Goal: Task Accomplishment & Management: Manage account settings

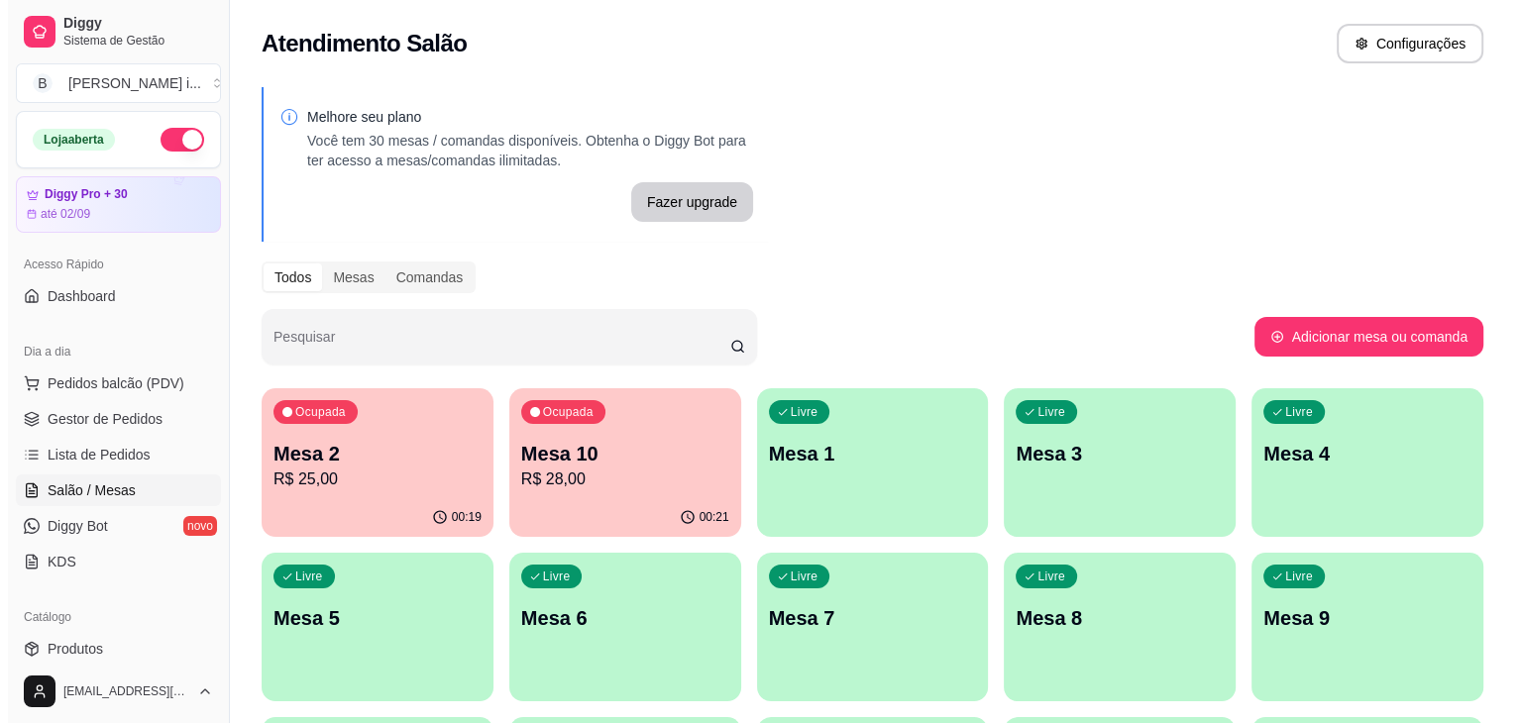
scroll to position [198, 0]
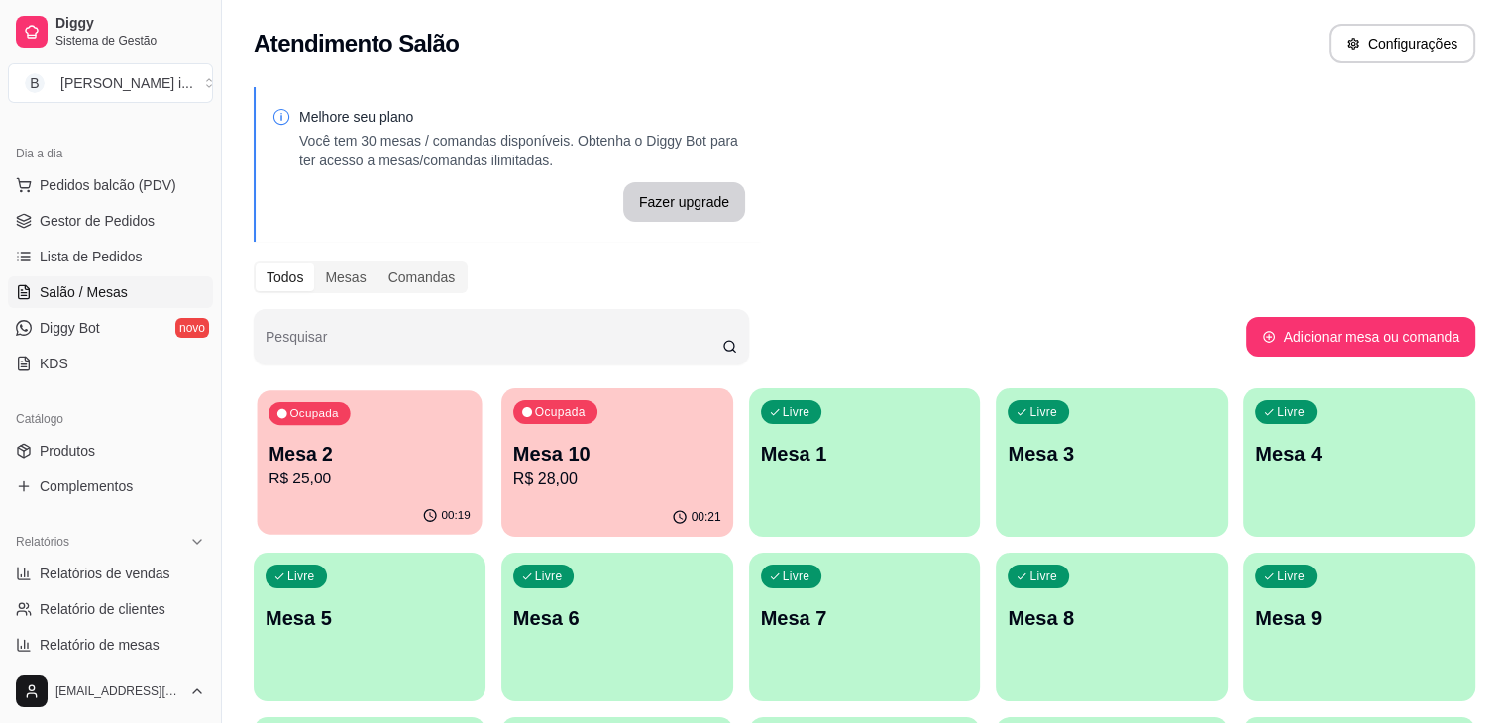
click at [313, 495] on div "Ocupada Mesa 2 R$ 25,00" at bounding box center [370, 443] width 225 height 107
click at [535, 462] on p "Mesa 10" at bounding box center [617, 454] width 208 height 28
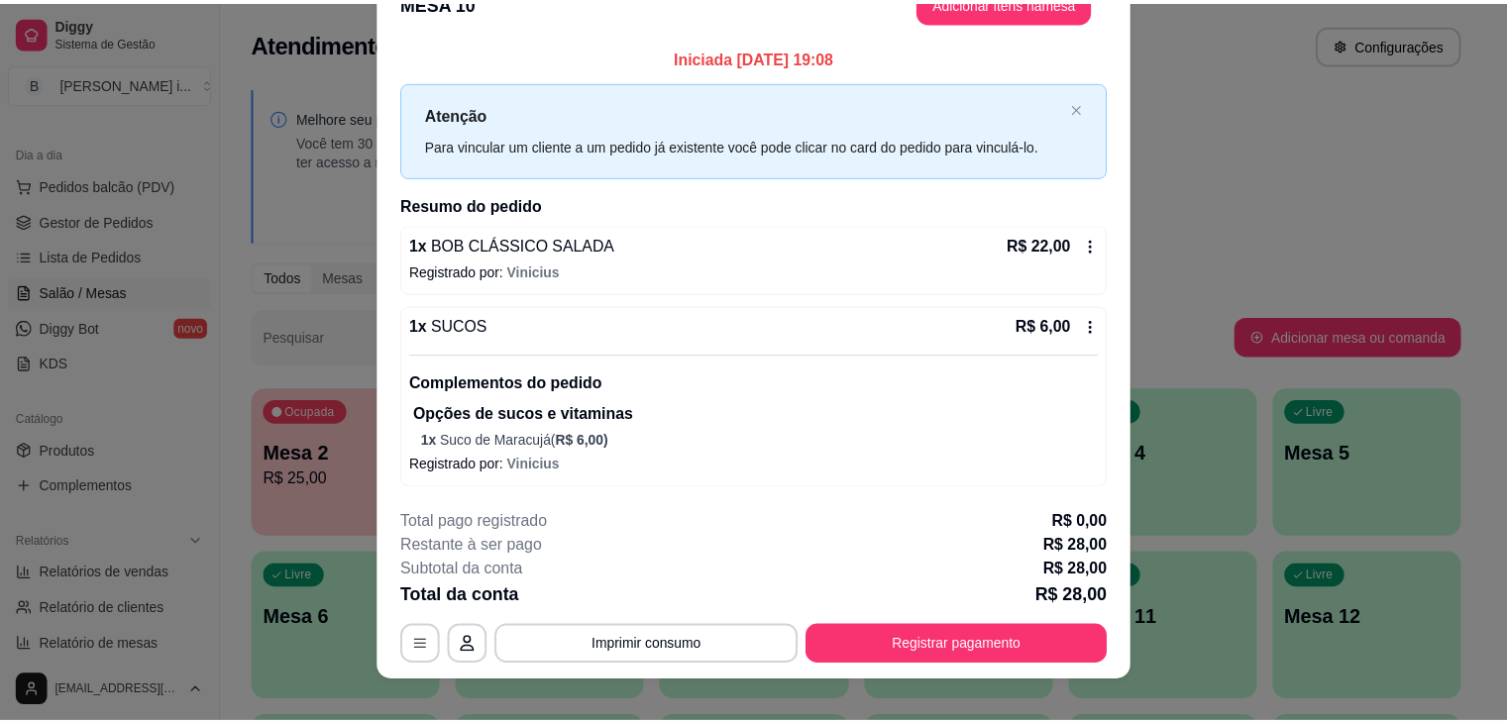
scroll to position [59, 0]
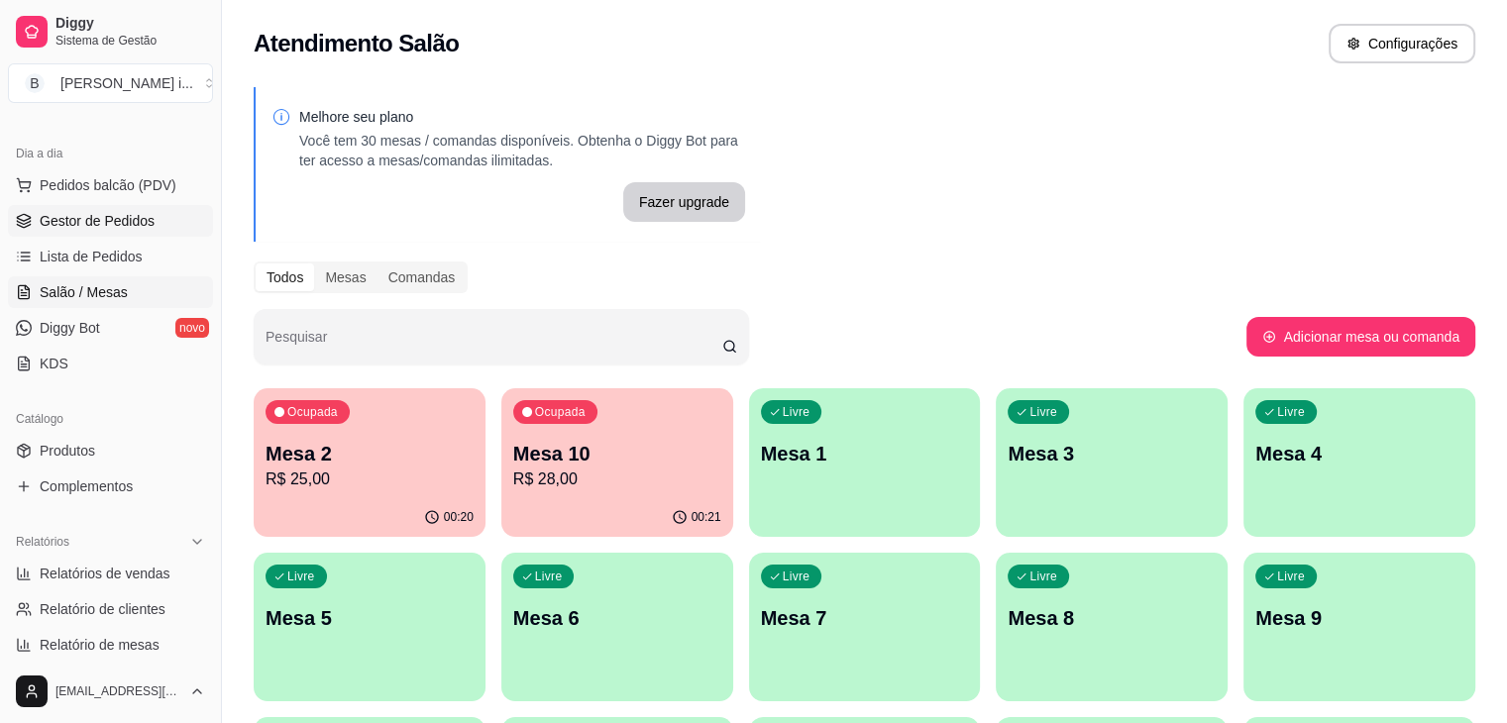
click at [81, 225] on span "Gestor de Pedidos" at bounding box center [97, 221] width 115 height 20
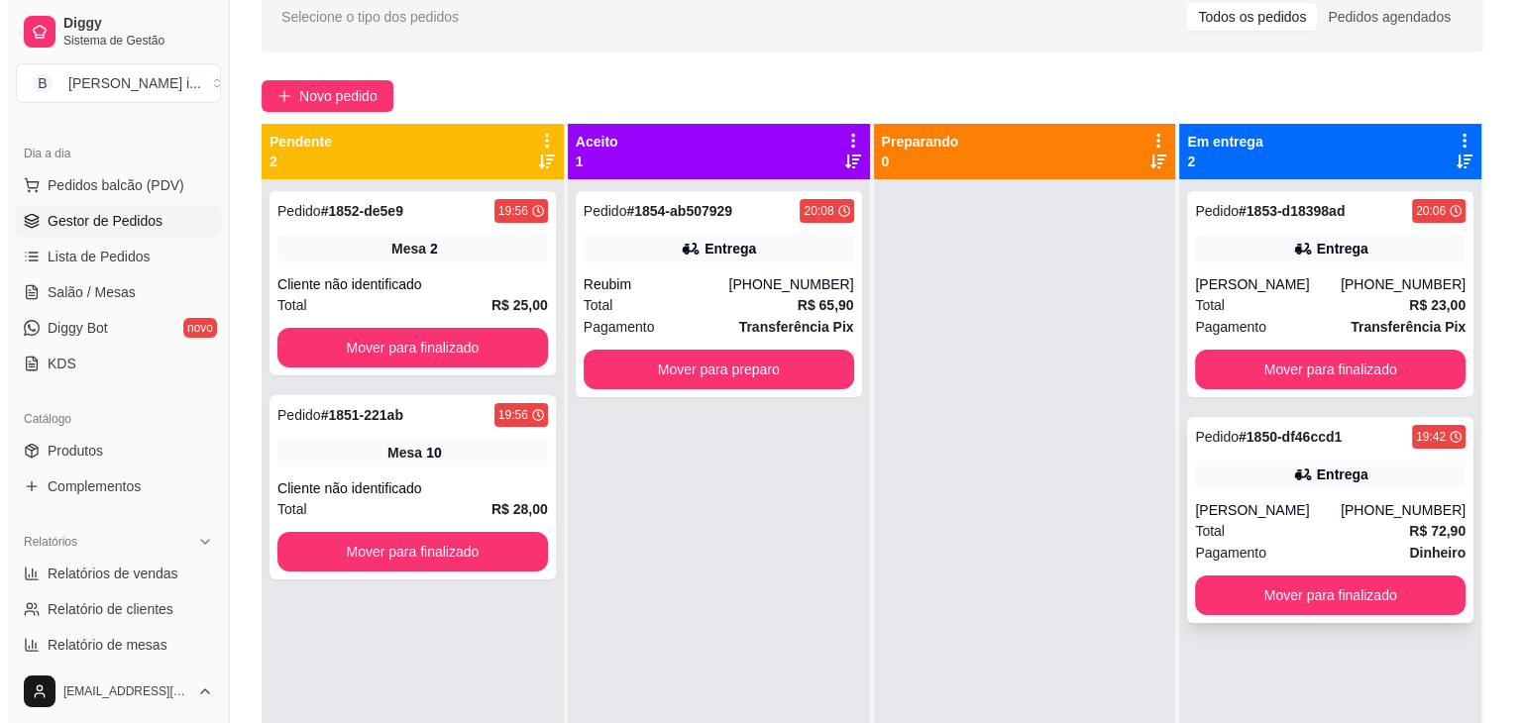
scroll to position [99, 0]
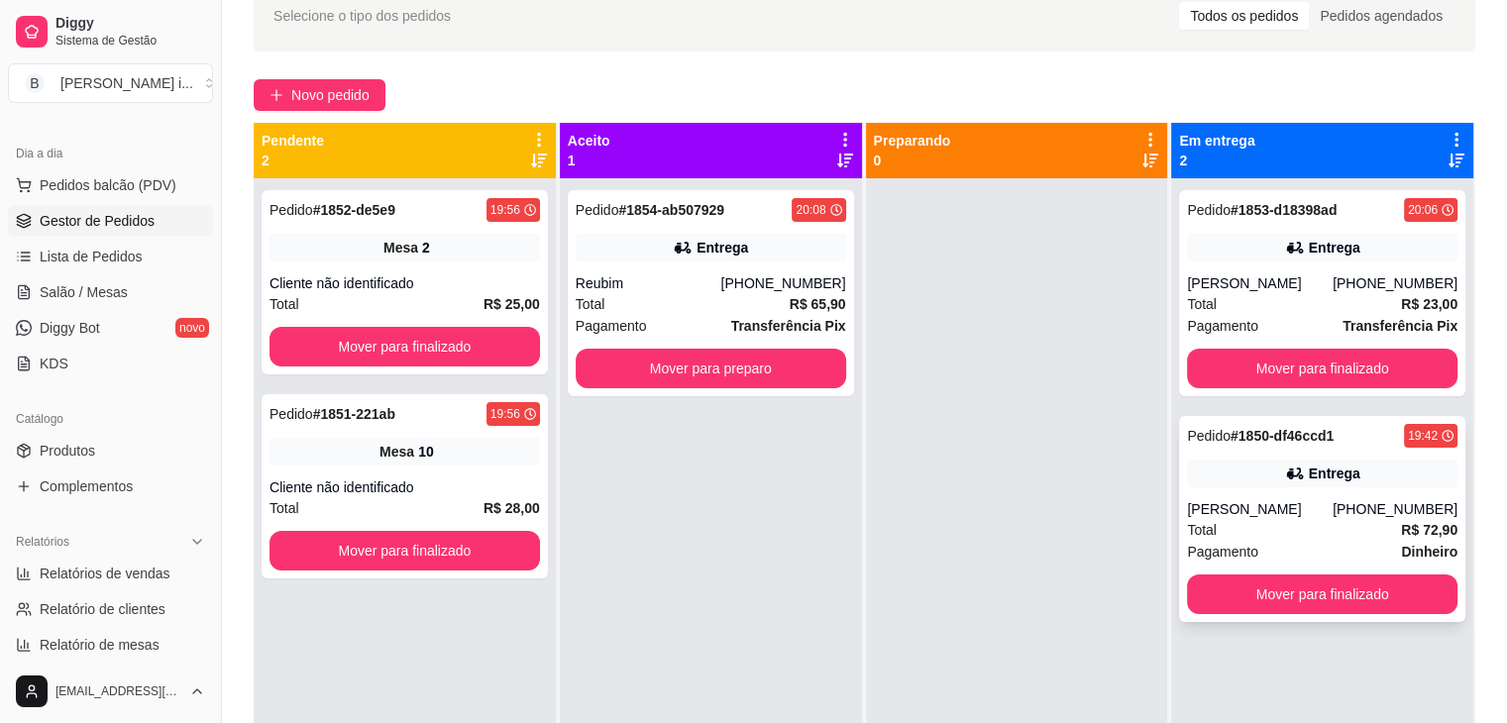
click at [1375, 530] on div "Total R$ 72,90" at bounding box center [1322, 530] width 270 height 22
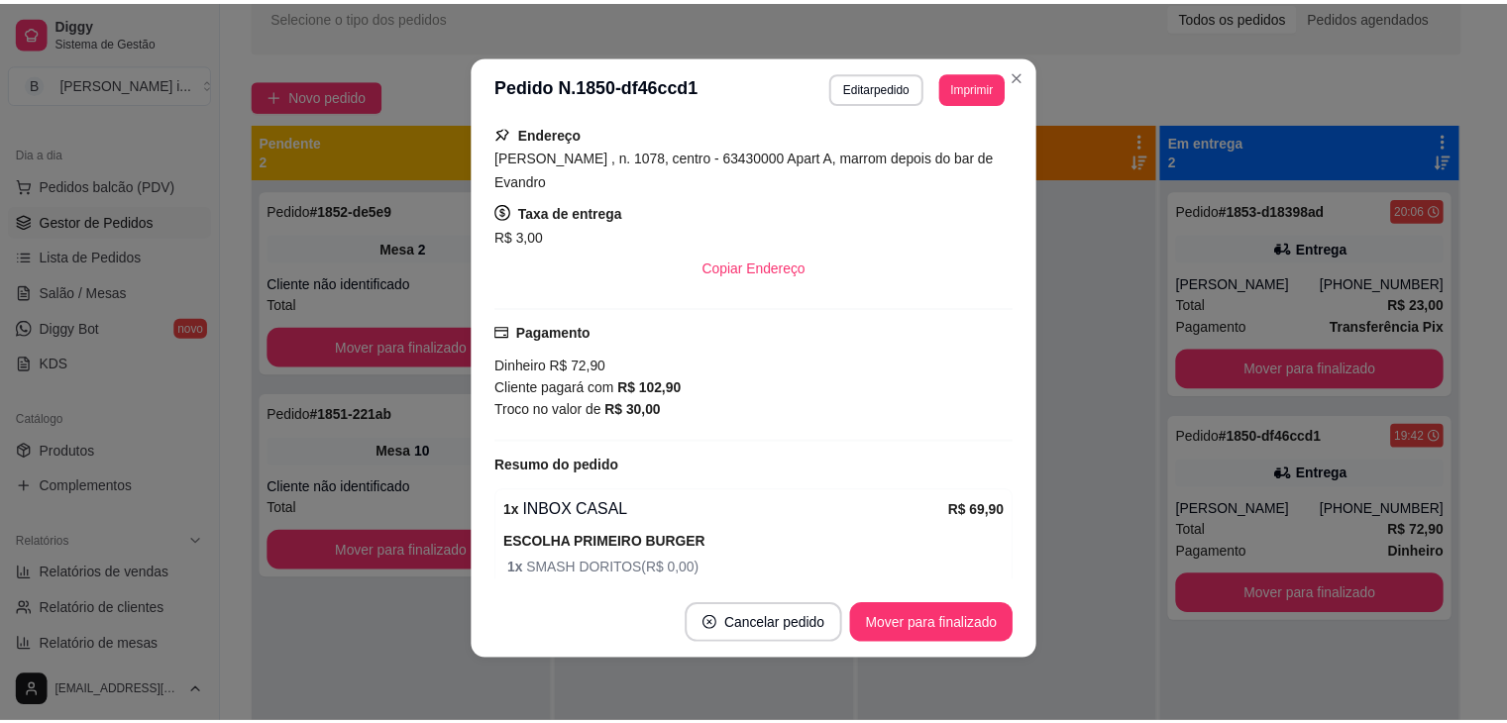
scroll to position [455, 0]
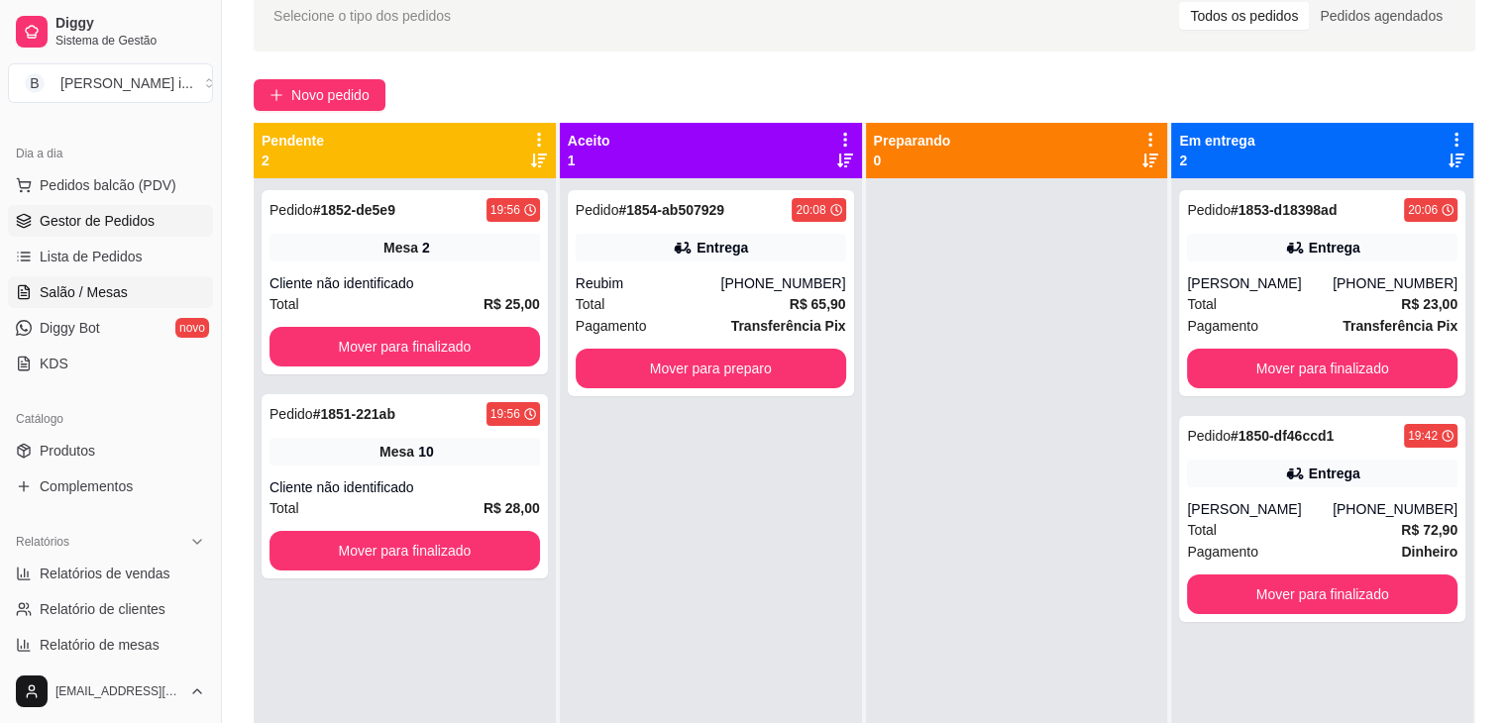
click at [80, 298] on span "Salão / Mesas" at bounding box center [84, 292] width 88 height 20
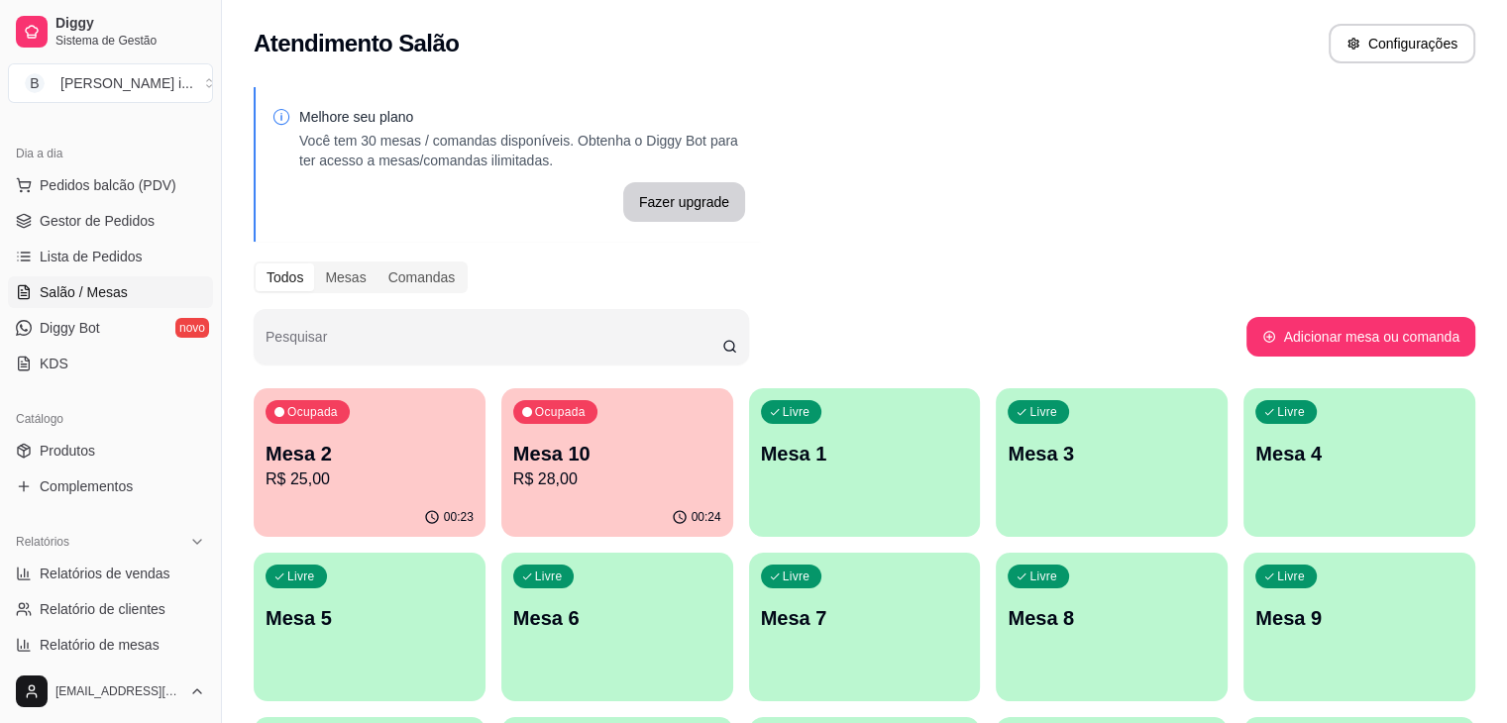
click at [383, 485] on p "R$ 25,00" at bounding box center [370, 480] width 208 height 24
click at [533, 481] on p "R$ 28,00" at bounding box center [617, 479] width 202 height 23
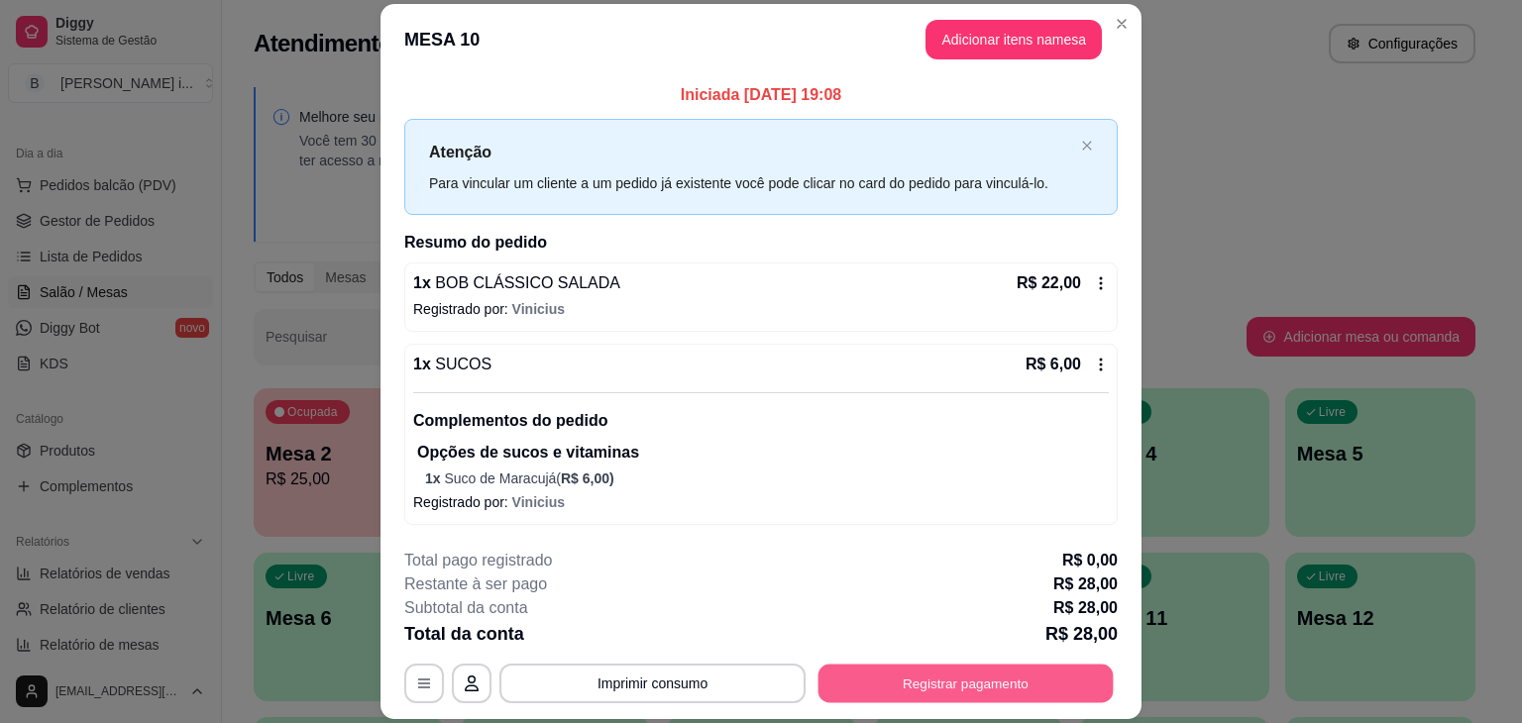
click at [908, 683] on button "Registrar pagamento" at bounding box center [965, 684] width 295 height 39
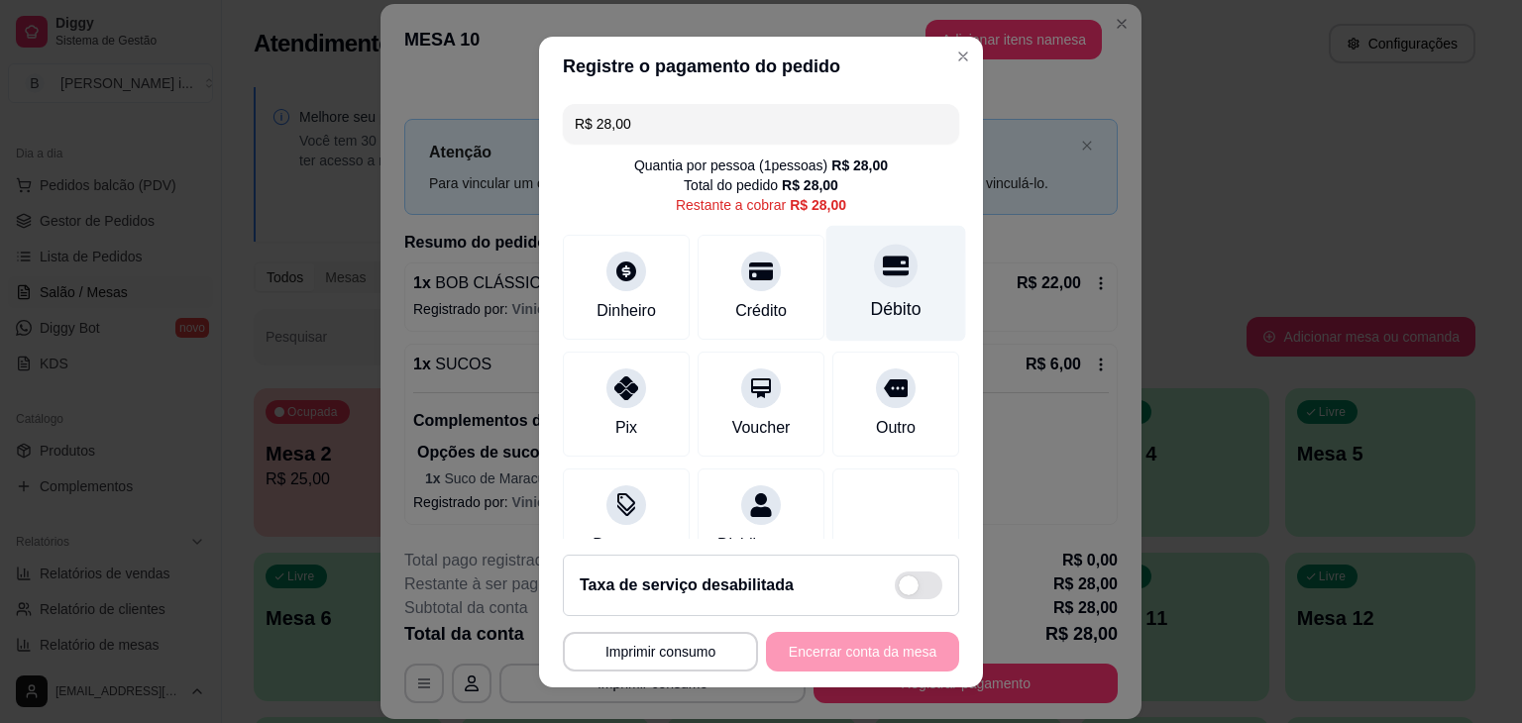
click at [874, 274] on div at bounding box center [896, 266] width 44 height 44
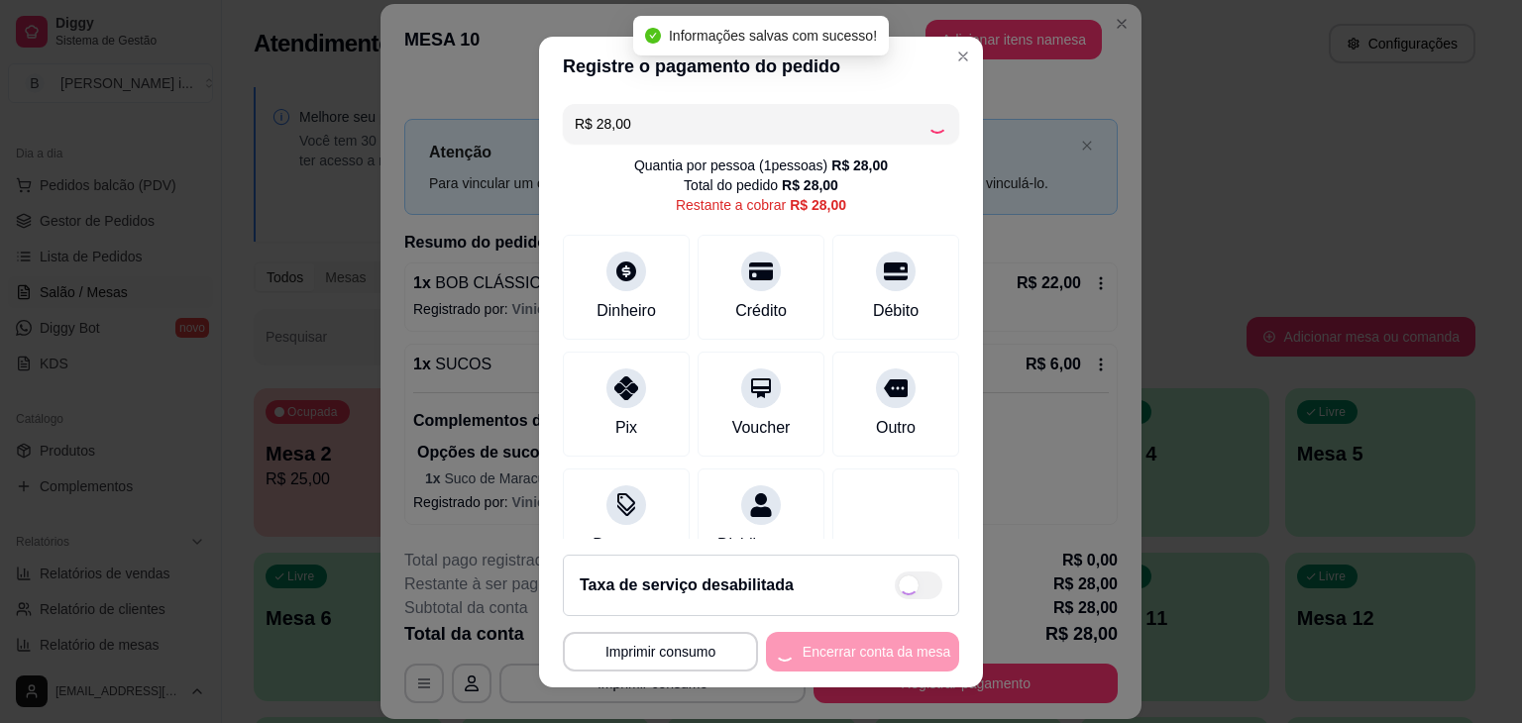
type input "R$ 0,00"
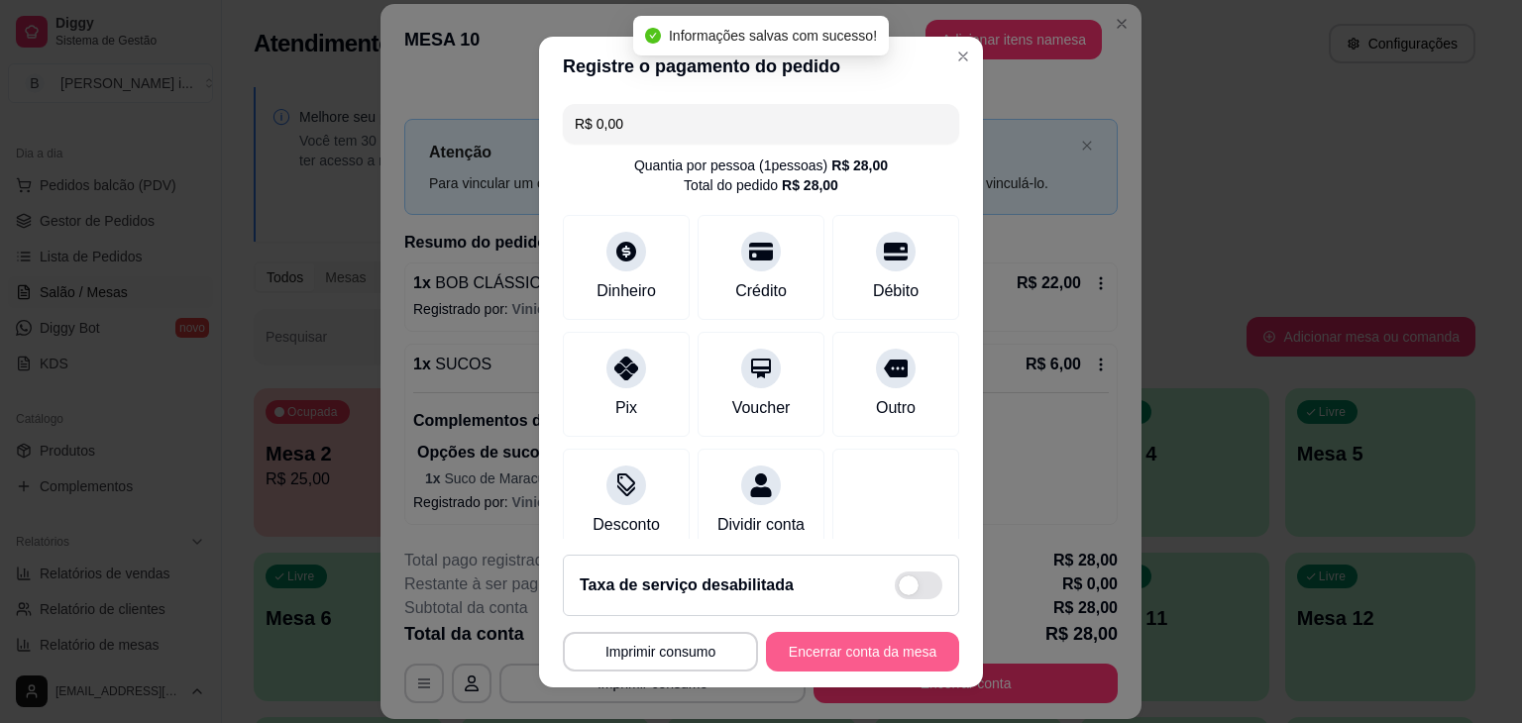
click at [884, 664] on button "Encerrar conta da mesa" at bounding box center [862, 652] width 193 height 40
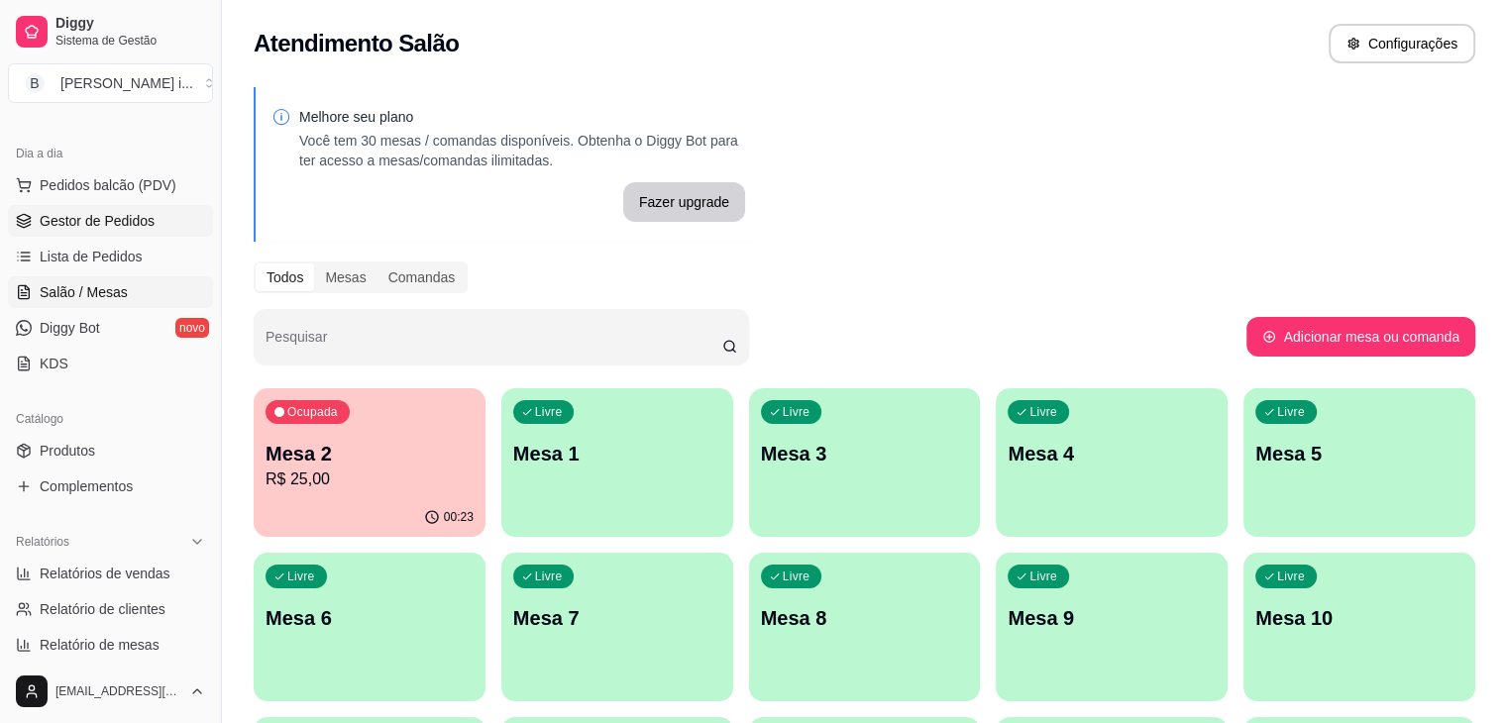
click at [80, 220] on span "Gestor de Pedidos" at bounding box center [97, 221] width 115 height 20
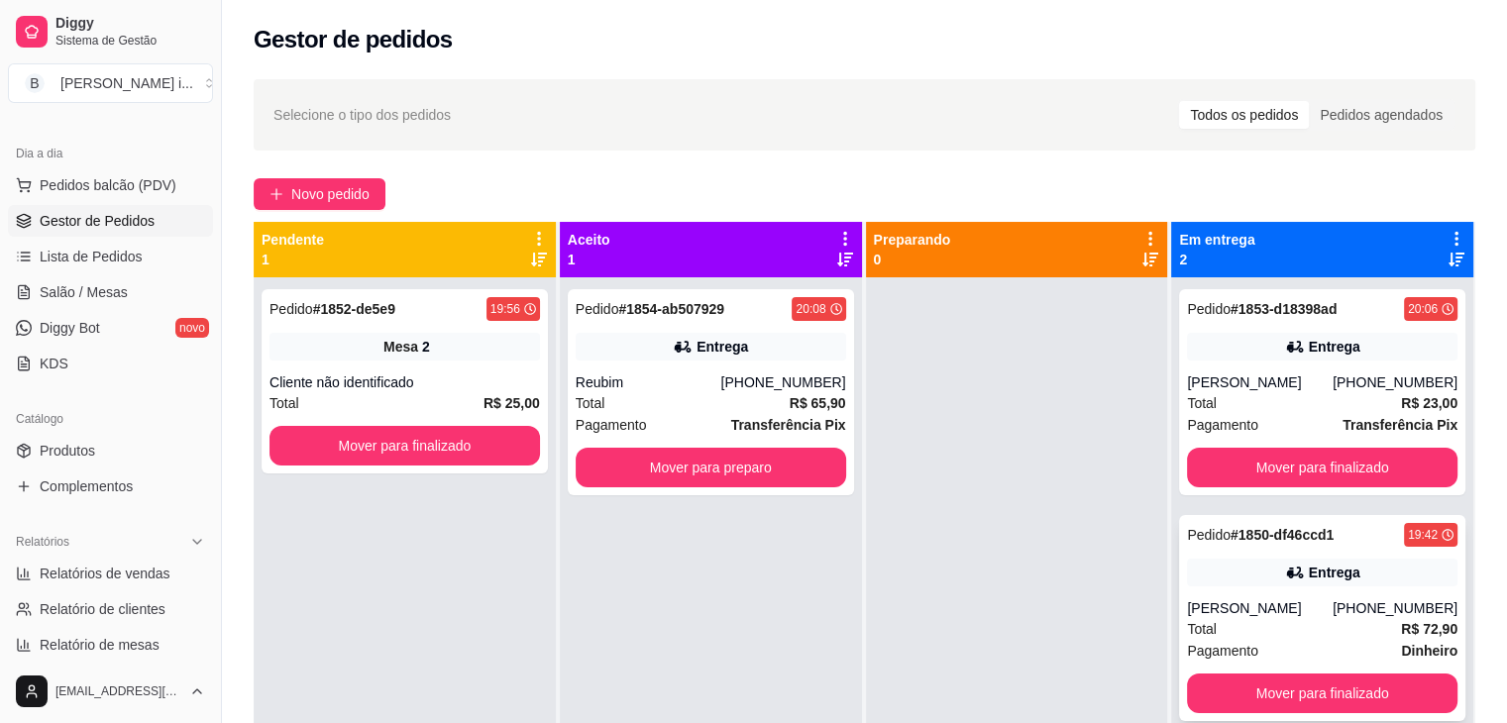
scroll to position [55, 0]
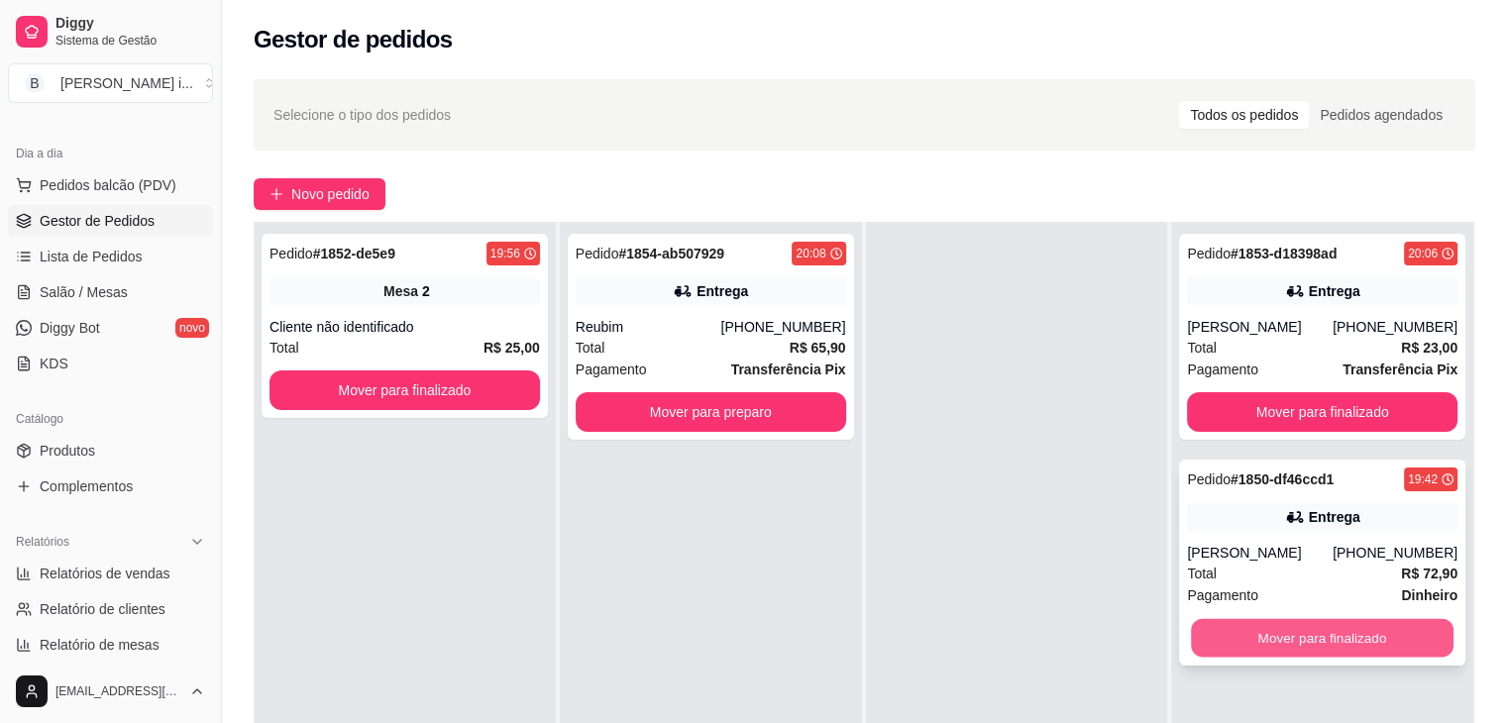
click at [1397, 632] on button "Mover para finalizado" at bounding box center [1322, 638] width 263 height 39
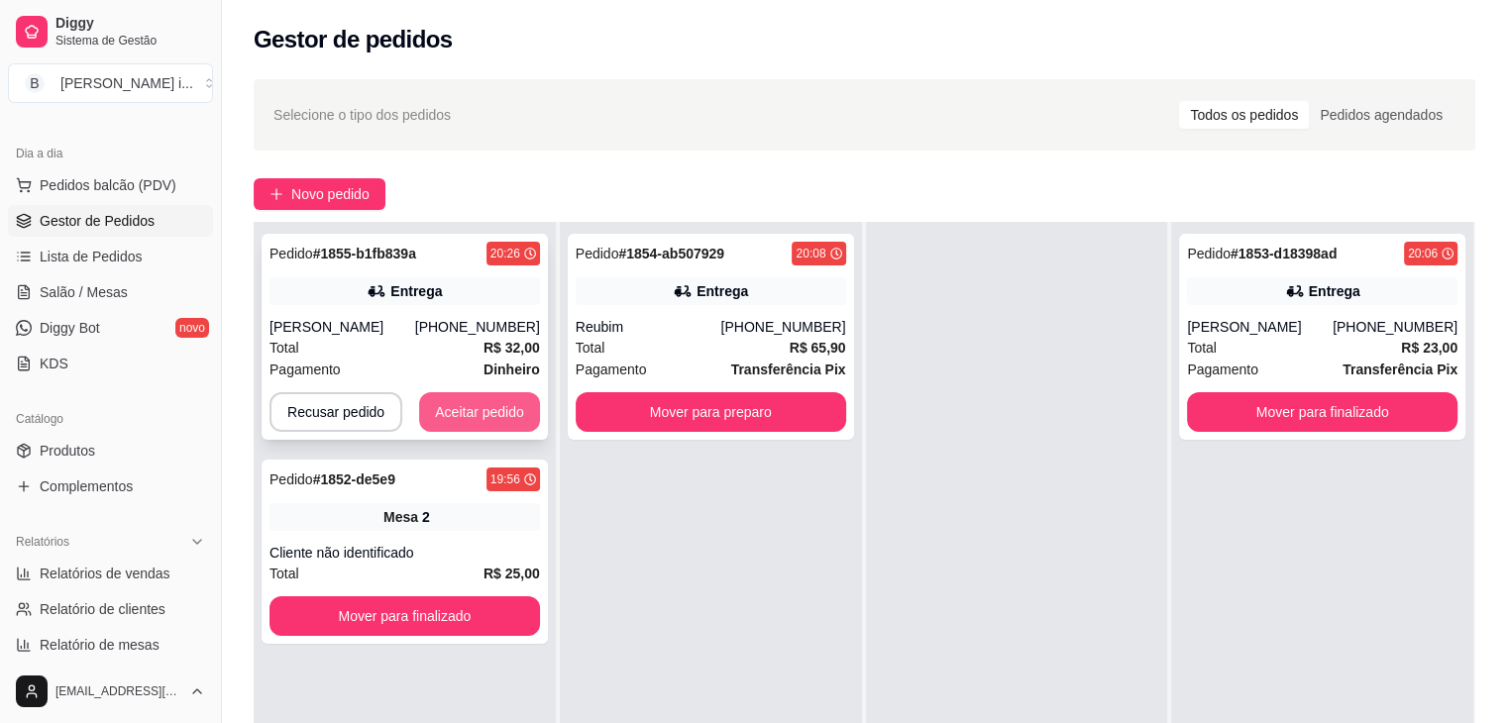
click at [491, 413] on button "Aceitar pedido" at bounding box center [479, 412] width 121 height 40
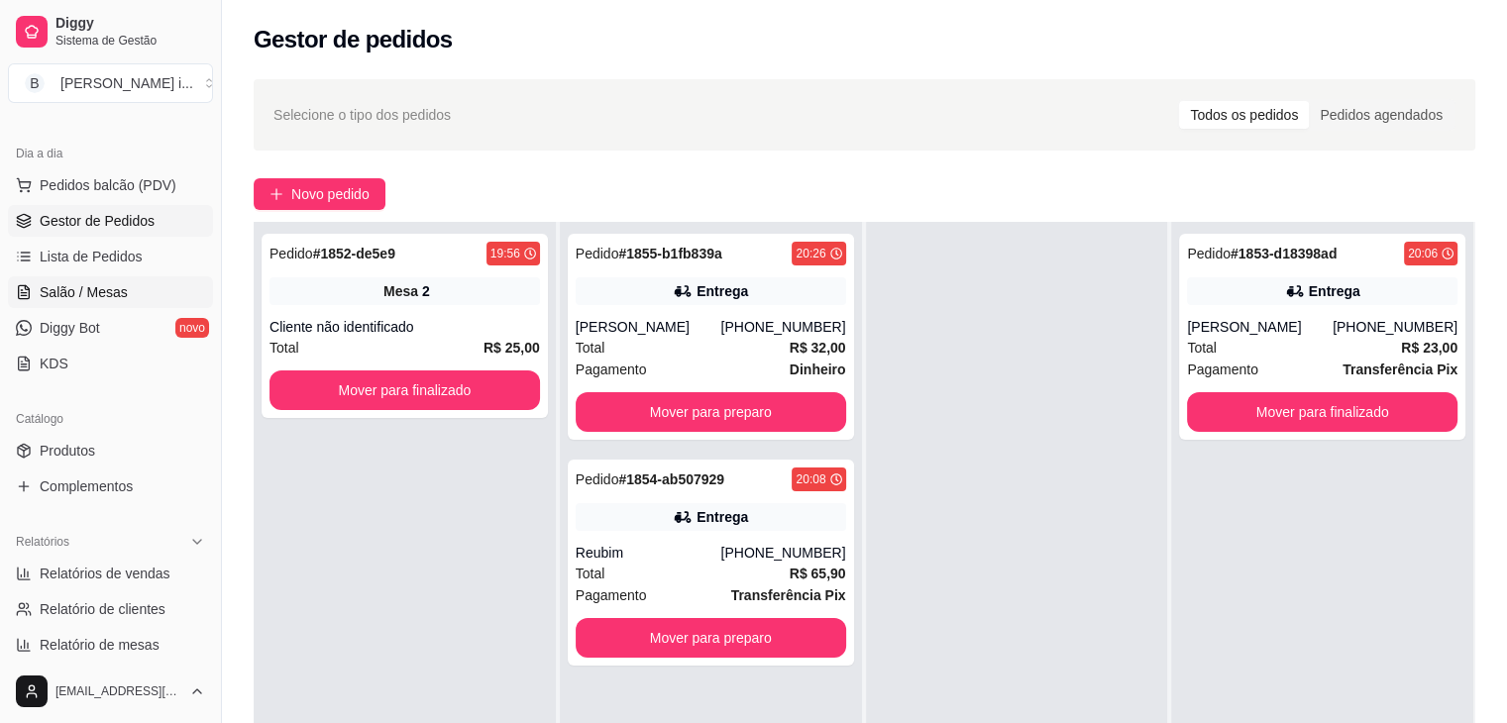
click at [71, 290] on span "Salão / Mesas" at bounding box center [84, 292] width 88 height 20
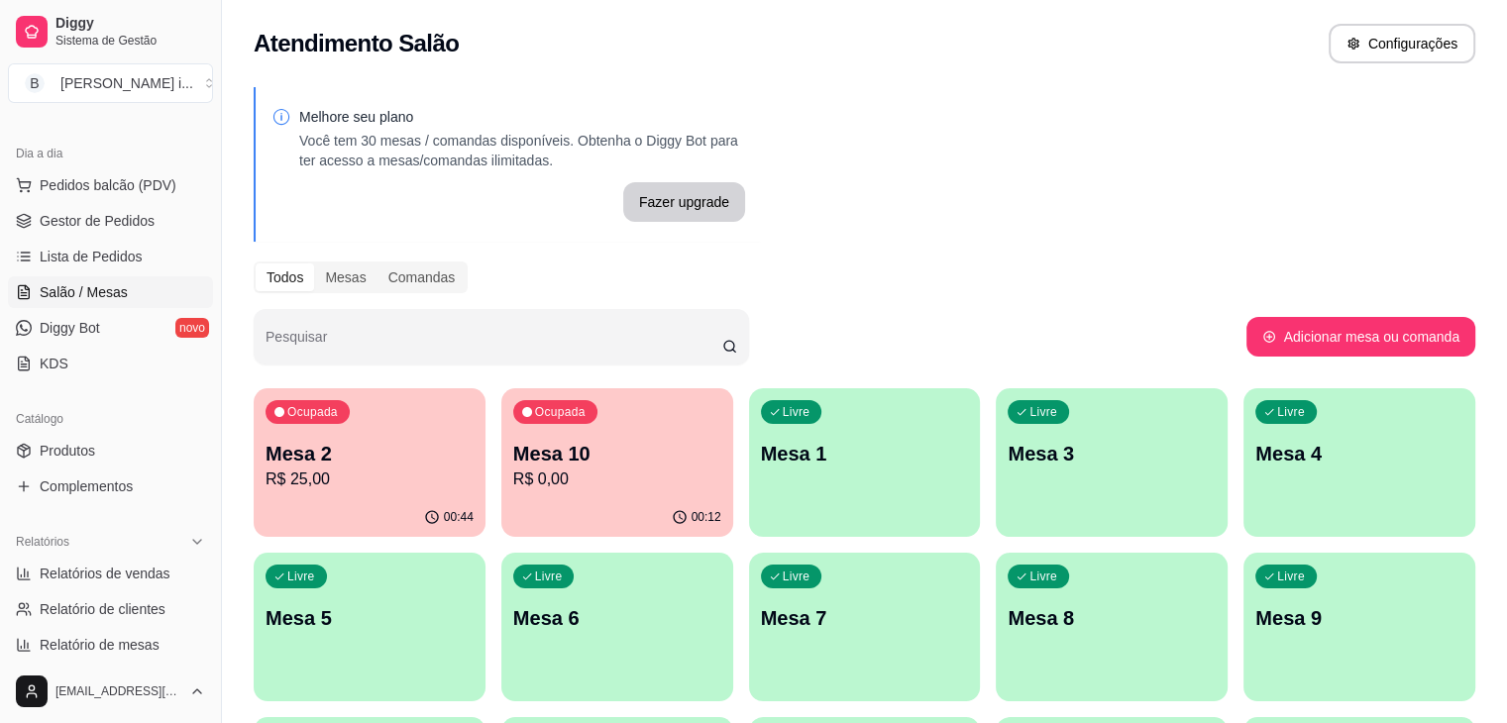
click at [361, 466] on p "Mesa 2" at bounding box center [370, 454] width 208 height 28
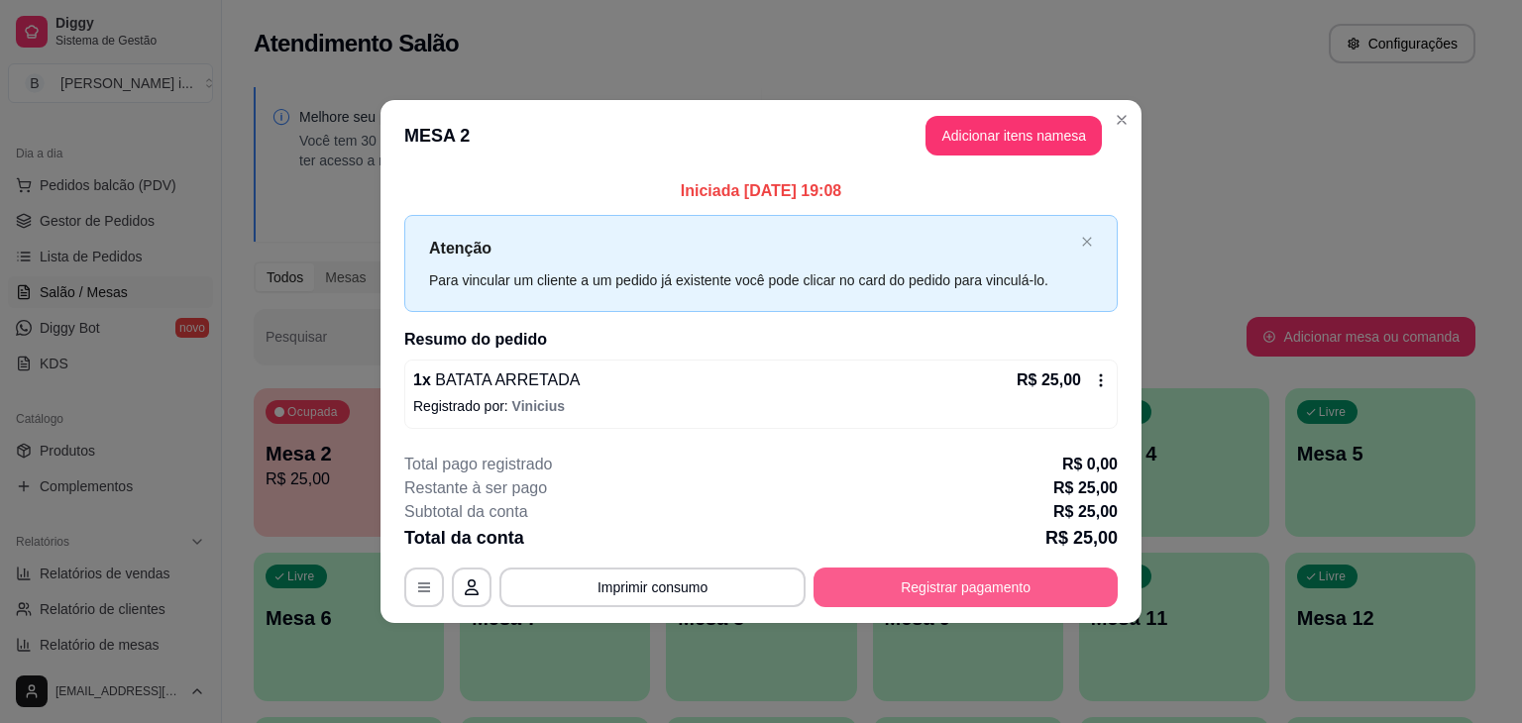
click at [930, 587] on button "Registrar pagamento" at bounding box center [965, 588] width 304 height 40
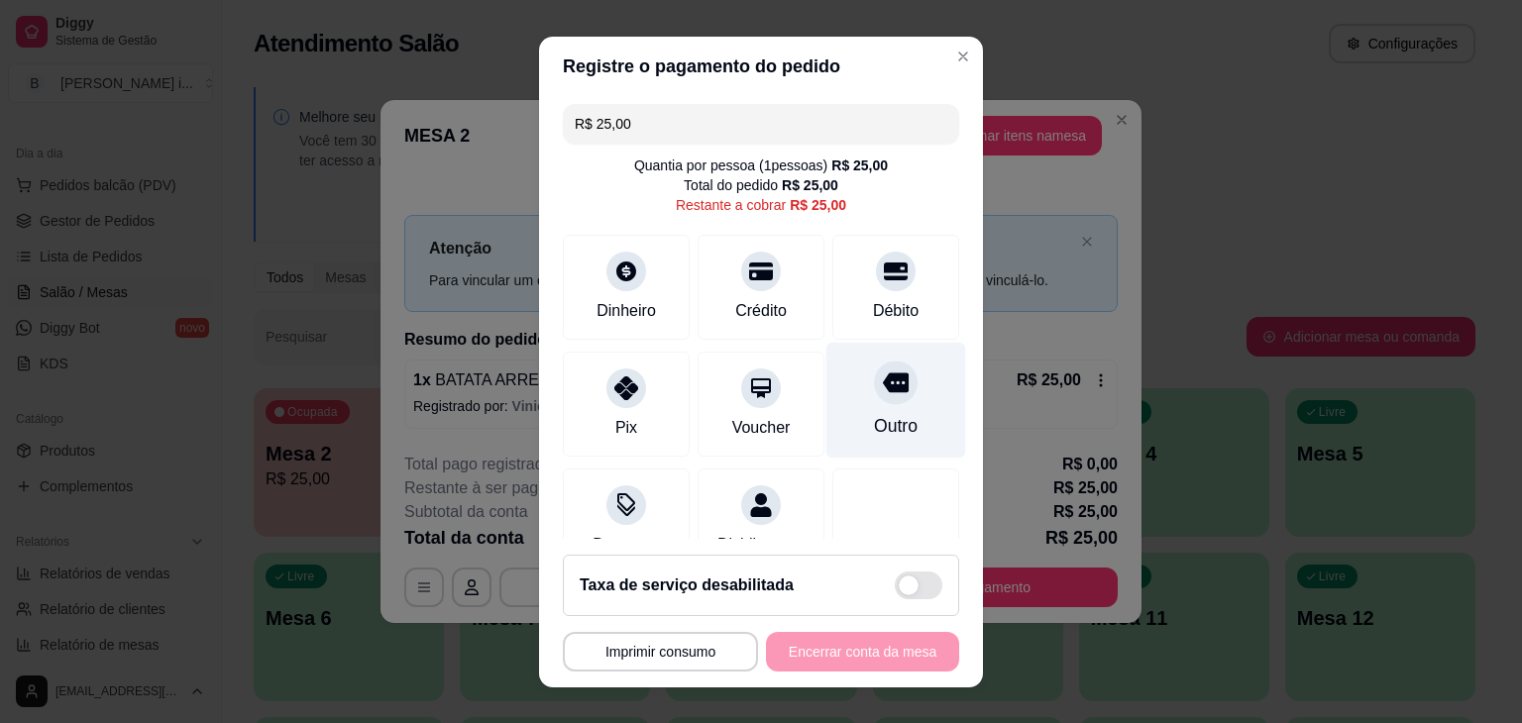
click at [857, 405] on div "Outro" at bounding box center [896, 400] width 140 height 116
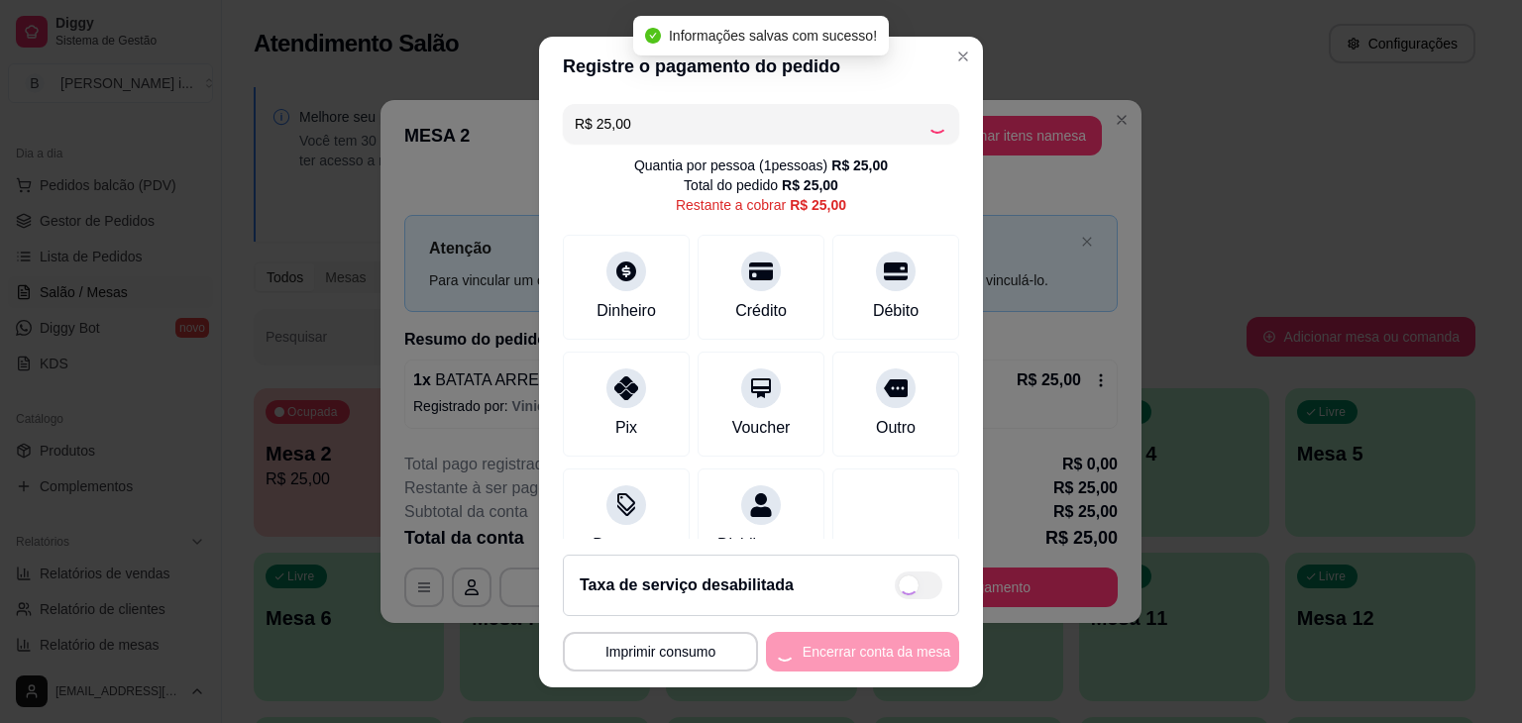
type input "R$ 0,00"
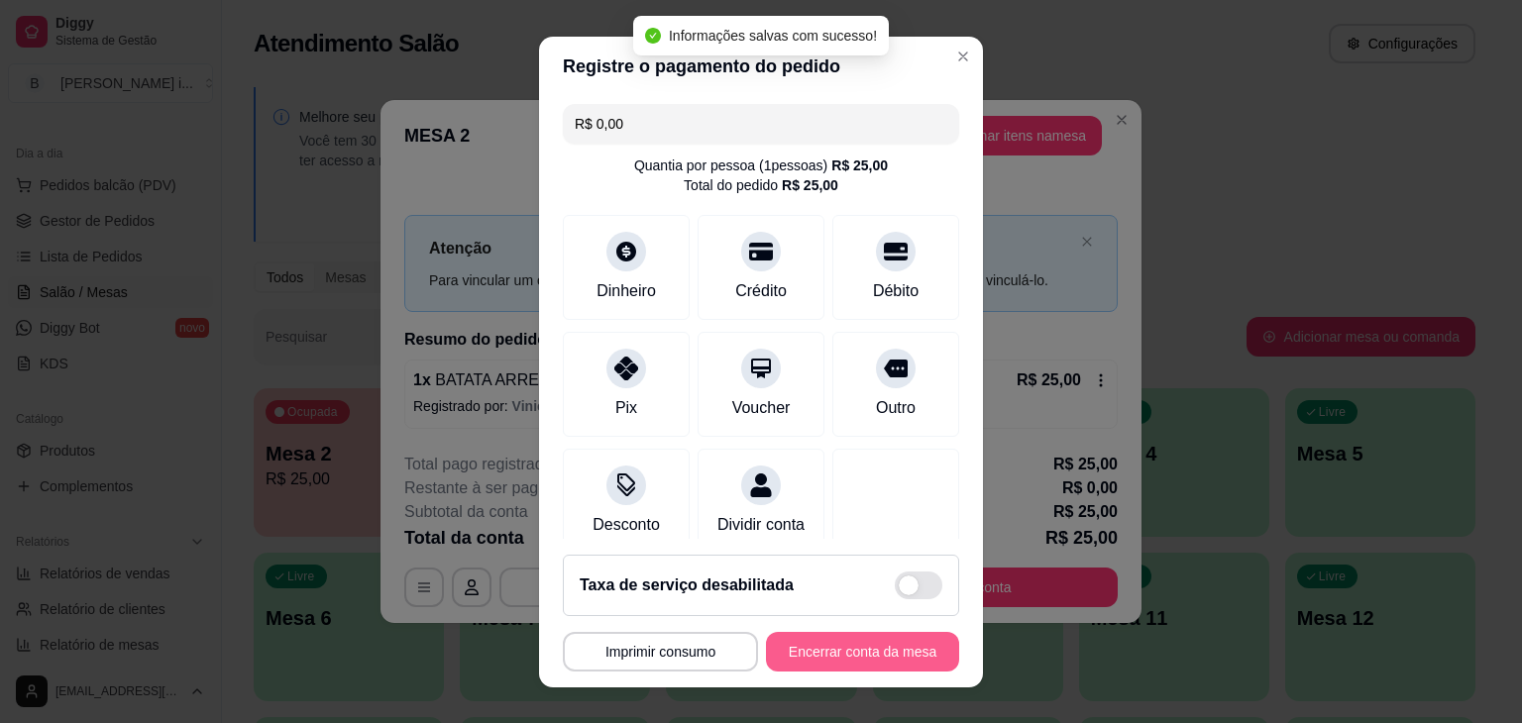
click at [842, 646] on button "Encerrar conta da mesa" at bounding box center [862, 652] width 193 height 40
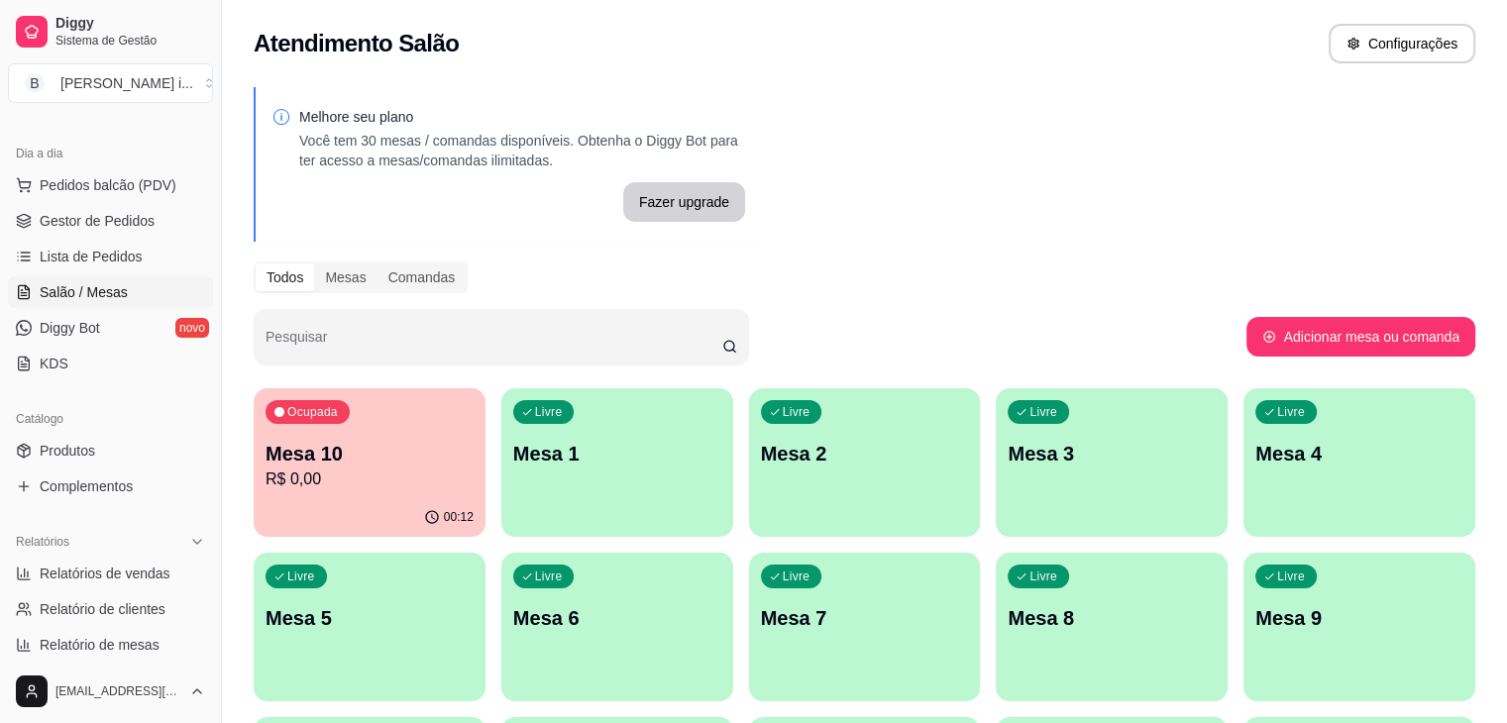
click at [339, 488] on p "R$ 0,00" at bounding box center [370, 480] width 208 height 24
click at [71, 232] on link "Gestor de Pedidos" at bounding box center [110, 221] width 205 height 32
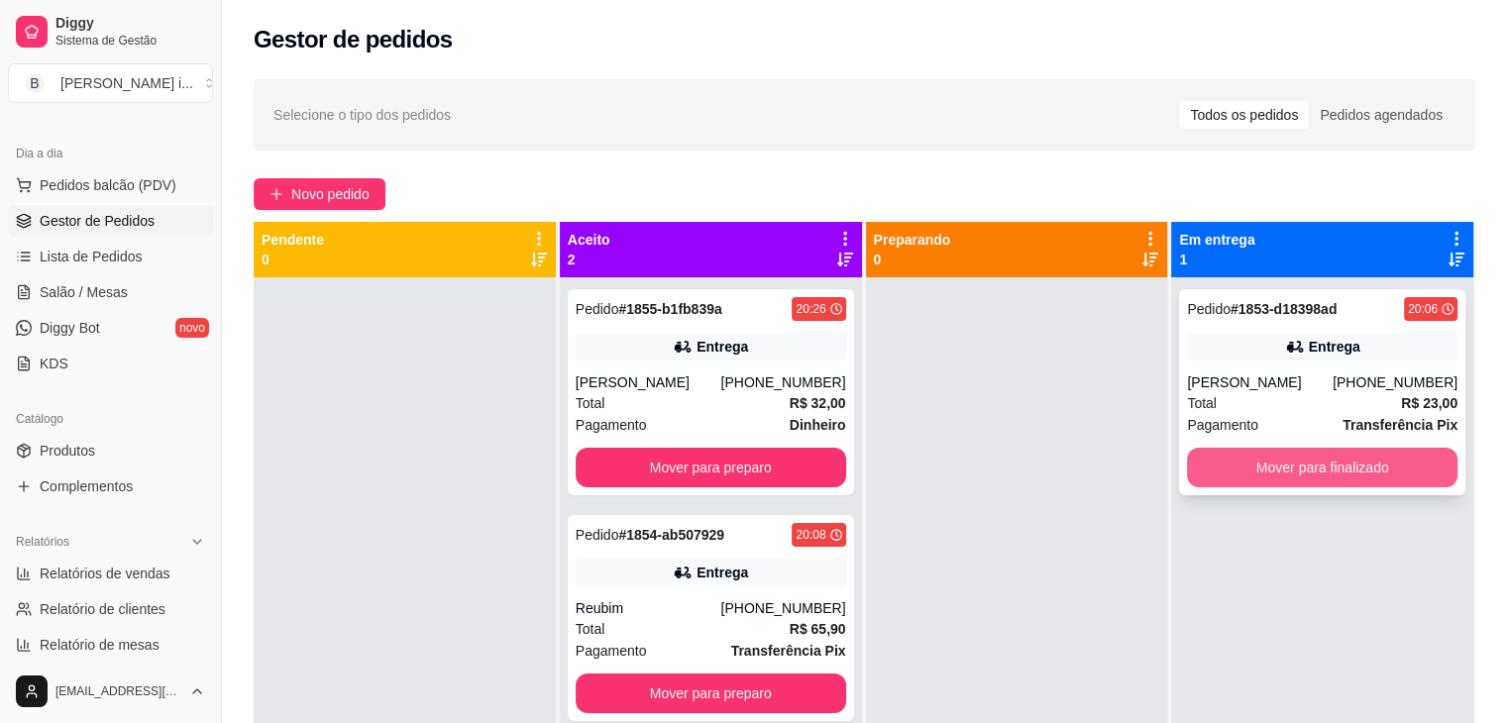
click at [1418, 477] on button "Mover para finalizado" at bounding box center [1322, 468] width 270 height 40
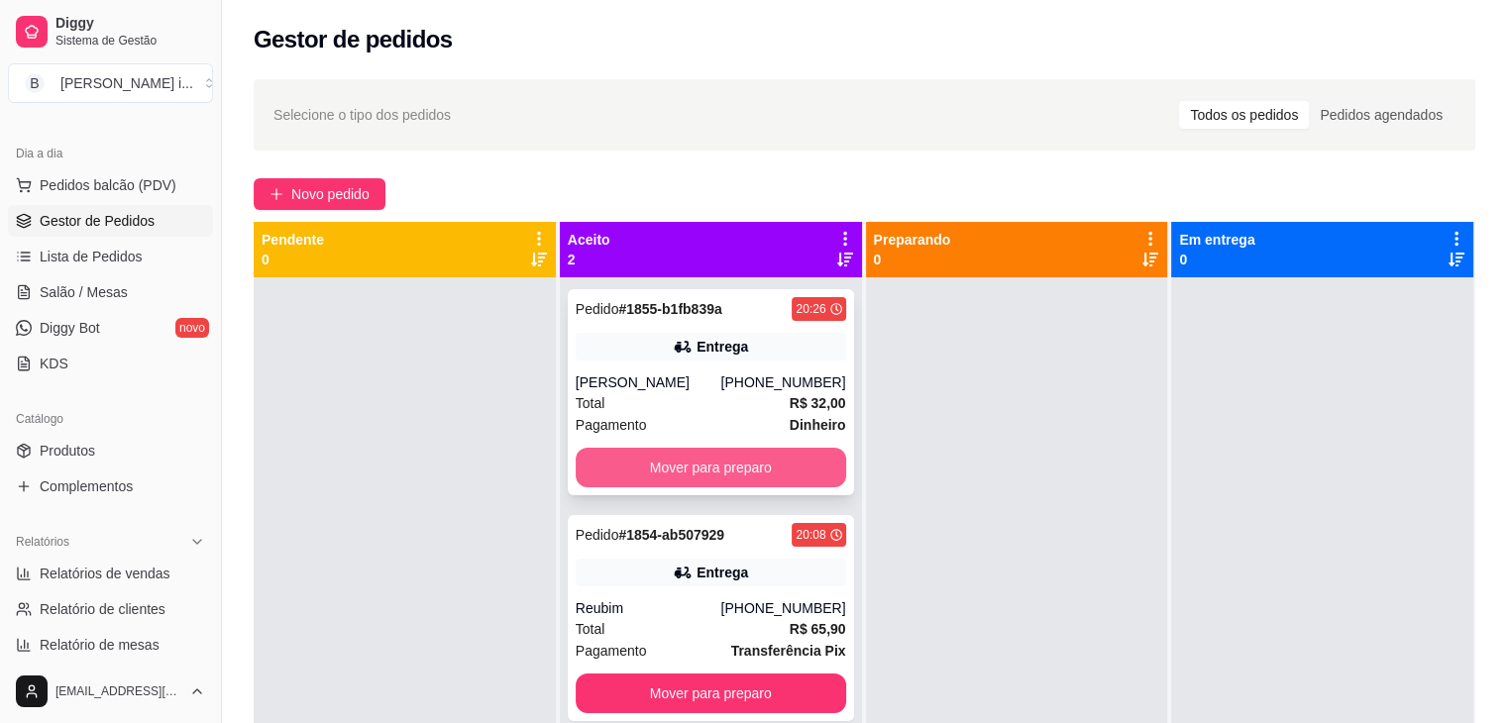
click at [820, 472] on button "Mover para preparo" at bounding box center [711, 468] width 270 height 40
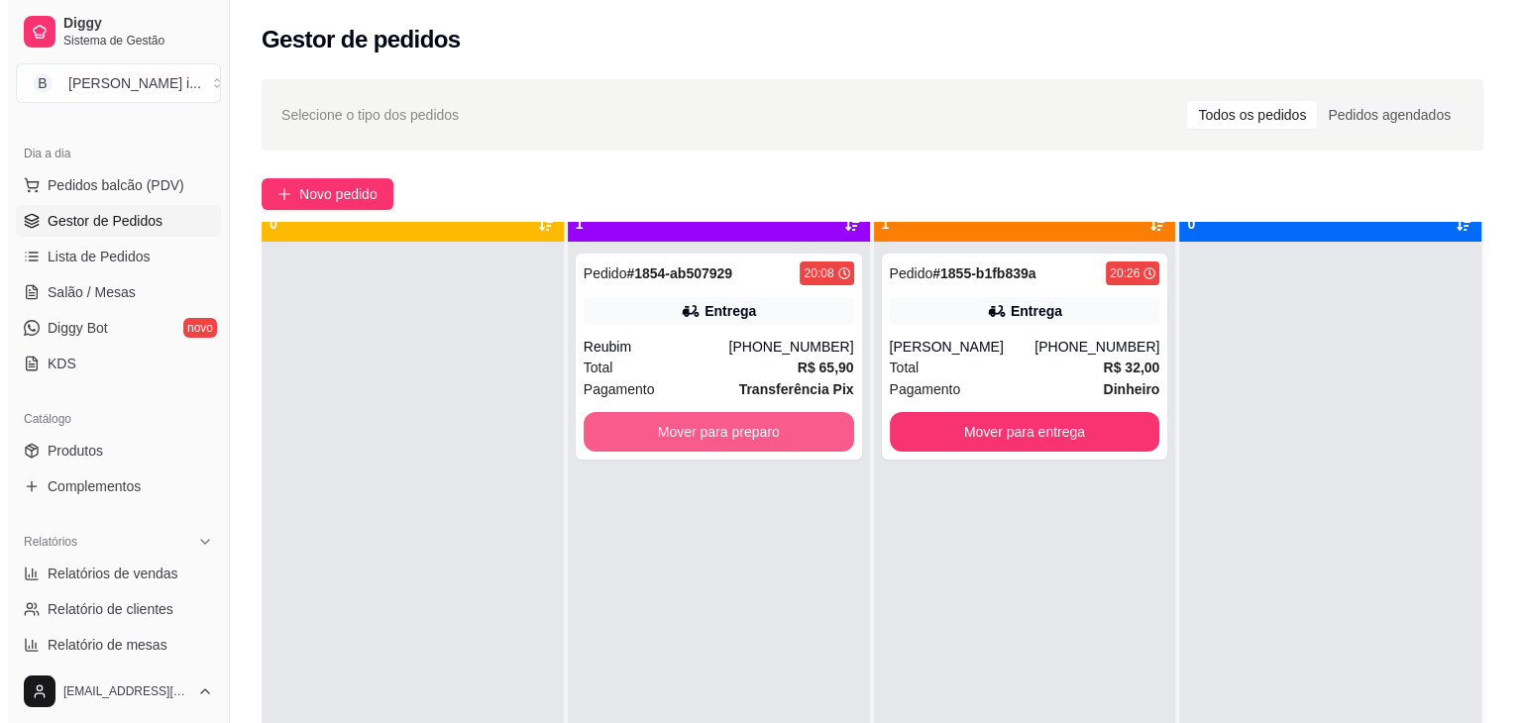
scroll to position [55, 0]
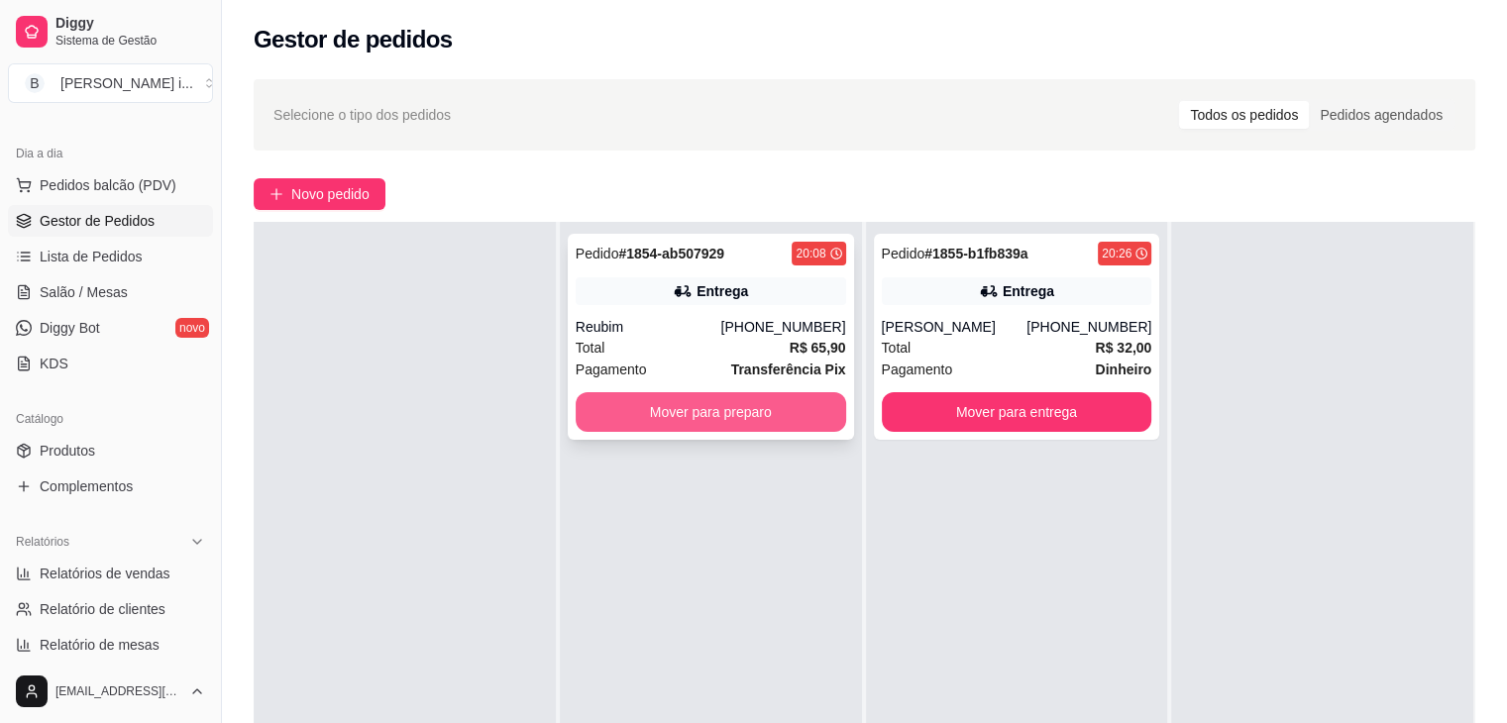
click at [779, 413] on button "Mover para preparo" at bounding box center [711, 412] width 270 height 40
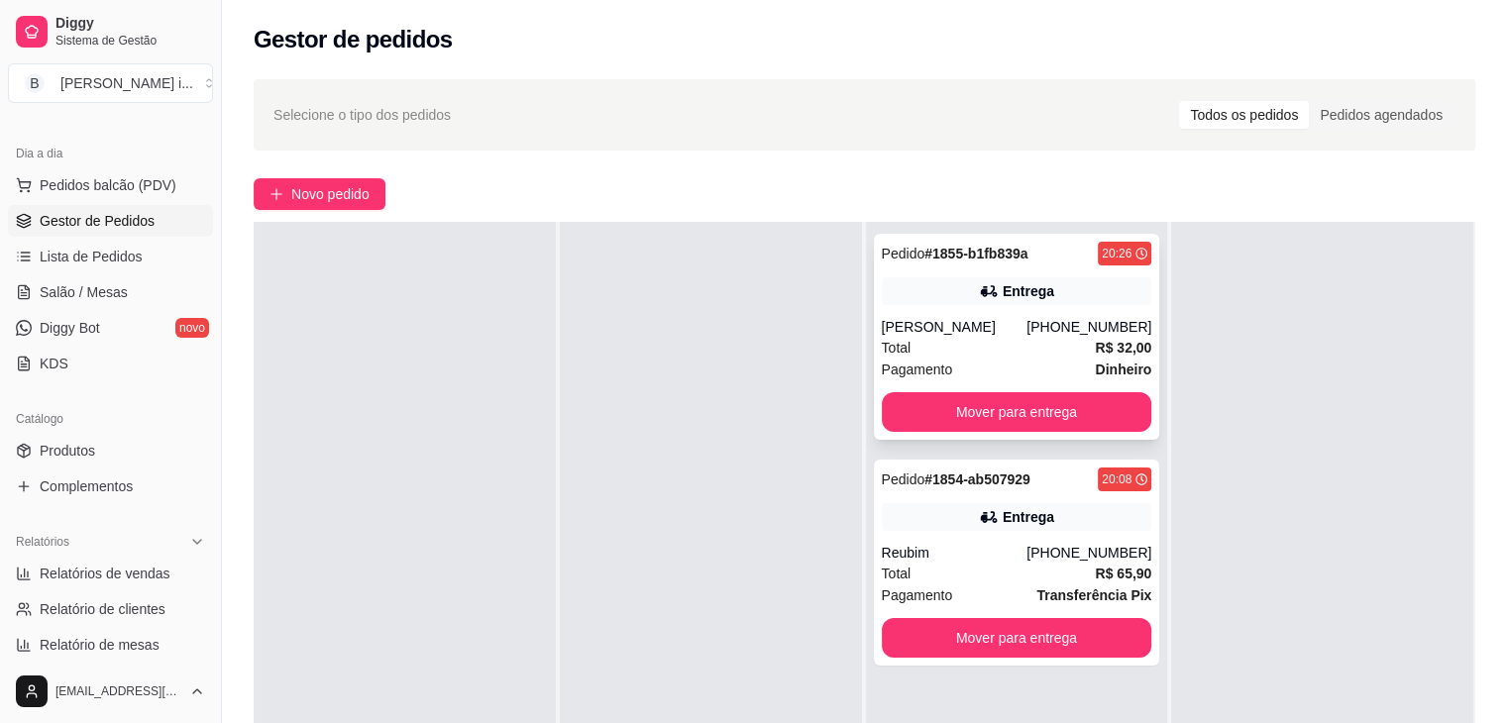
click at [1078, 334] on div "[PHONE_NUMBER]" at bounding box center [1088, 327] width 125 height 20
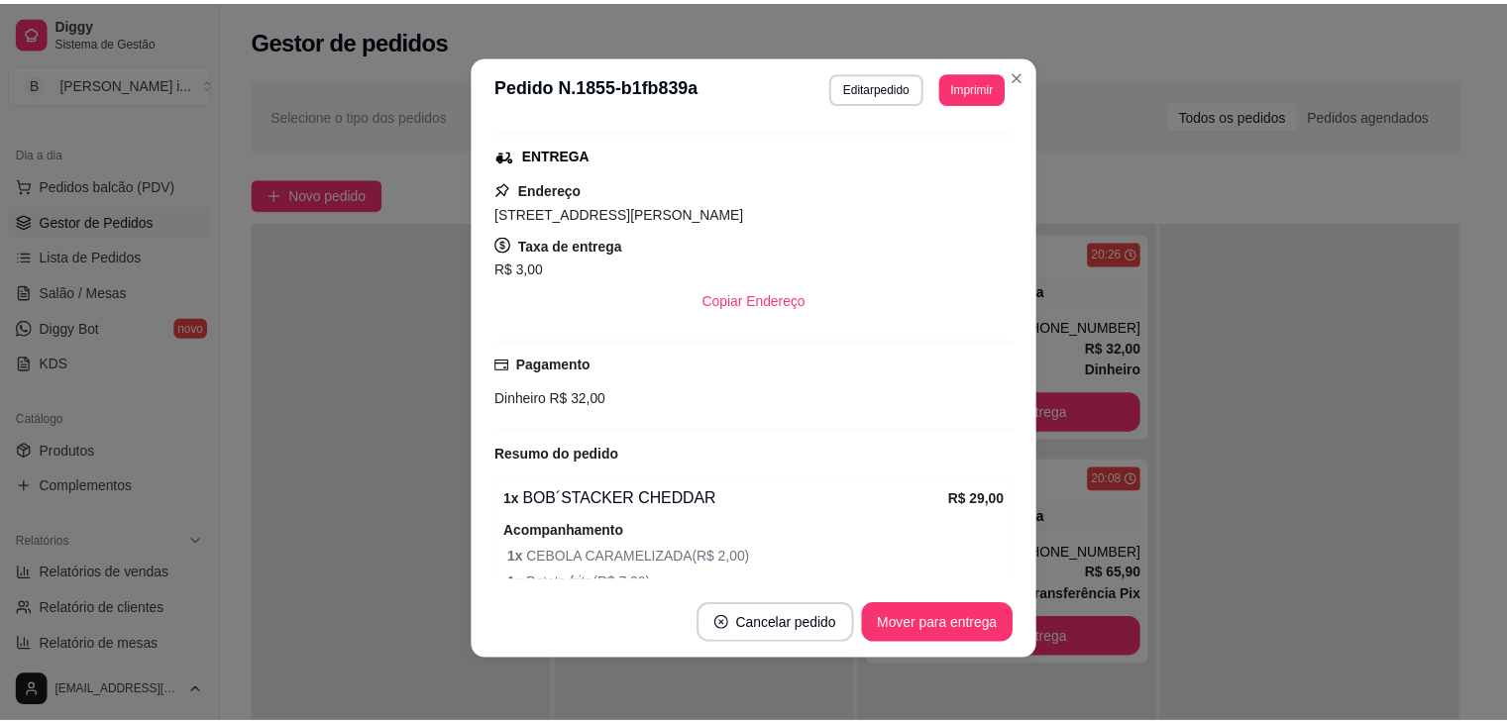
scroll to position [419, 0]
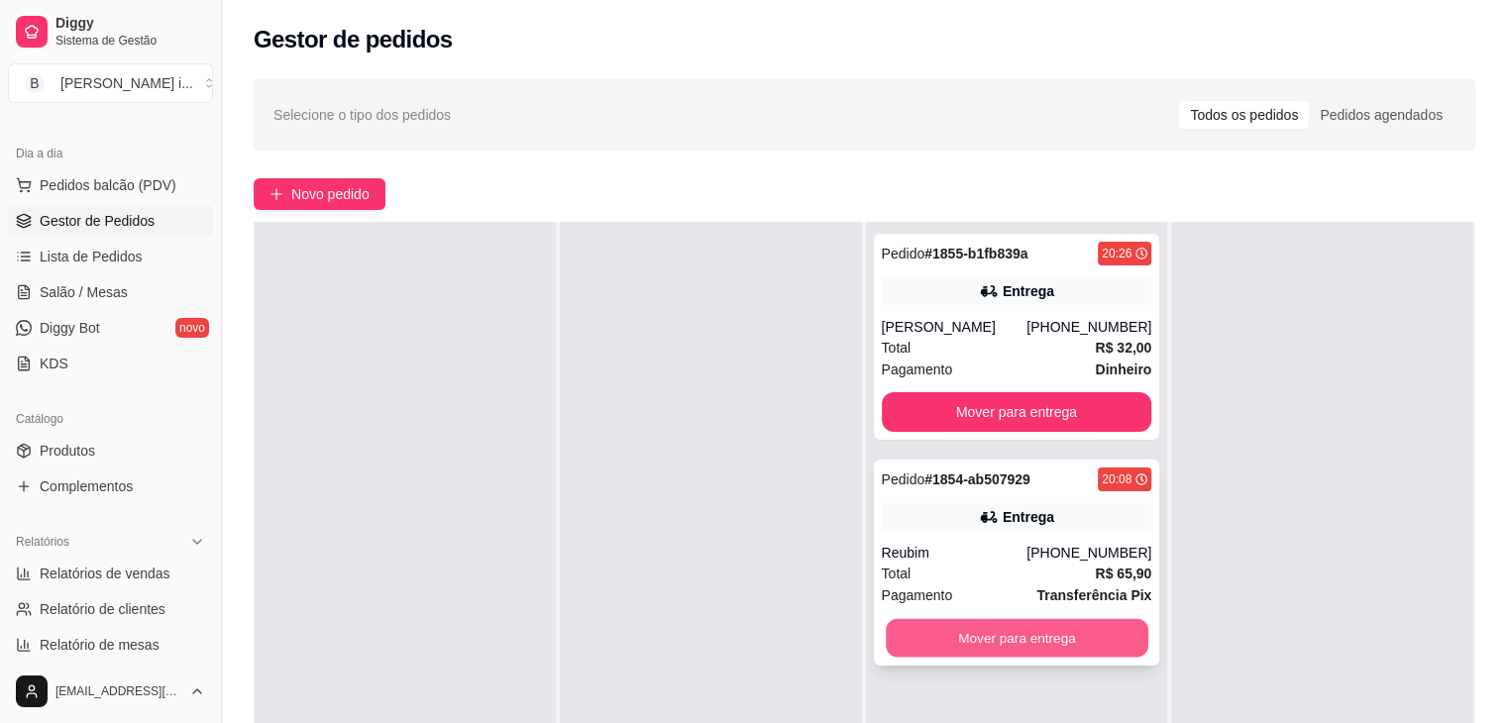
click at [1120, 635] on button "Mover para entrega" at bounding box center [1017, 638] width 263 height 39
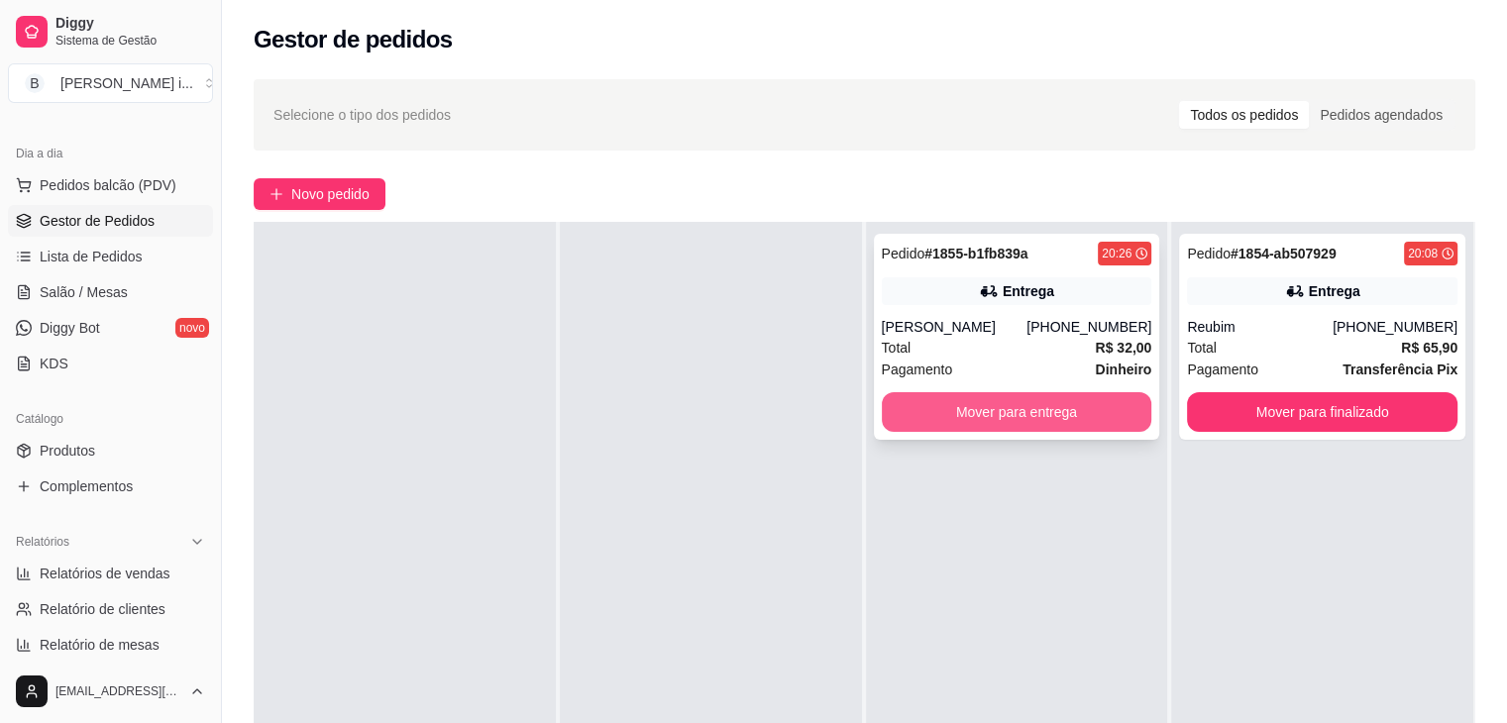
click at [1063, 417] on button "Mover para entrega" at bounding box center [1017, 412] width 270 height 40
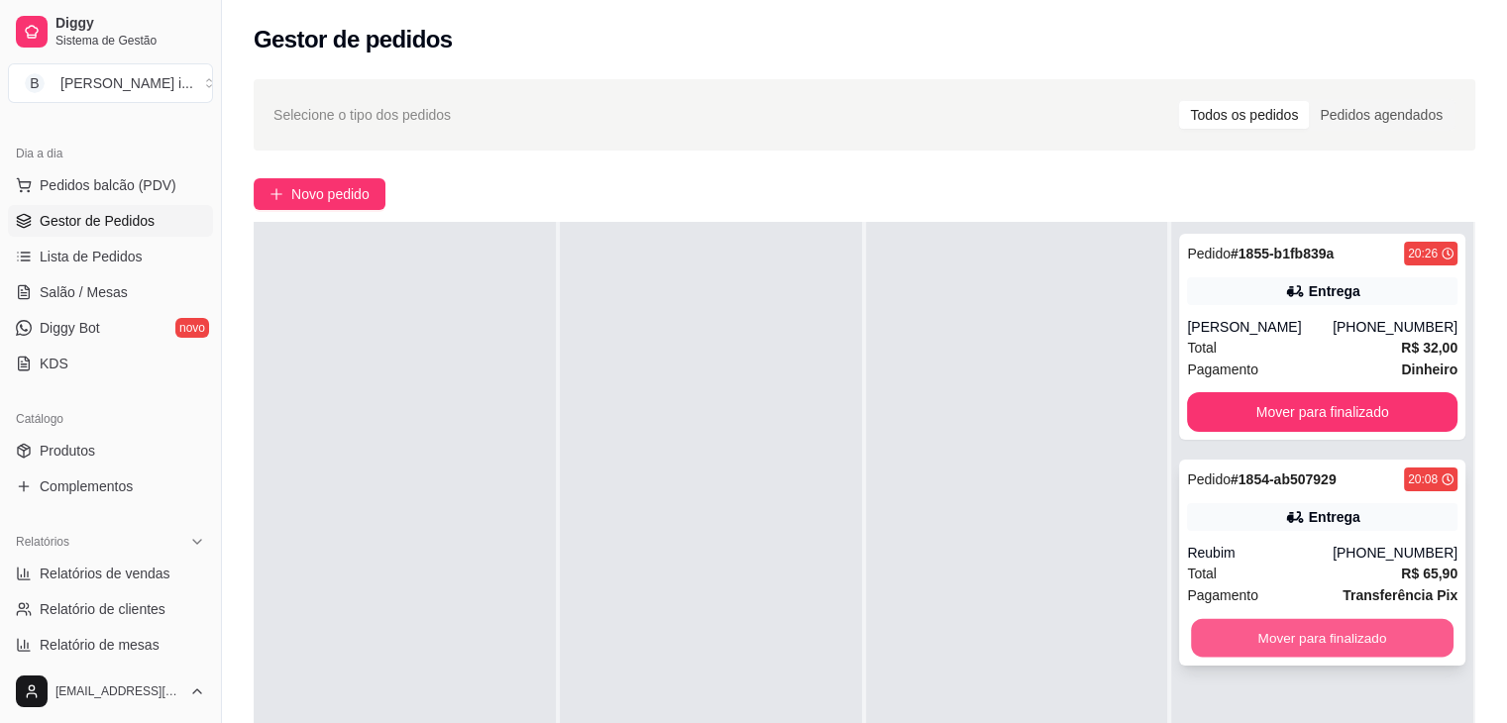
click at [1317, 636] on button "Mover para finalizado" at bounding box center [1322, 638] width 263 height 39
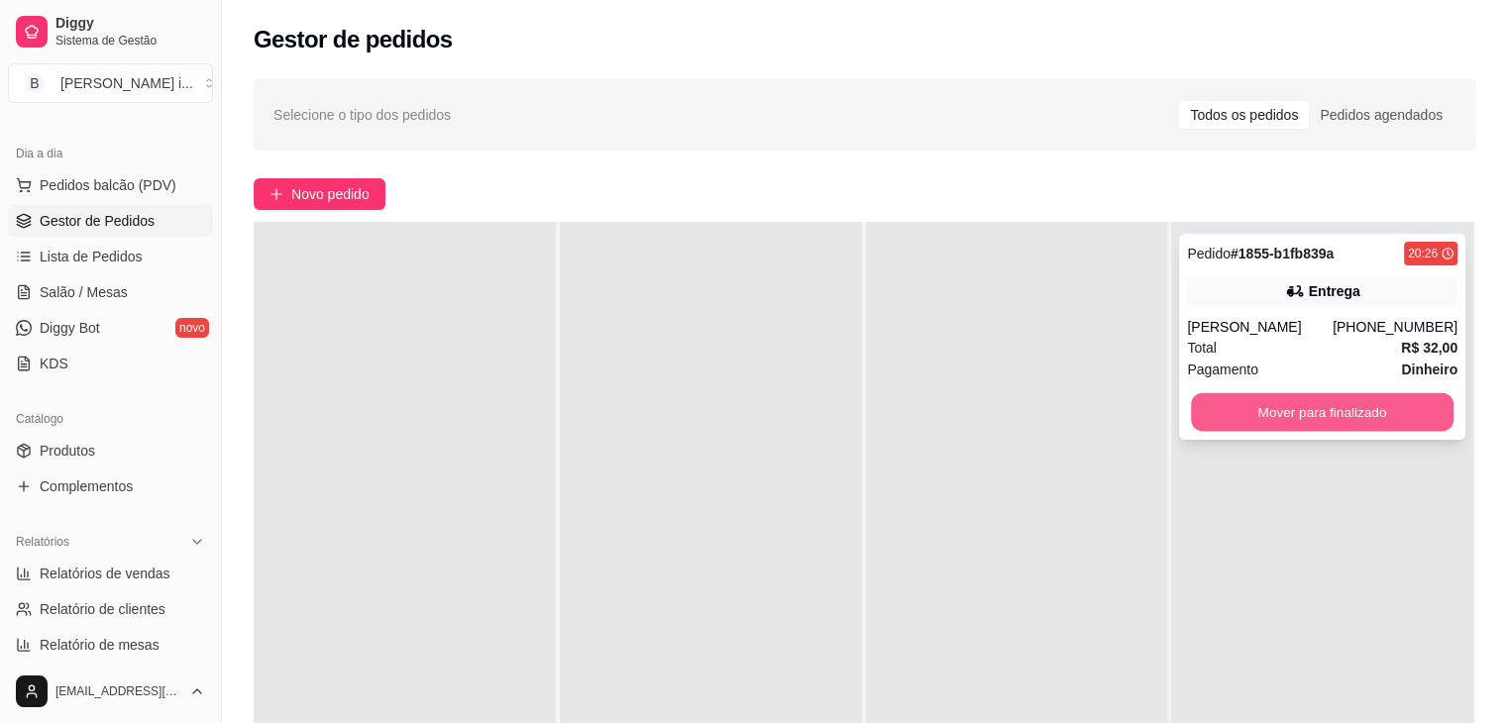
click at [1405, 428] on button "Mover para finalizado" at bounding box center [1322, 412] width 263 height 39
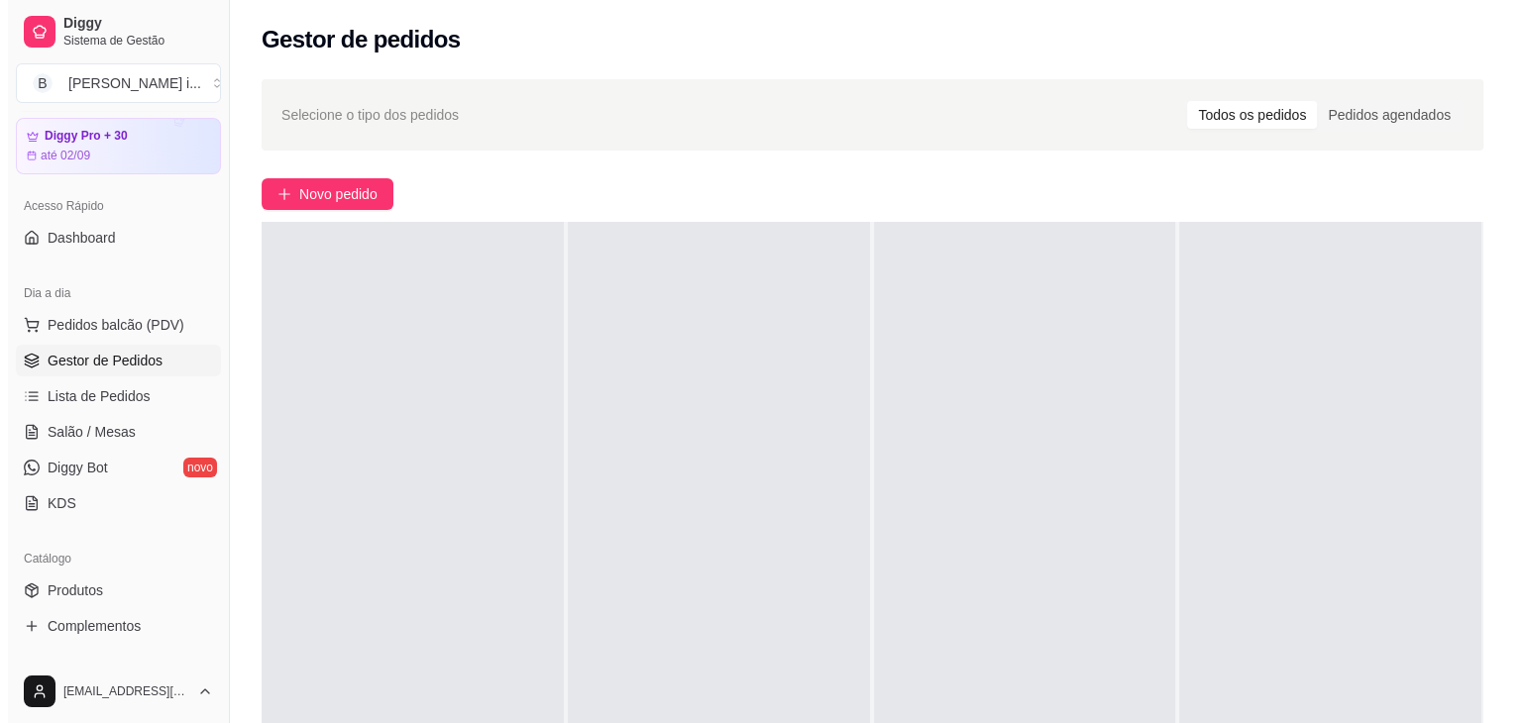
scroll to position [0, 0]
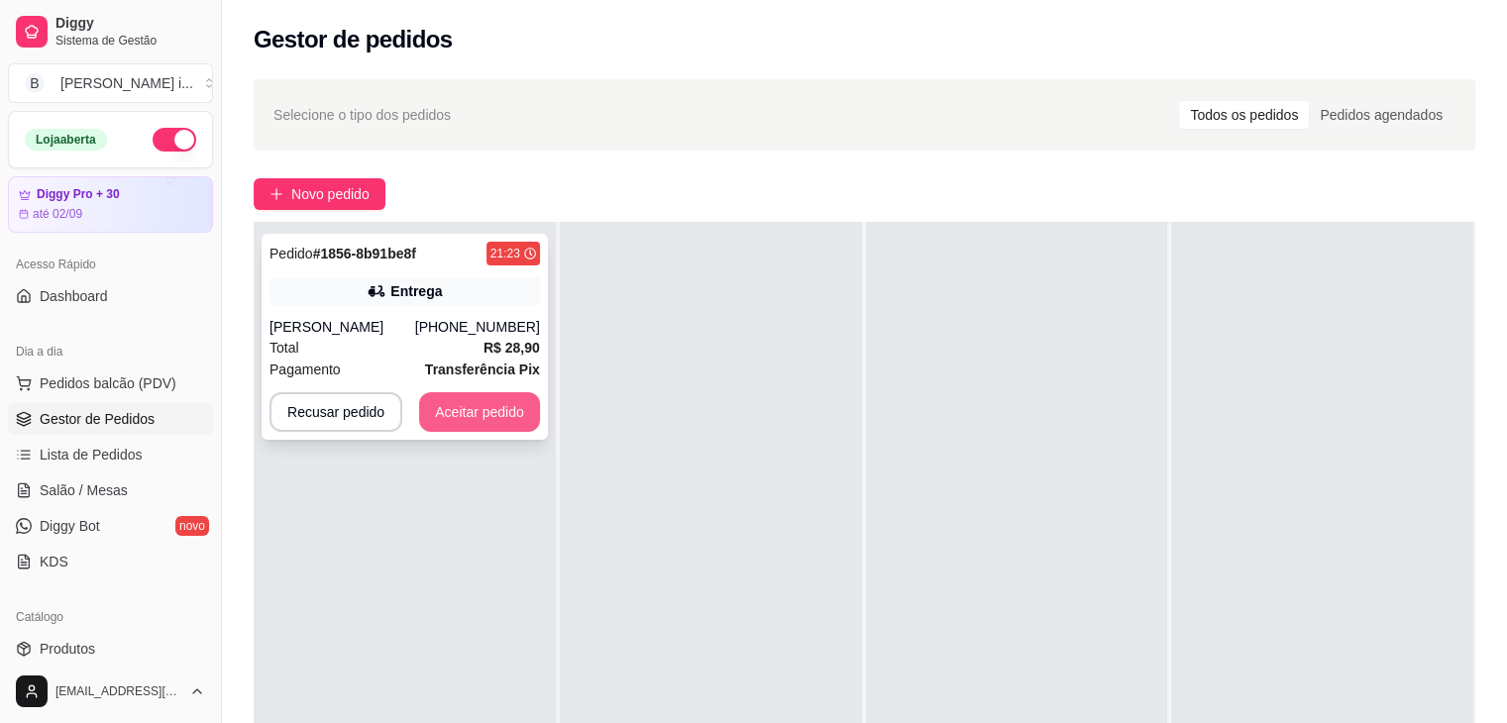
click at [510, 428] on button "Aceitar pedido" at bounding box center [479, 412] width 121 height 40
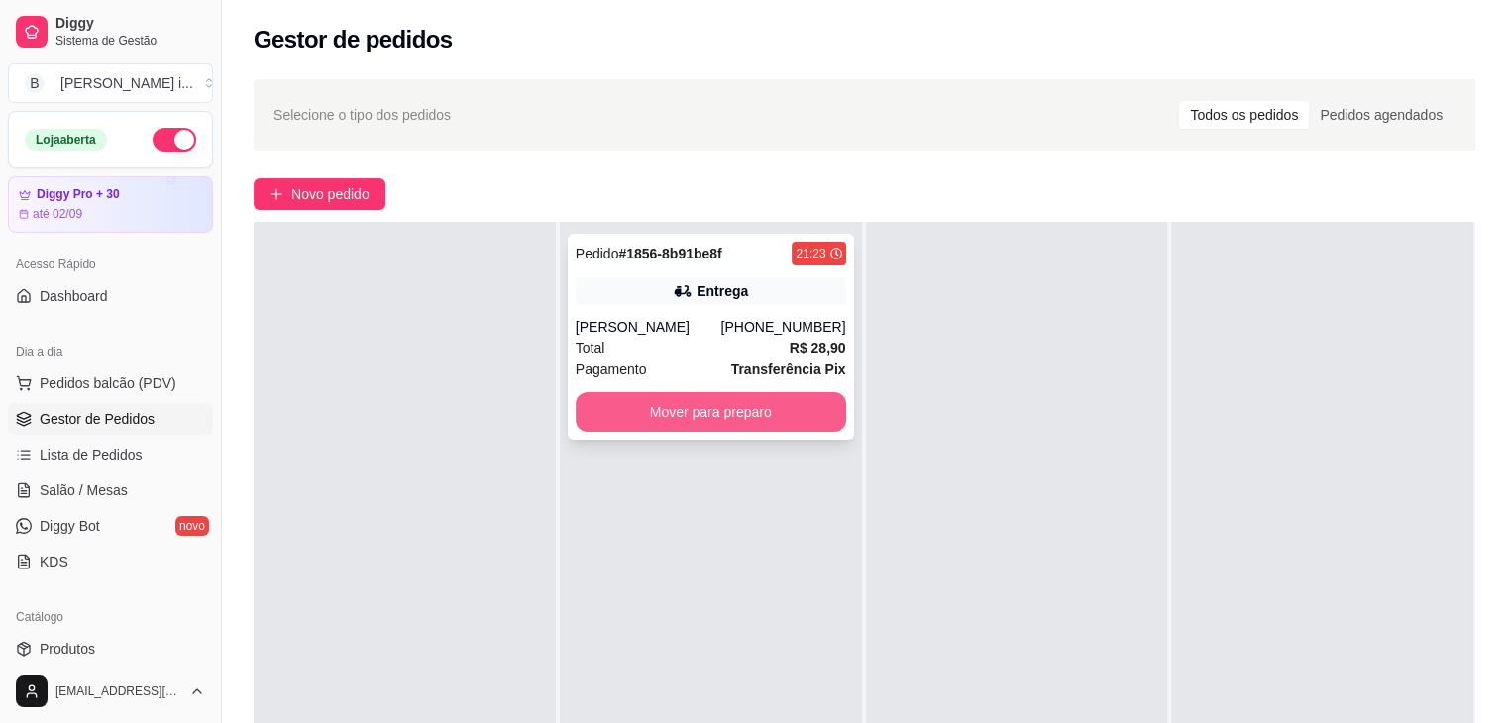
click at [701, 418] on button "Mover para preparo" at bounding box center [711, 412] width 270 height 40
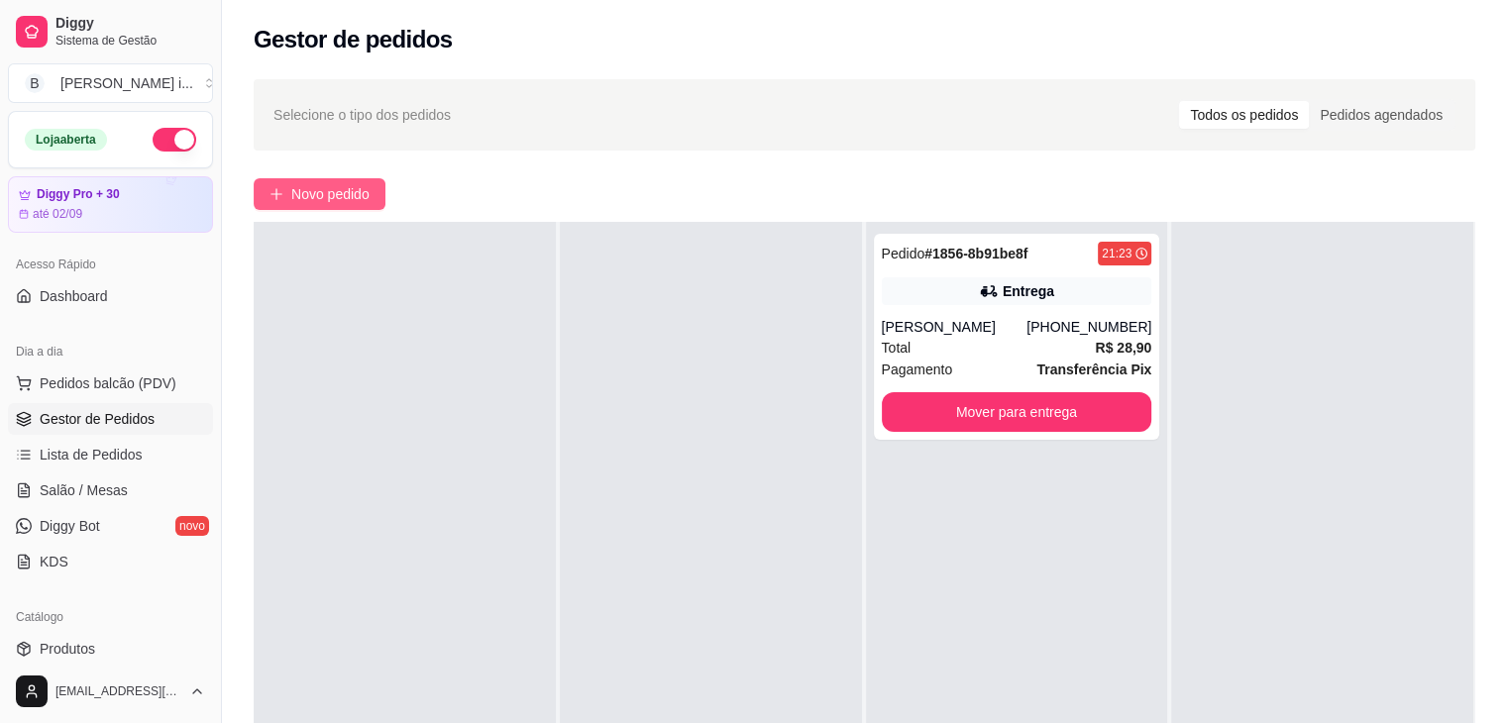
click at [309, 185] on span "Novo pedido" at bounding box center [330, 194] width 78 height 22
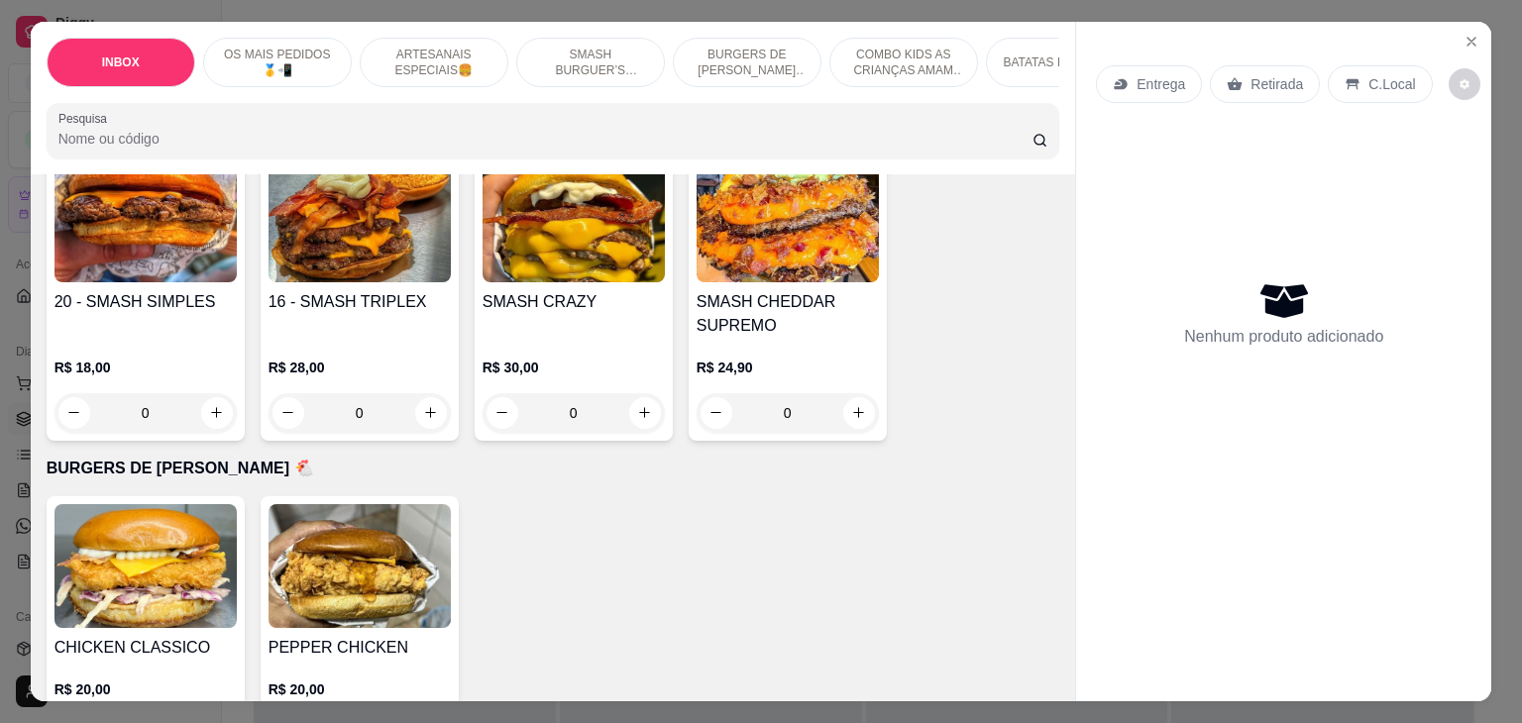
scroll to position [2279, 0]
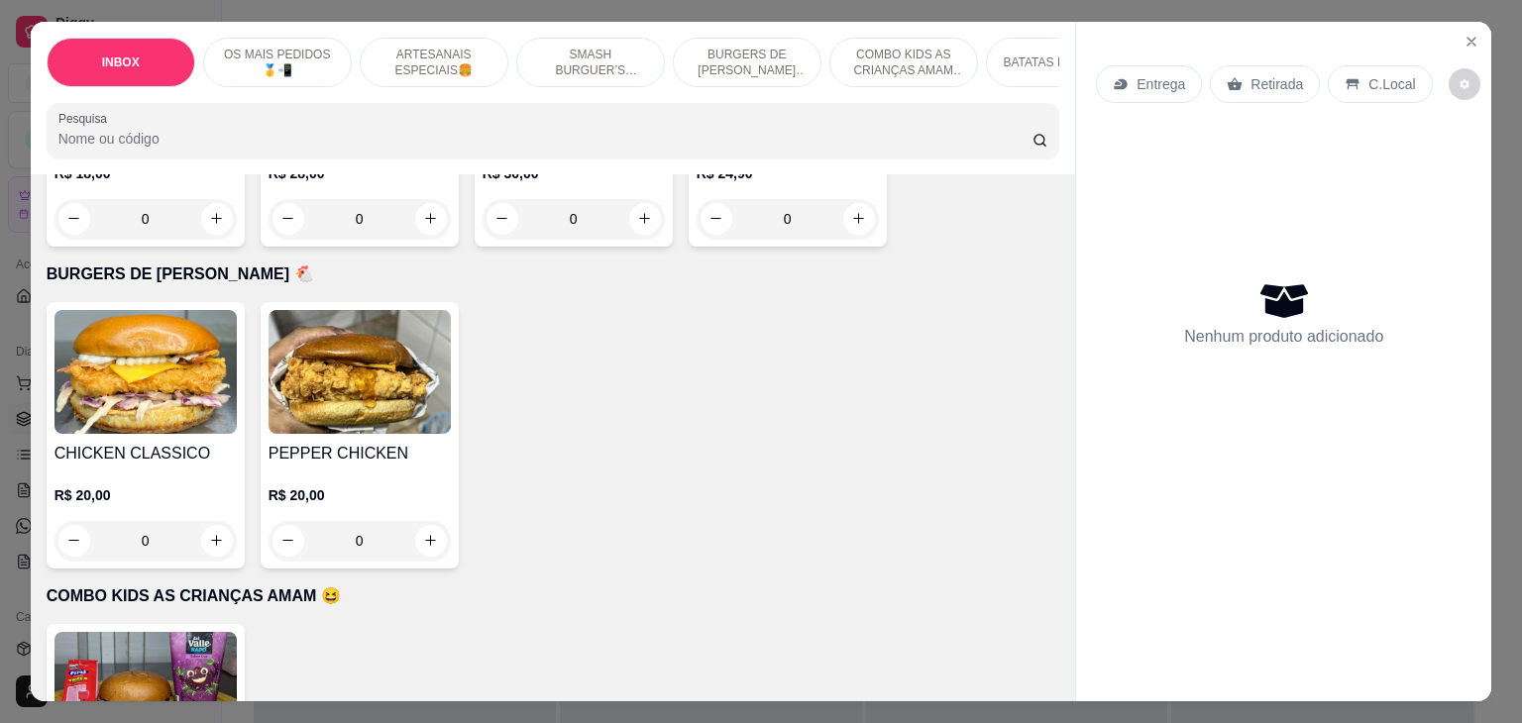
click at [182, 365] on img at bounding box center [145, 372] width 182 height 124
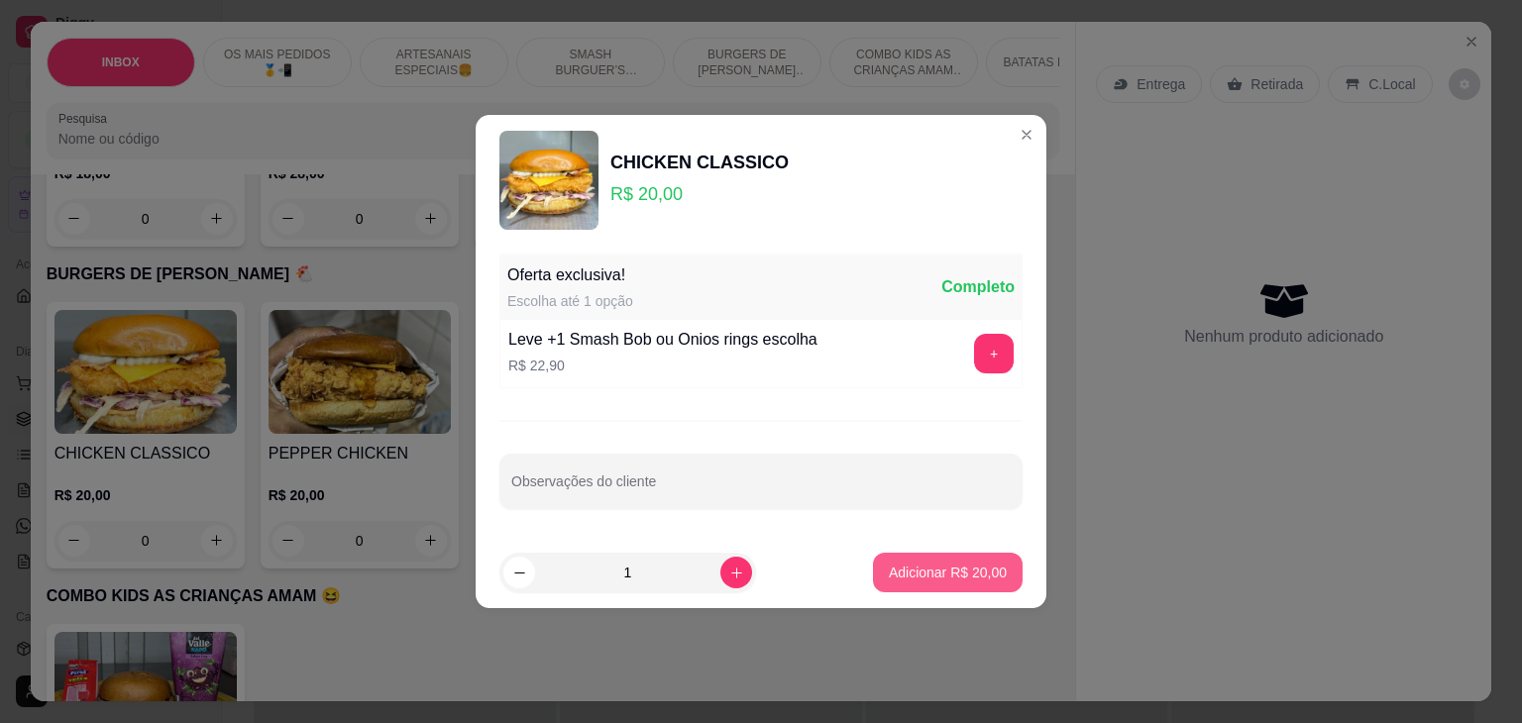
click at [967, 572] on p "Adicionar R$ 20,00" at bounding box center [948, 573] width 118 height 20
type input "1"
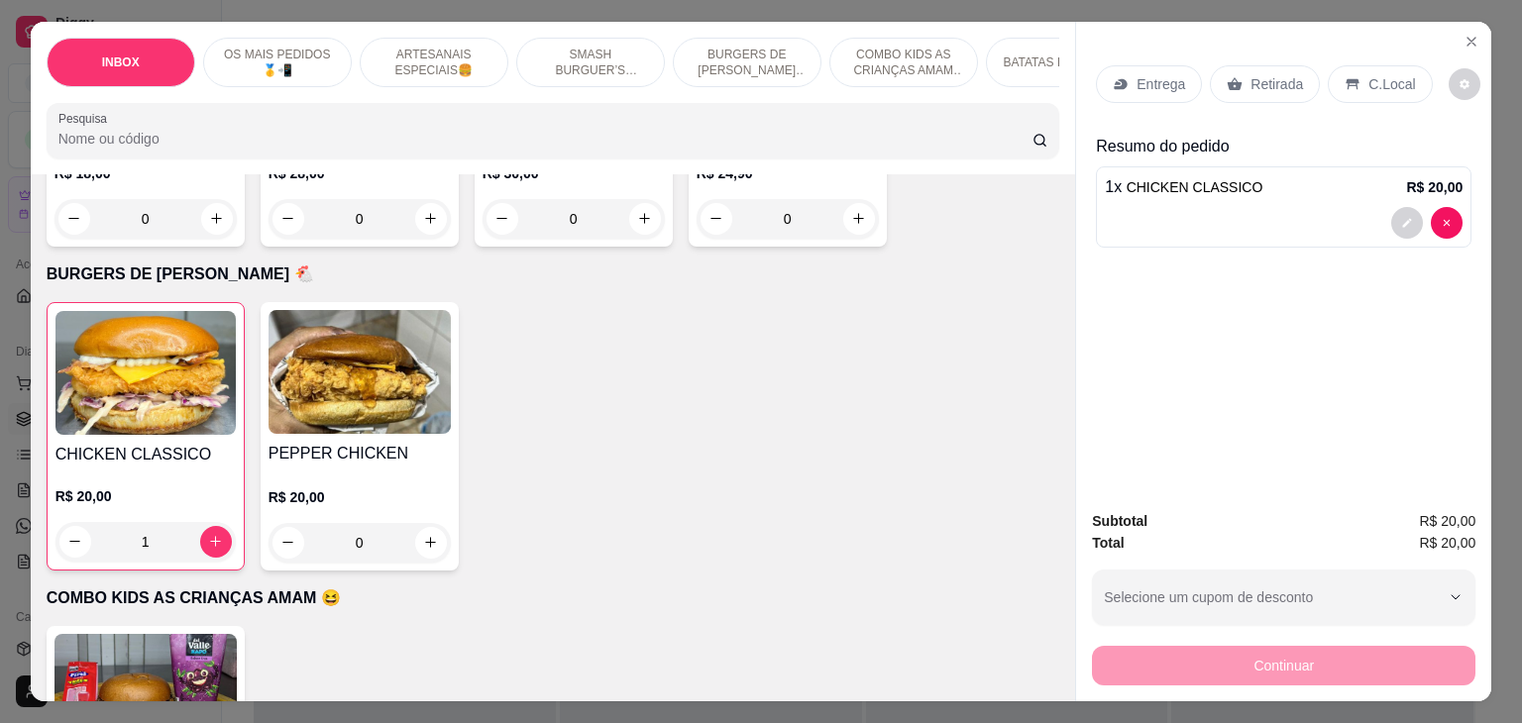
click at [1250, 83] on p "Retirada" at bounding box center [1276, 84] width 53 height 20
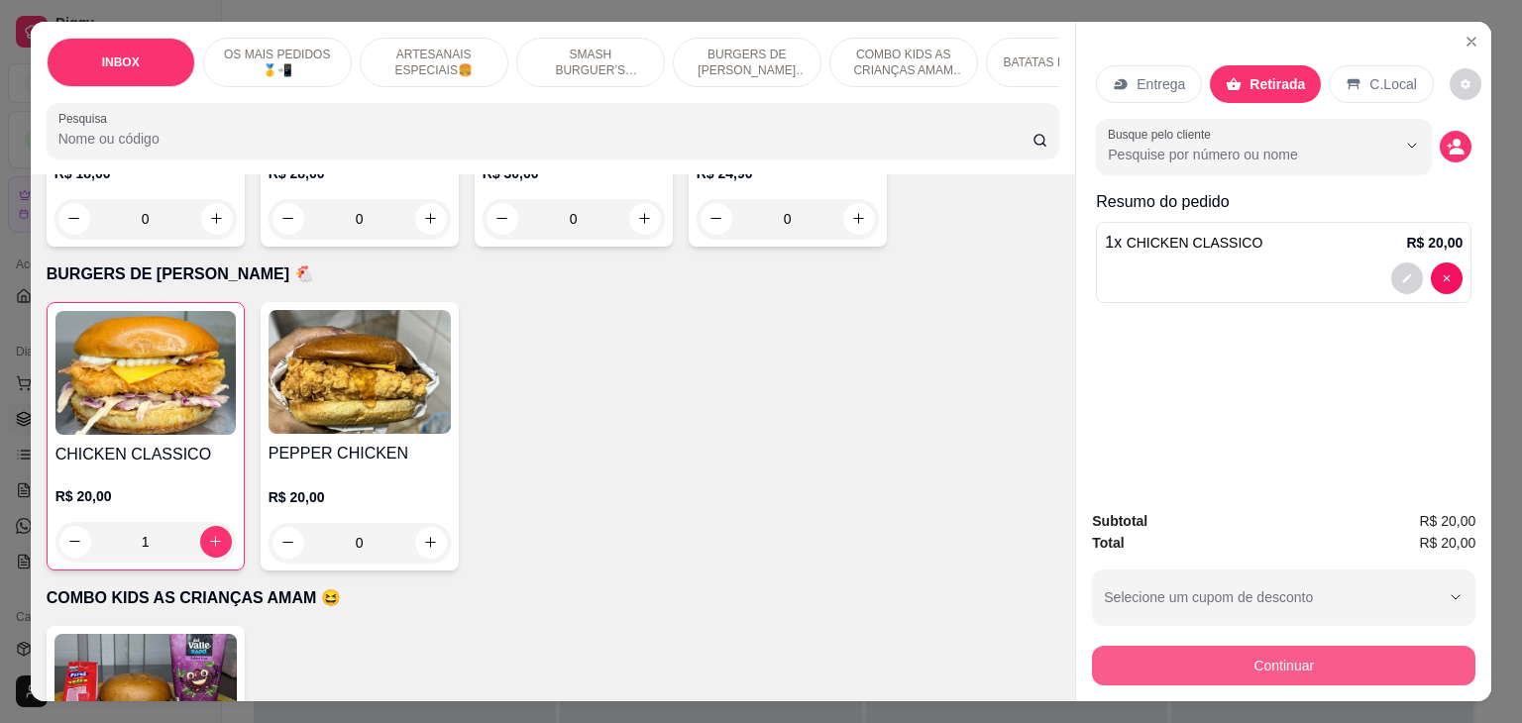
click at [1230, 654] on button "Continuar" at bounding box center [1283, 666] width 383 height 40
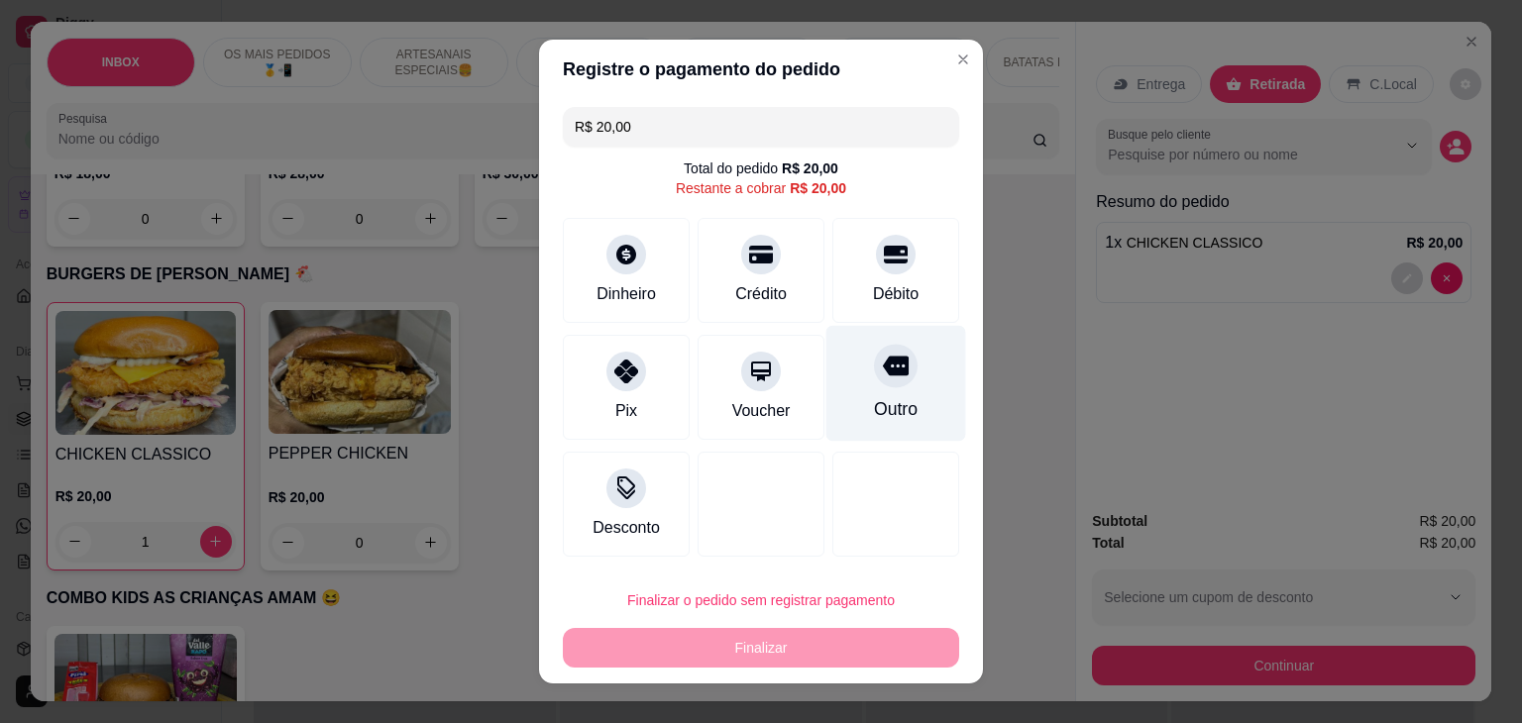
click at [883, 377] on icon at bounding box center [896, 366] width 26 height 26
type input "R$ 0,00"
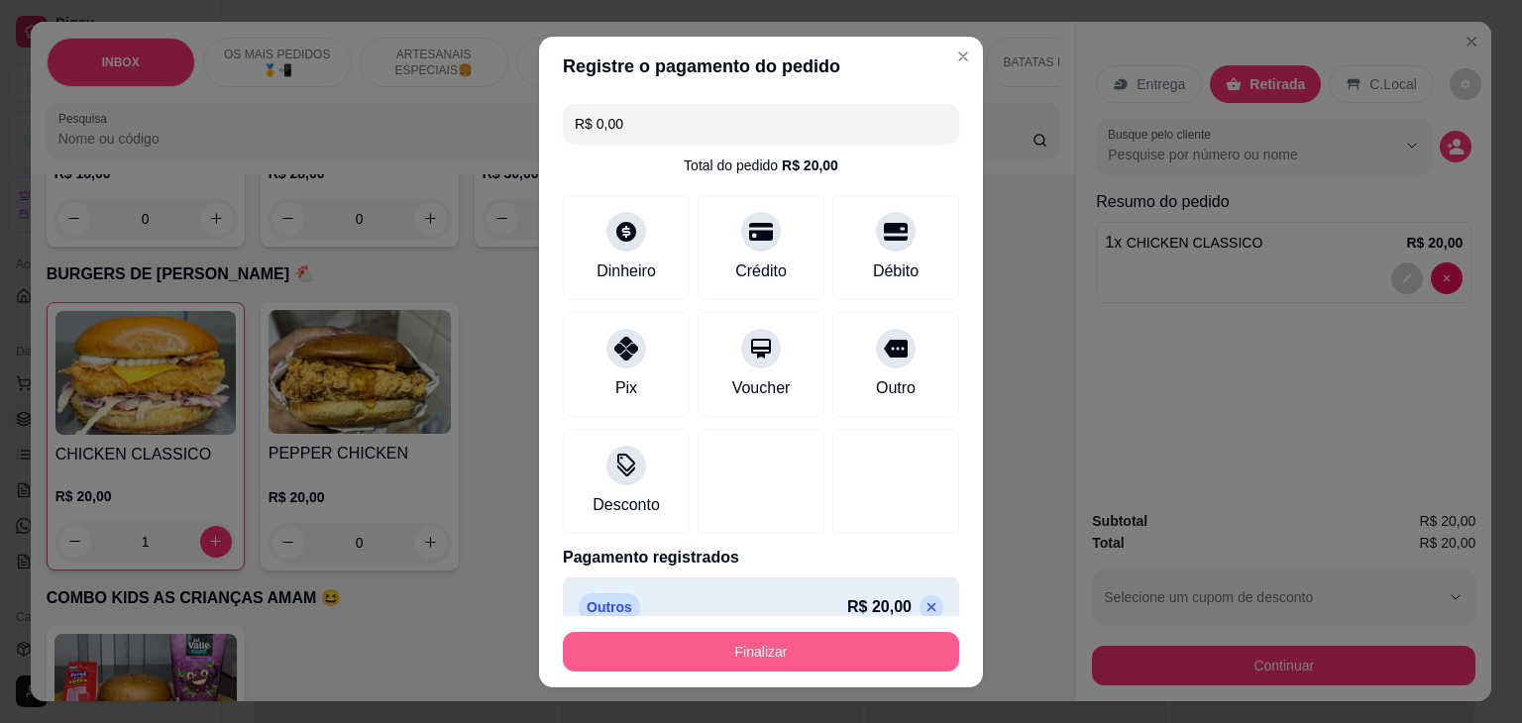
click at [739, 646] on button "Finalizar" at bounding box center [761, 652] width 396 height 40
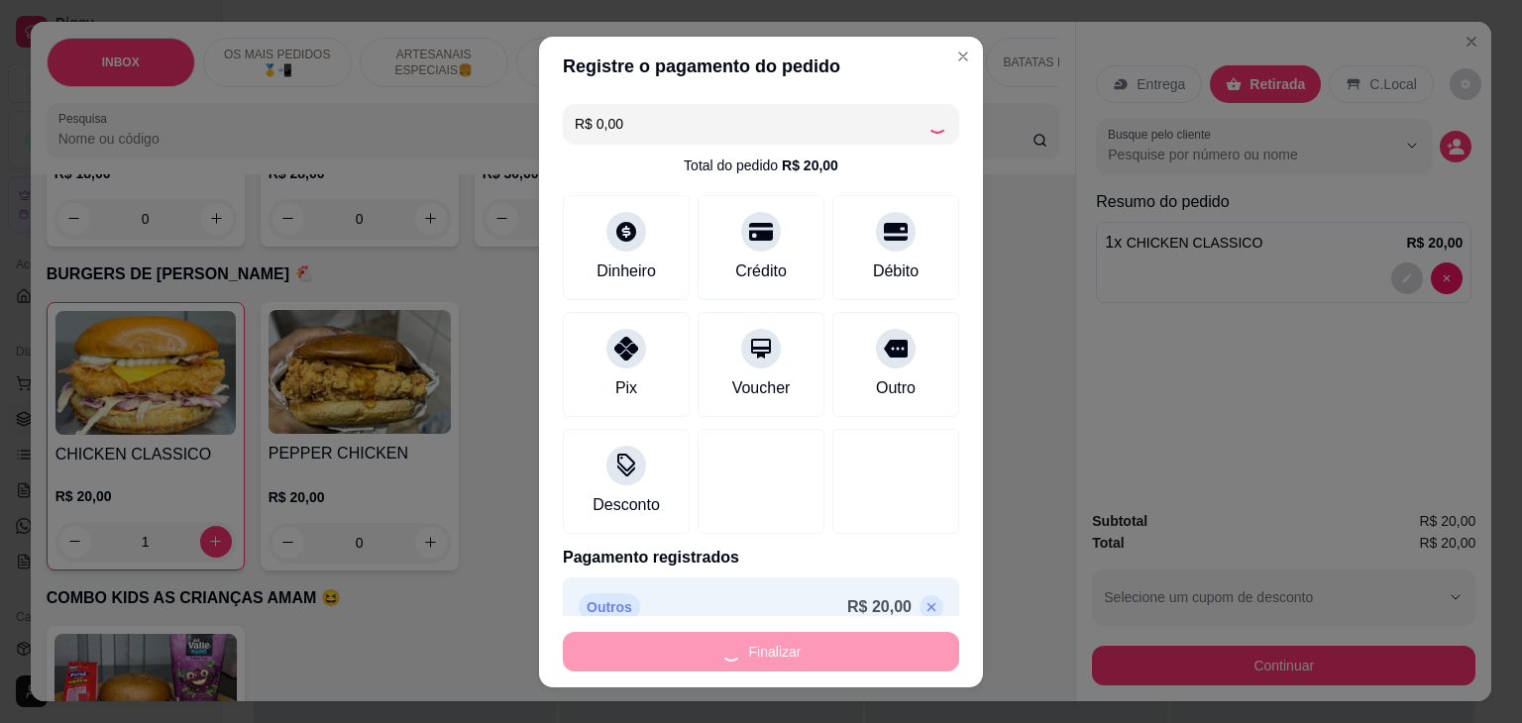
type input "0"
type input "-R$ 20,00"
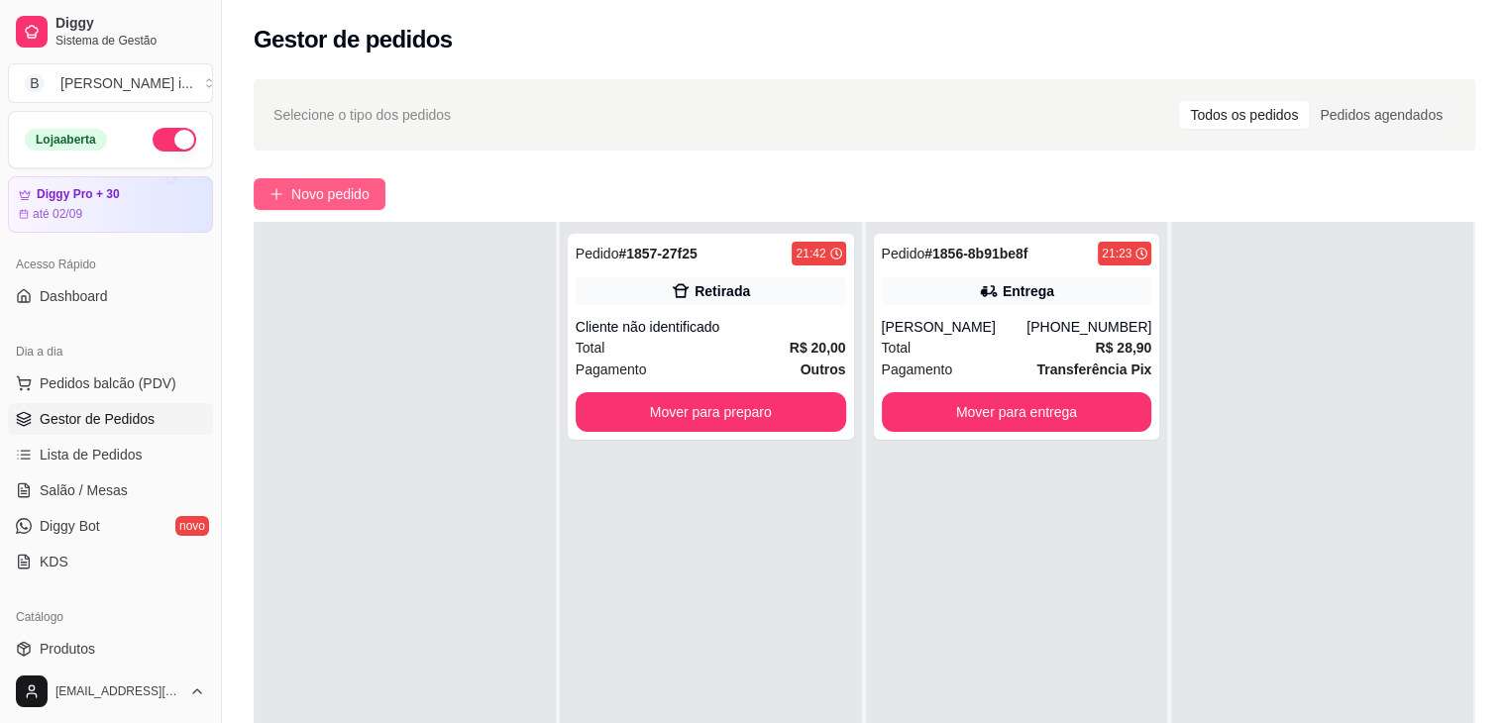
click at [328, 192] on span "Novo pedido" at bounding box center [330, 194] width 78 height 22
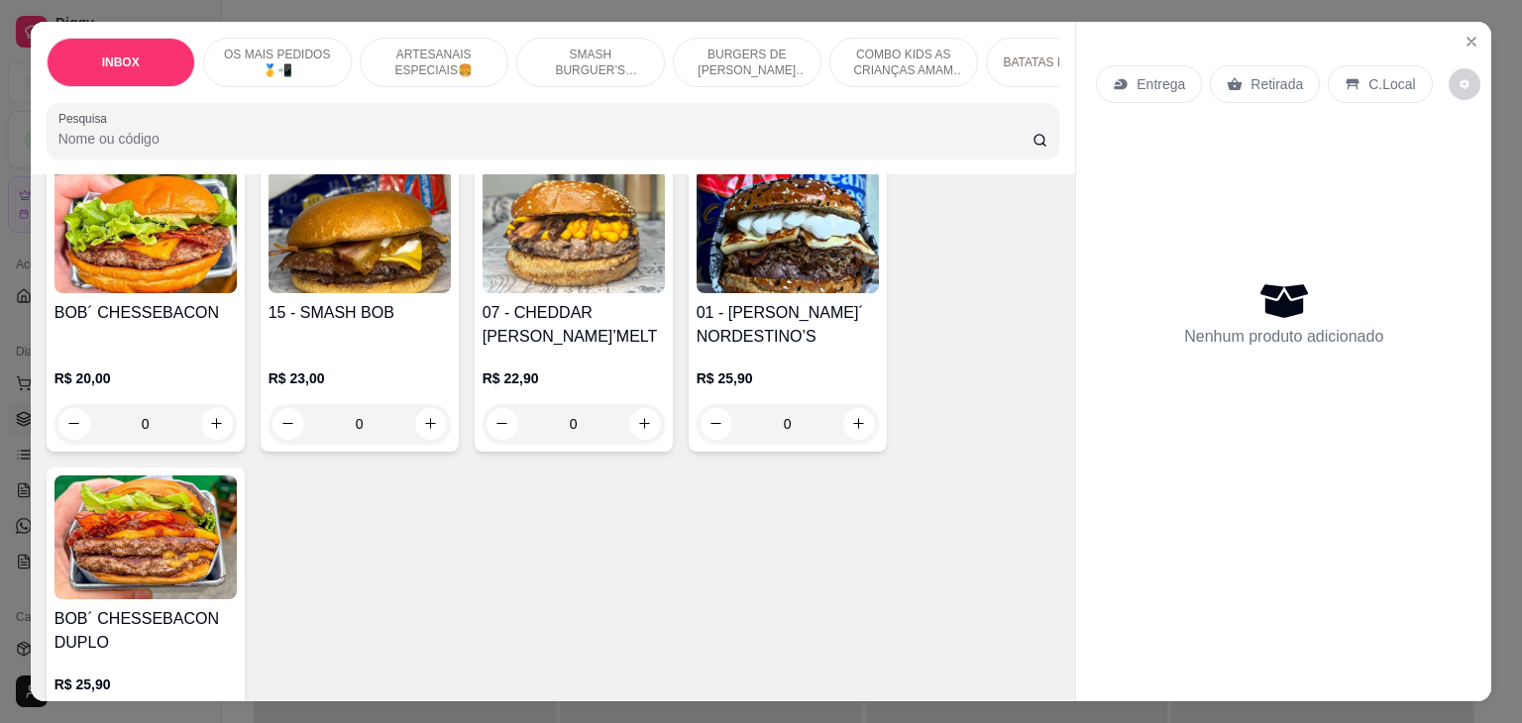
scroll to position [495, 0]
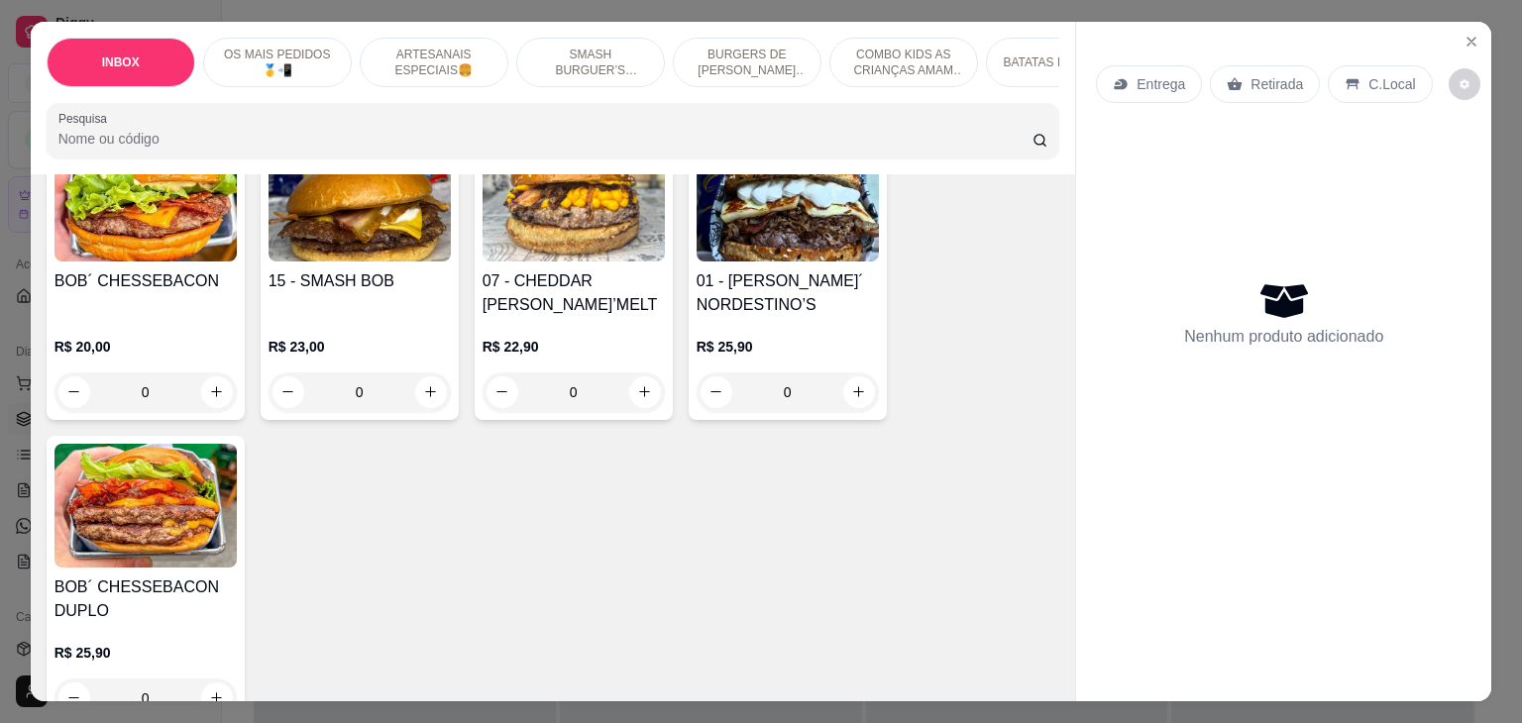
click at [557, 283] on h4 "07 - CHEDDAR [PERSON_NAME]’MELT" at bounding box center [573, 293] width 182 height 48
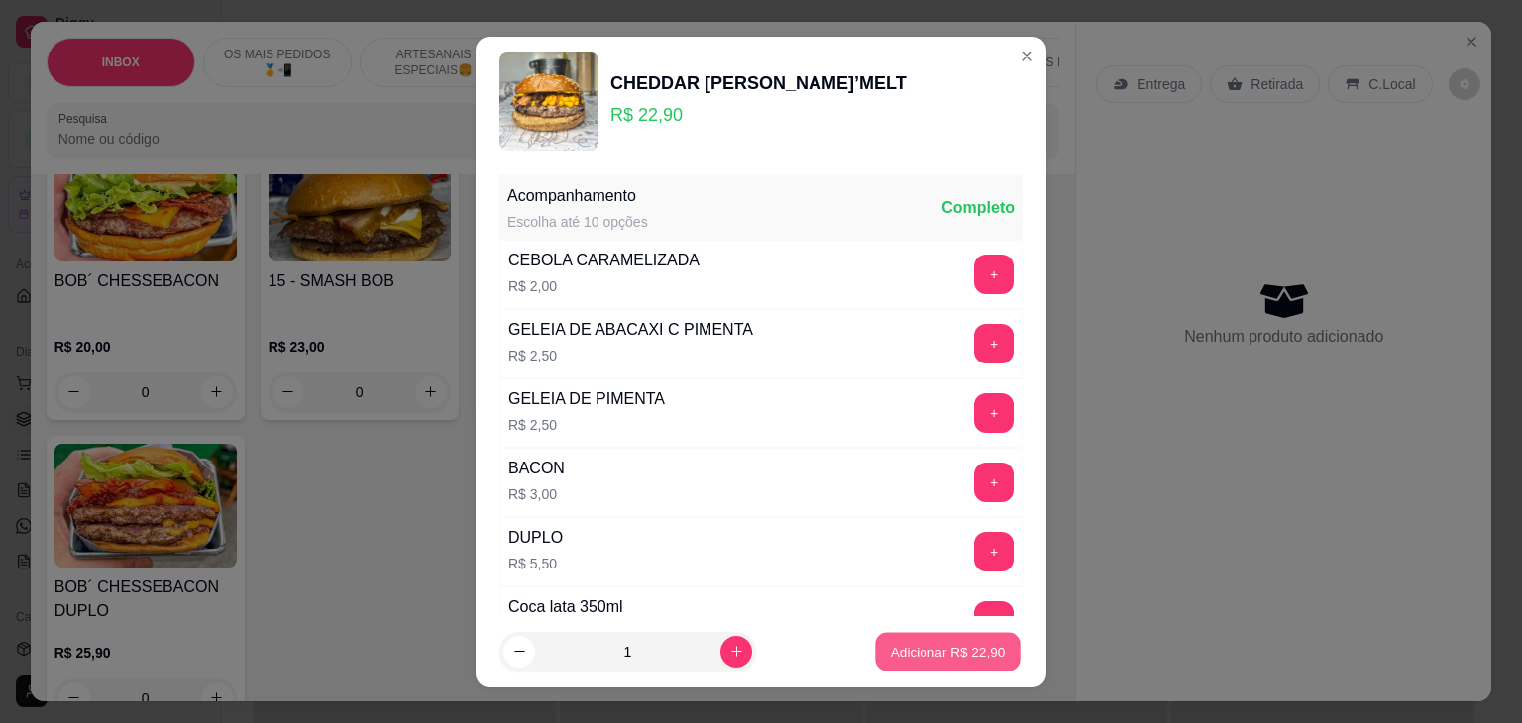
click at [976, 653] on p "Adicionar R$ 22,90" at bounding box center [948, 651] width 115 height 19
type input "1"
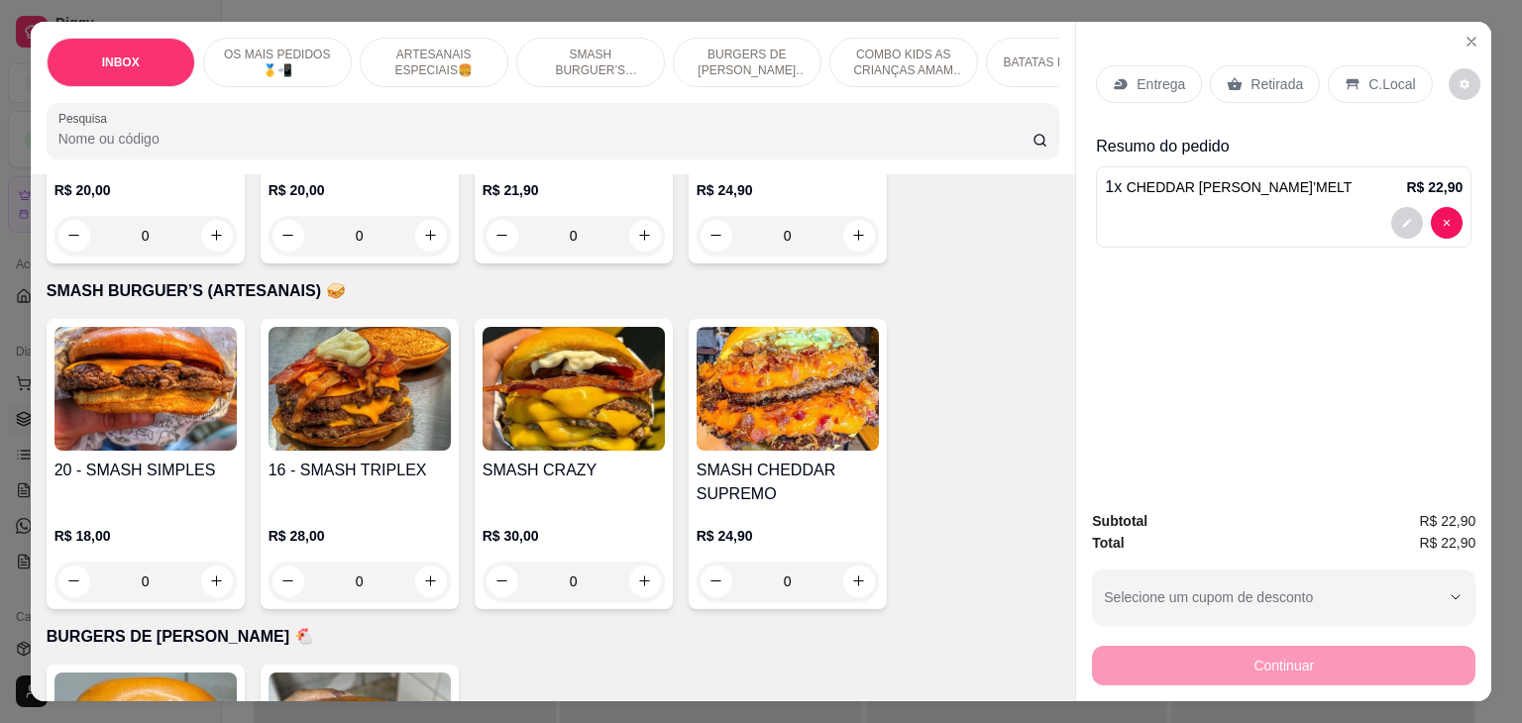
scroll to position [1882, 0]
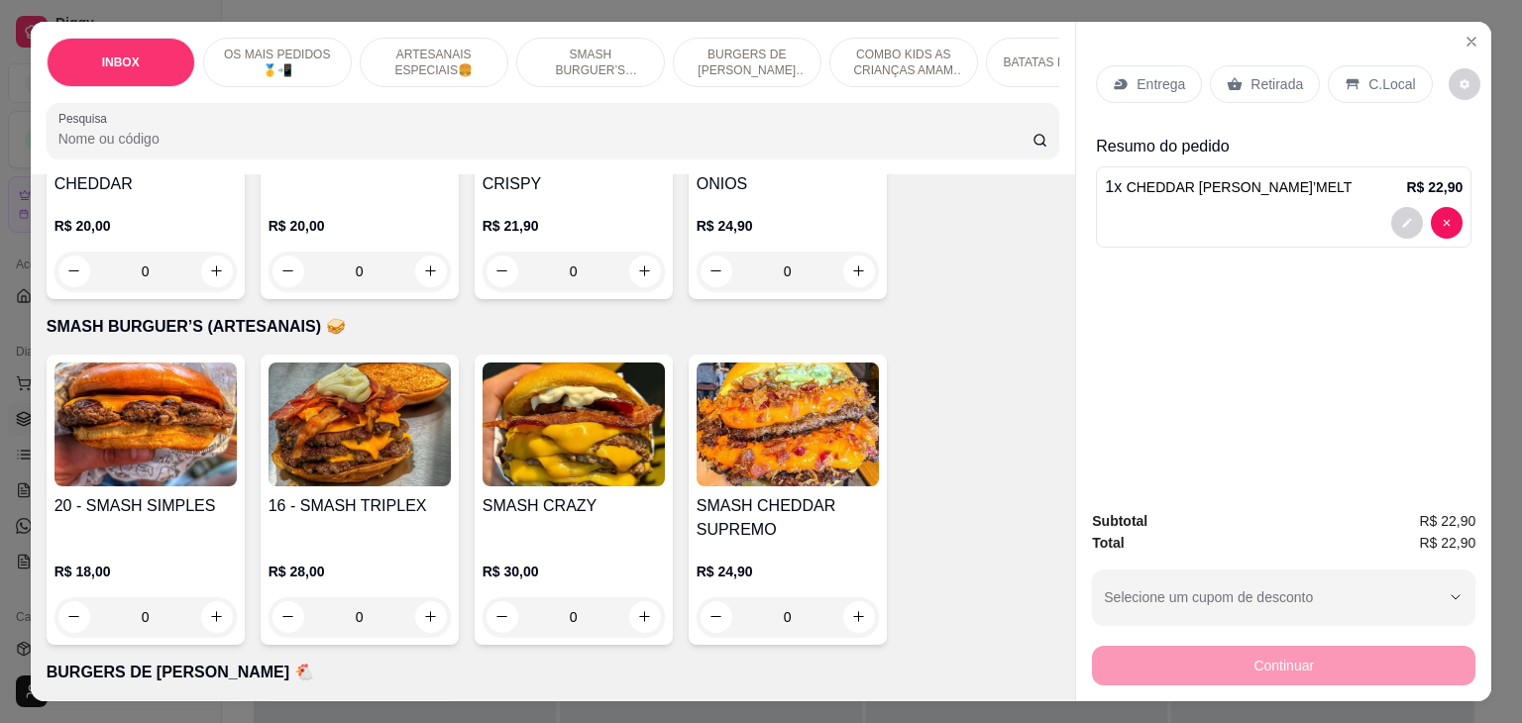
click at [225, 494] on div "20 - SMASH SIMPLES" at bounding box center [145, 518] width 182 height 48
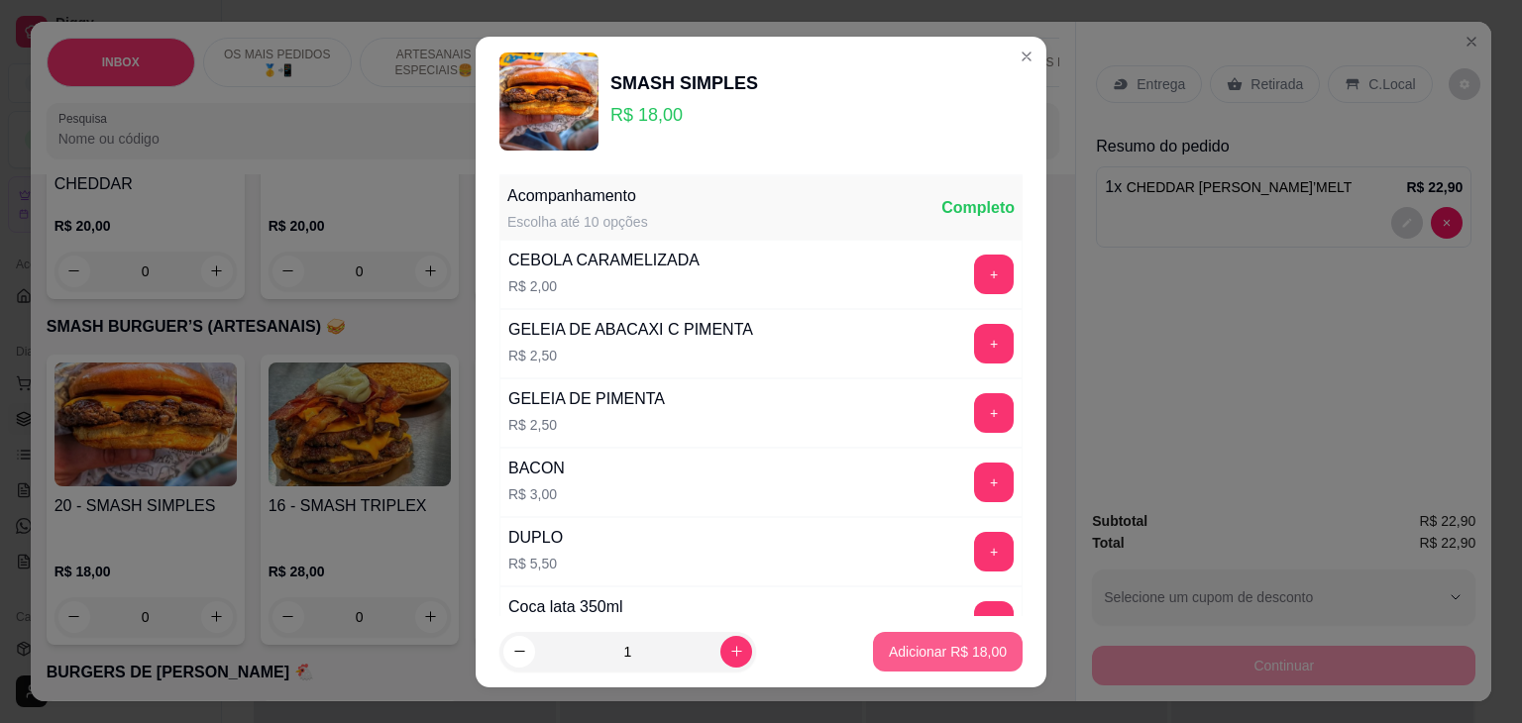
click at [966, 643] on p "Adicionar R$ 18,00" at bounding box center [948, 652] width 118 height 20
type input "1"
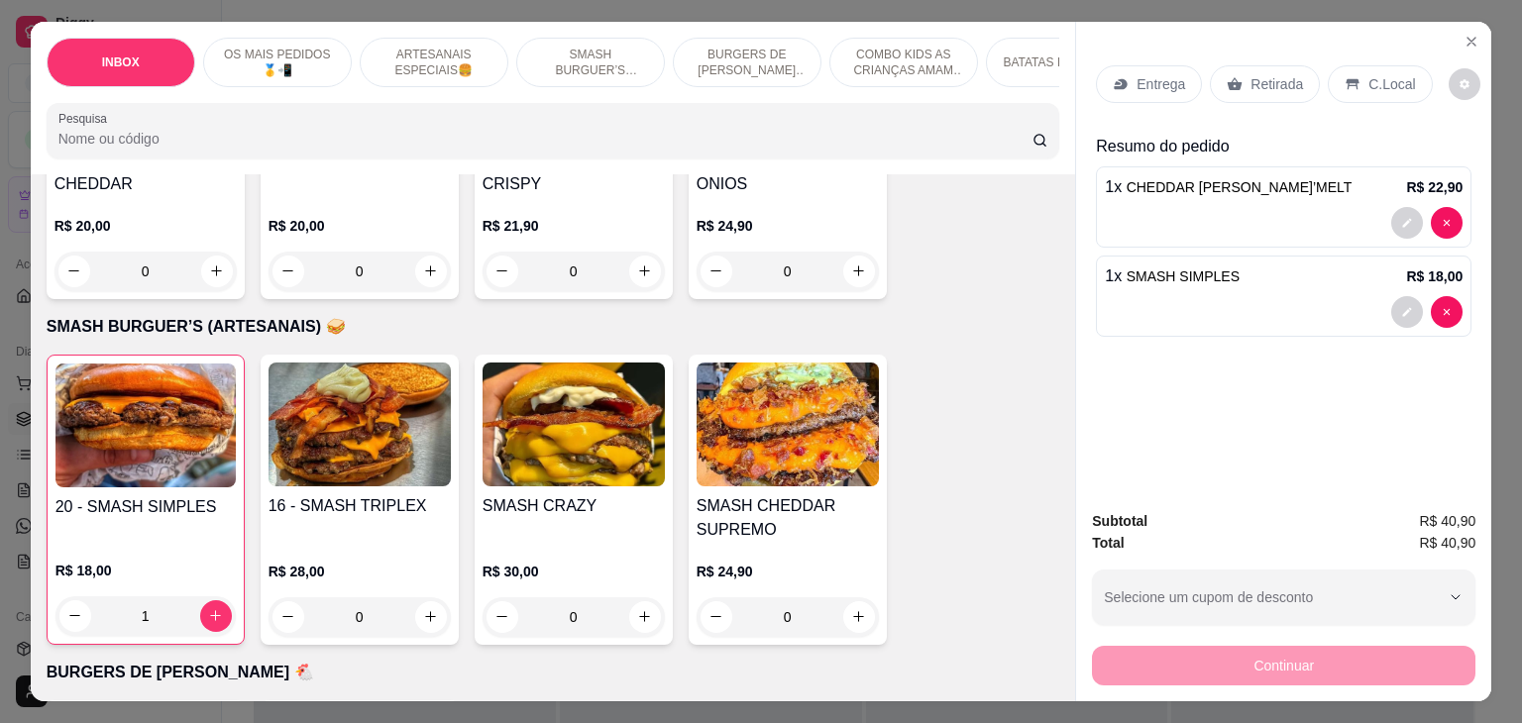
click at [1250, 74] on p "Retirada" at bounding box center [1276, 84] width 53 height 20
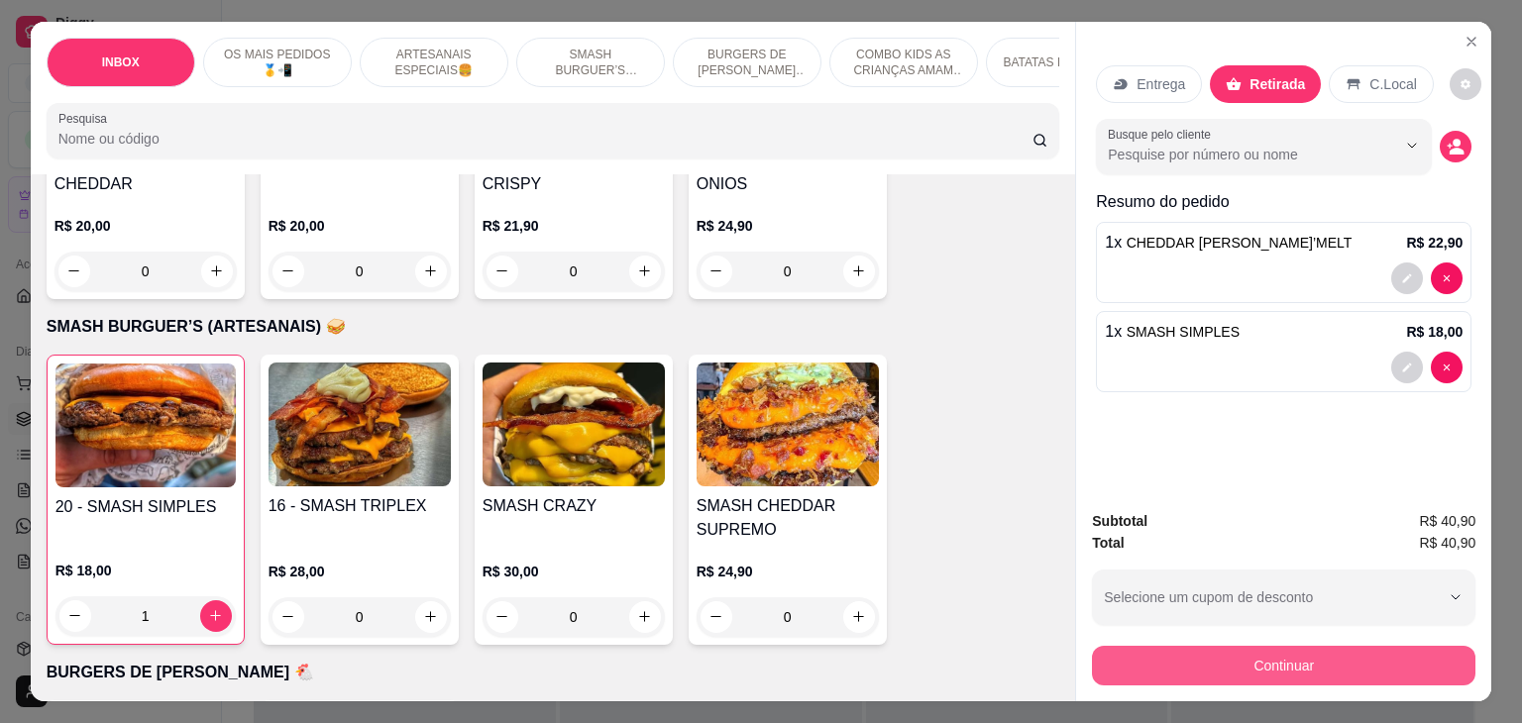
click at [1207, 655] on button "Continuar" at bounding box center [1283, 666] width 383 height 40
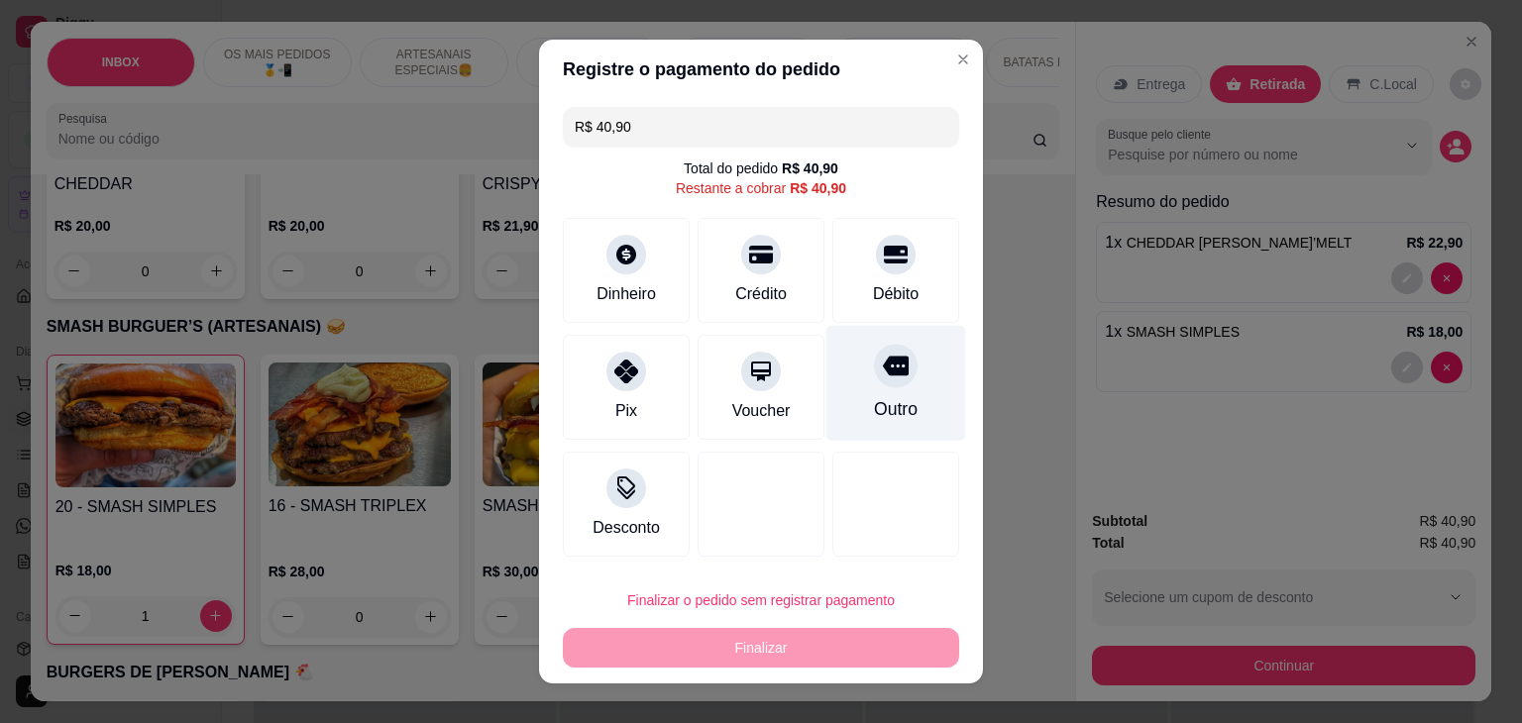
click at [860, 386] on div "Outro" at bounding box center [896, 384] width 140 height 116
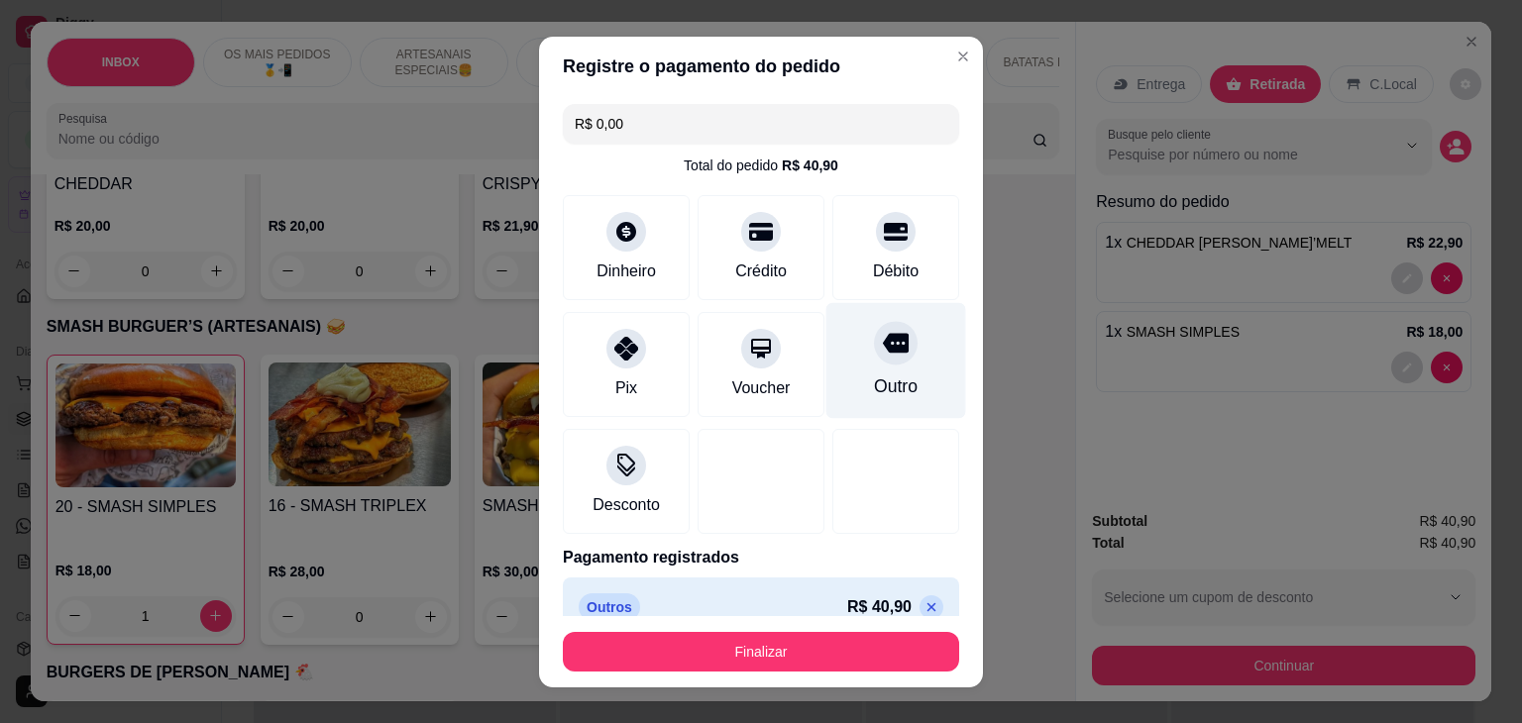
type input "R$ 0,00"
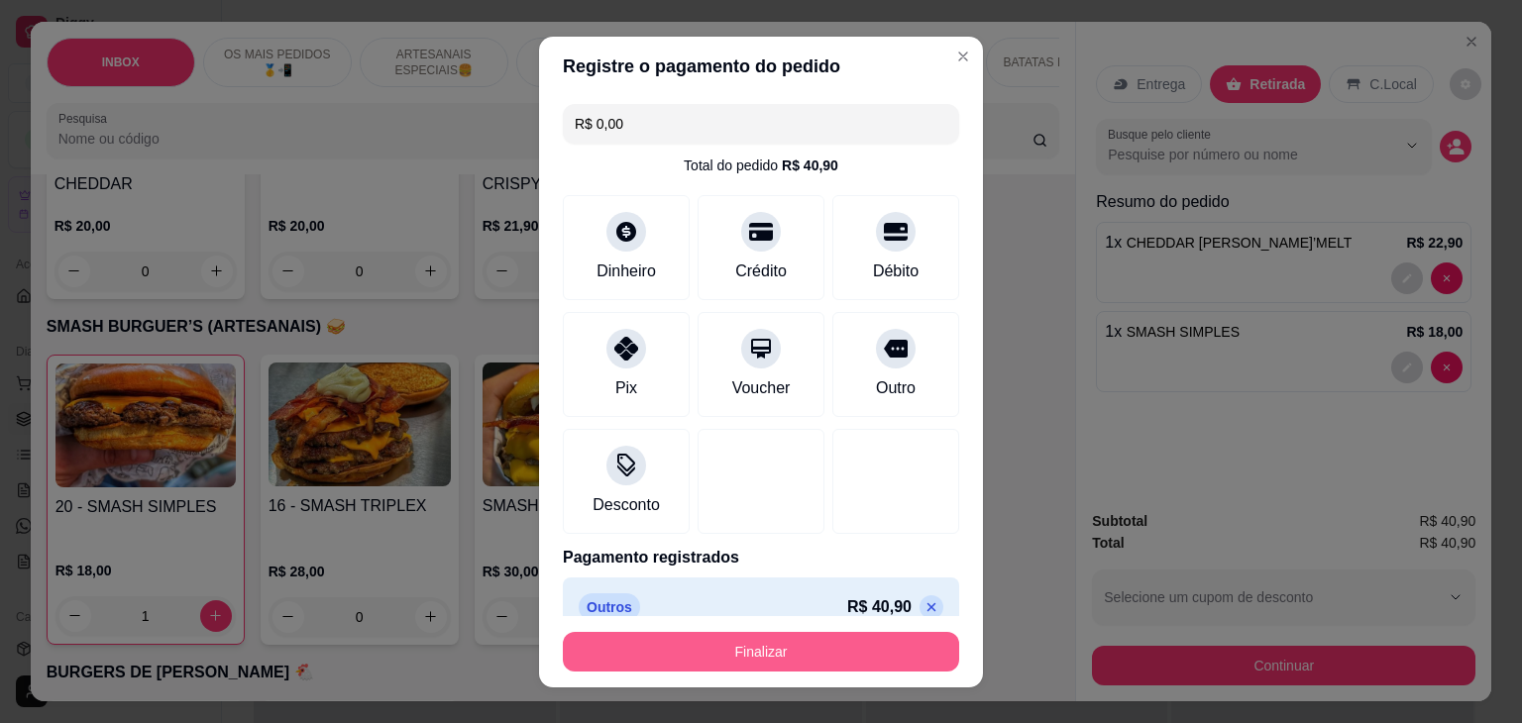
click at [786, 647] on button "Finalizar" at bounding box center [761, 652] width 396 height 40
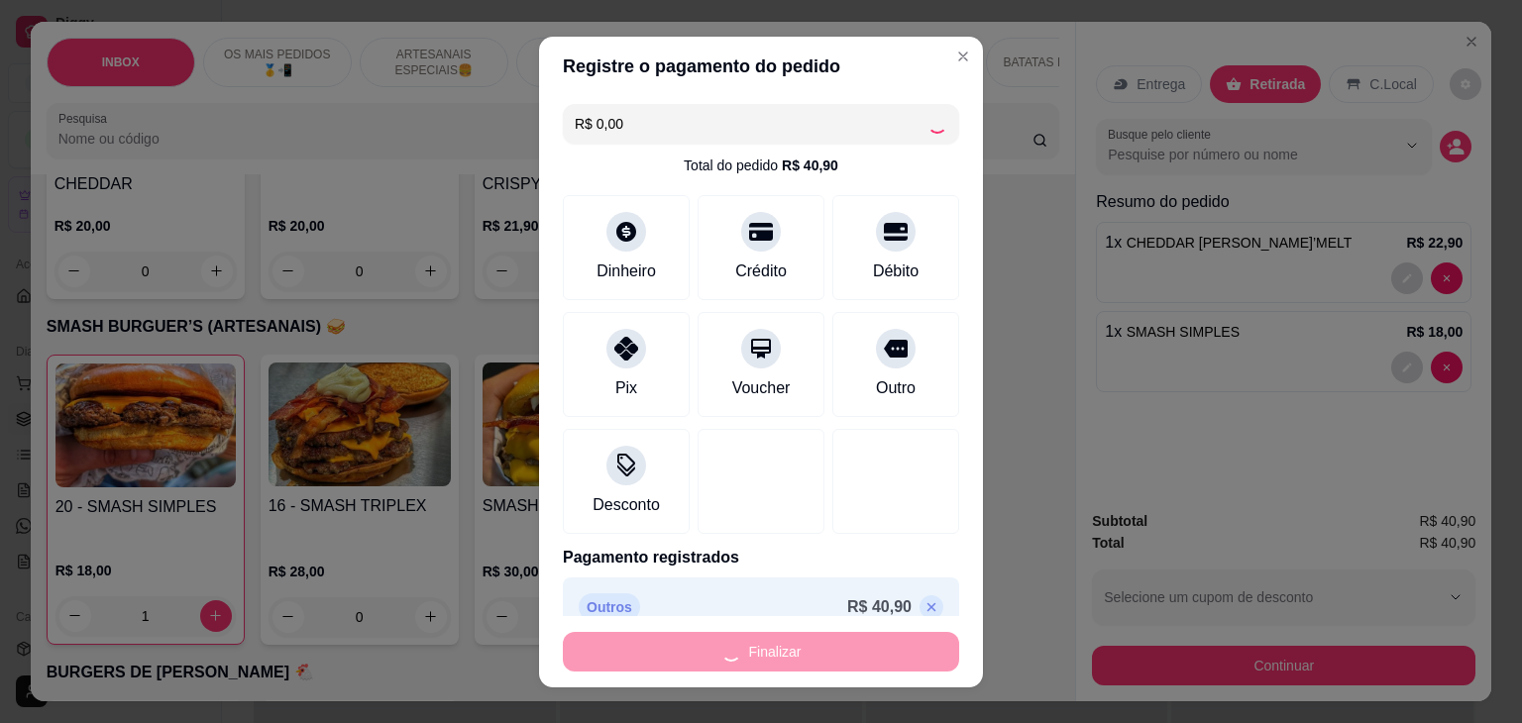
type input "0"
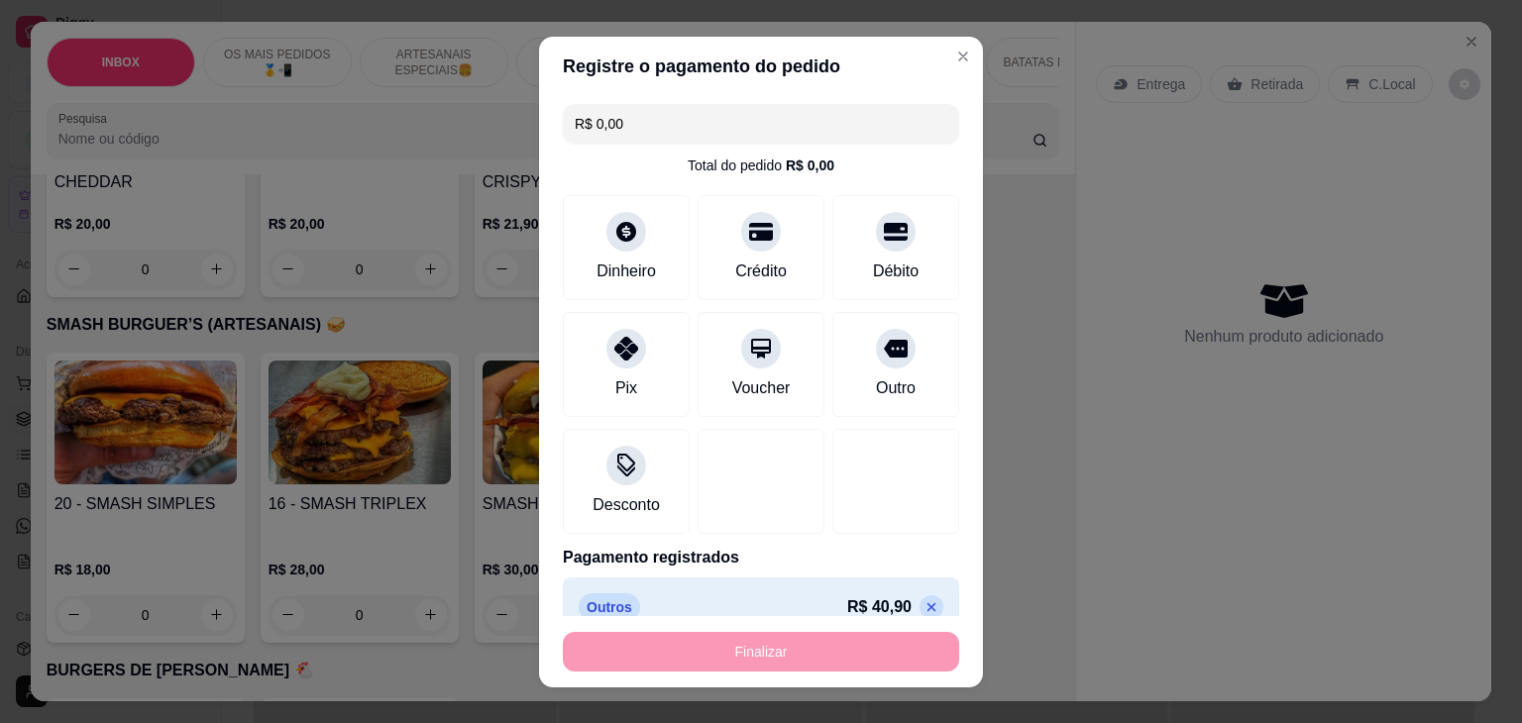
type input "-R$ 40,90"
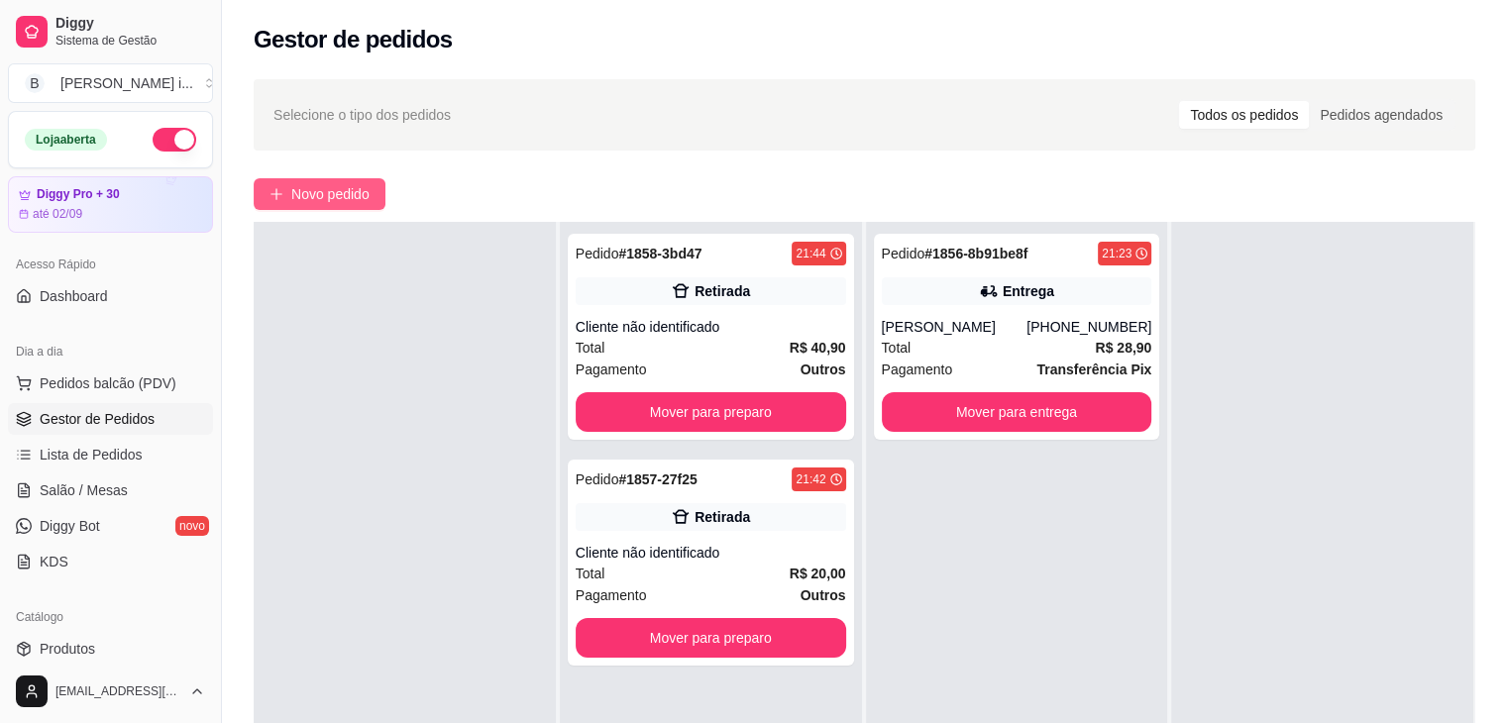
click at [359, 195] on span "Novo pedido" at bounding box center [330, 194] width 78 height 22
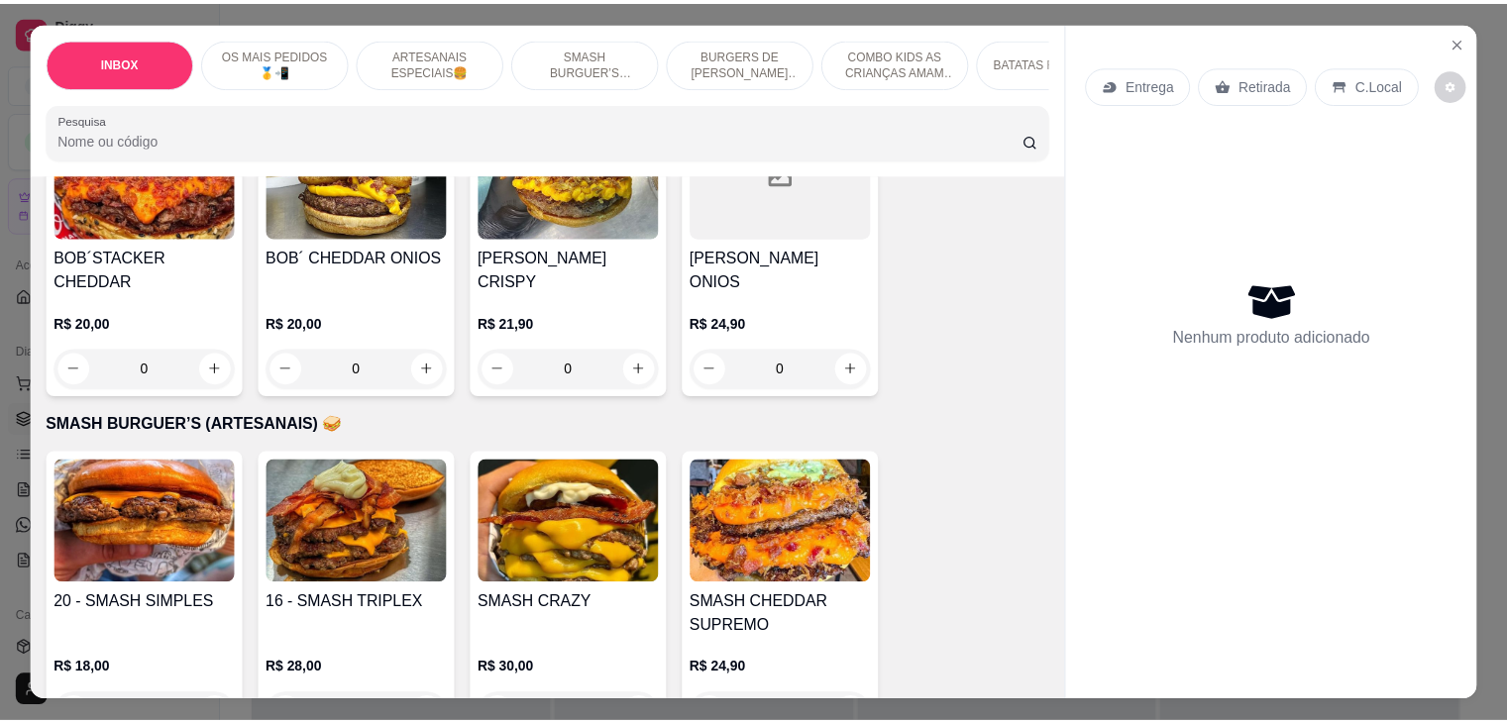
scroll to position [1684, 0]
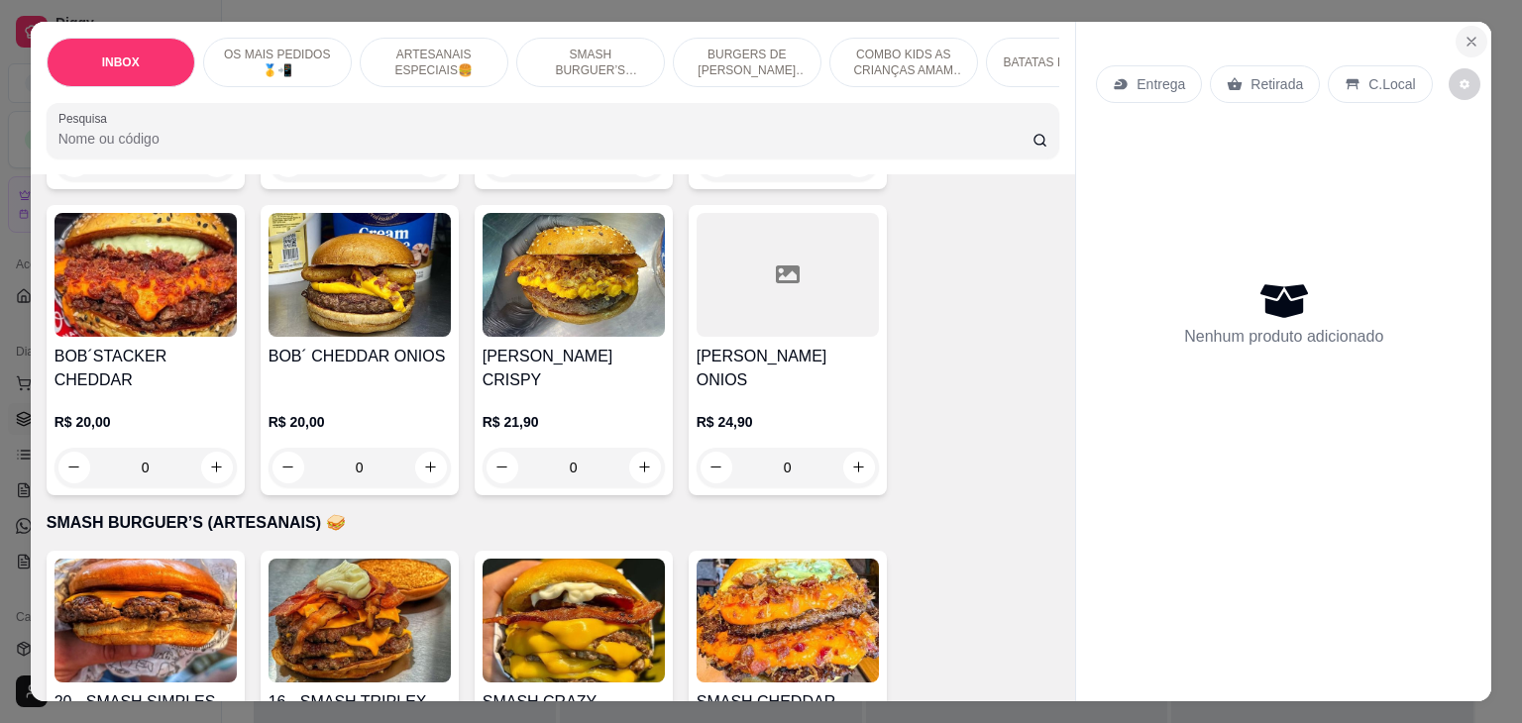
click at [1466, 41] on icon "Close" at bounding box center [1471, 42] width 16 height 16
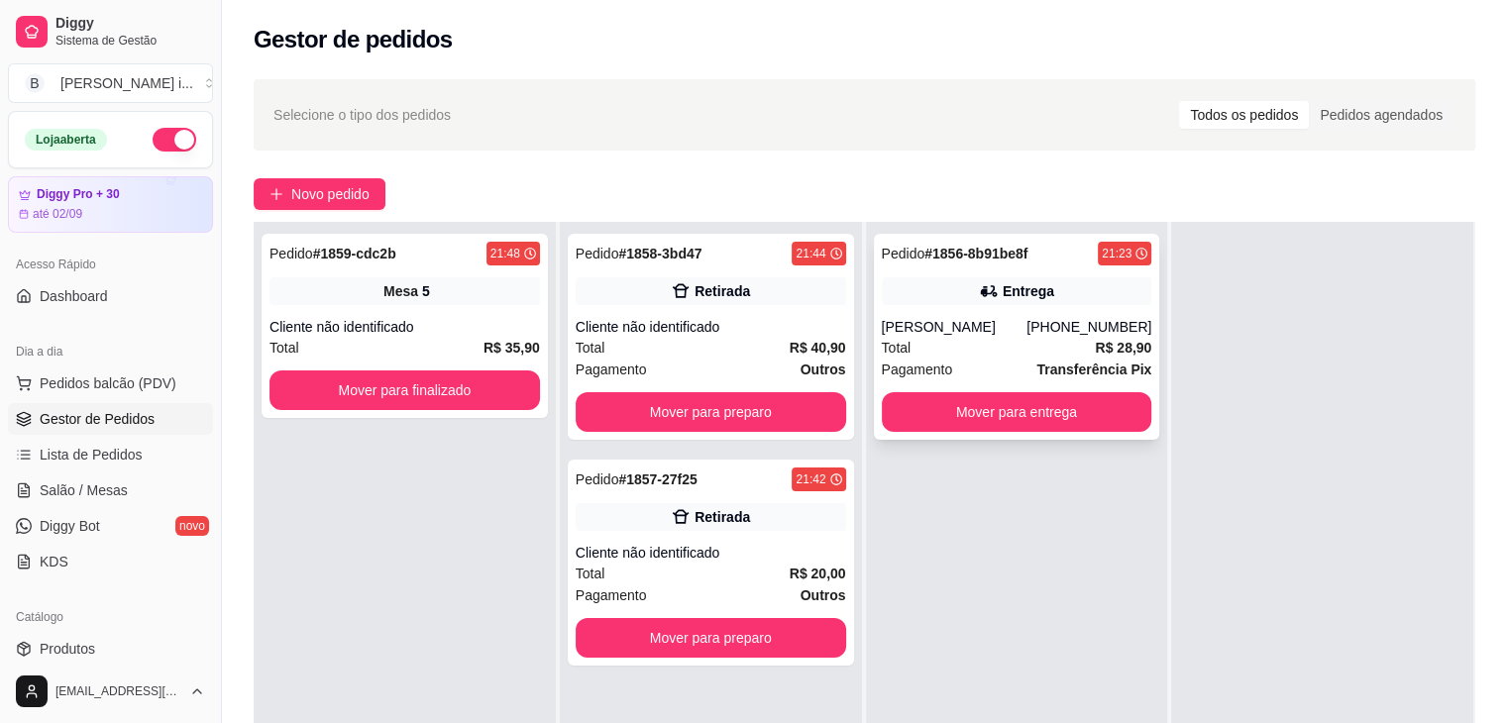
click at [1018, 432] on div "Pedido # 1856-8b91be8f 21:23 Entrega [PERSON_NAME] [PHONE_NUMBER] Total R$ 28,9…" at bounding box center [1017, 337] width 286 height 206
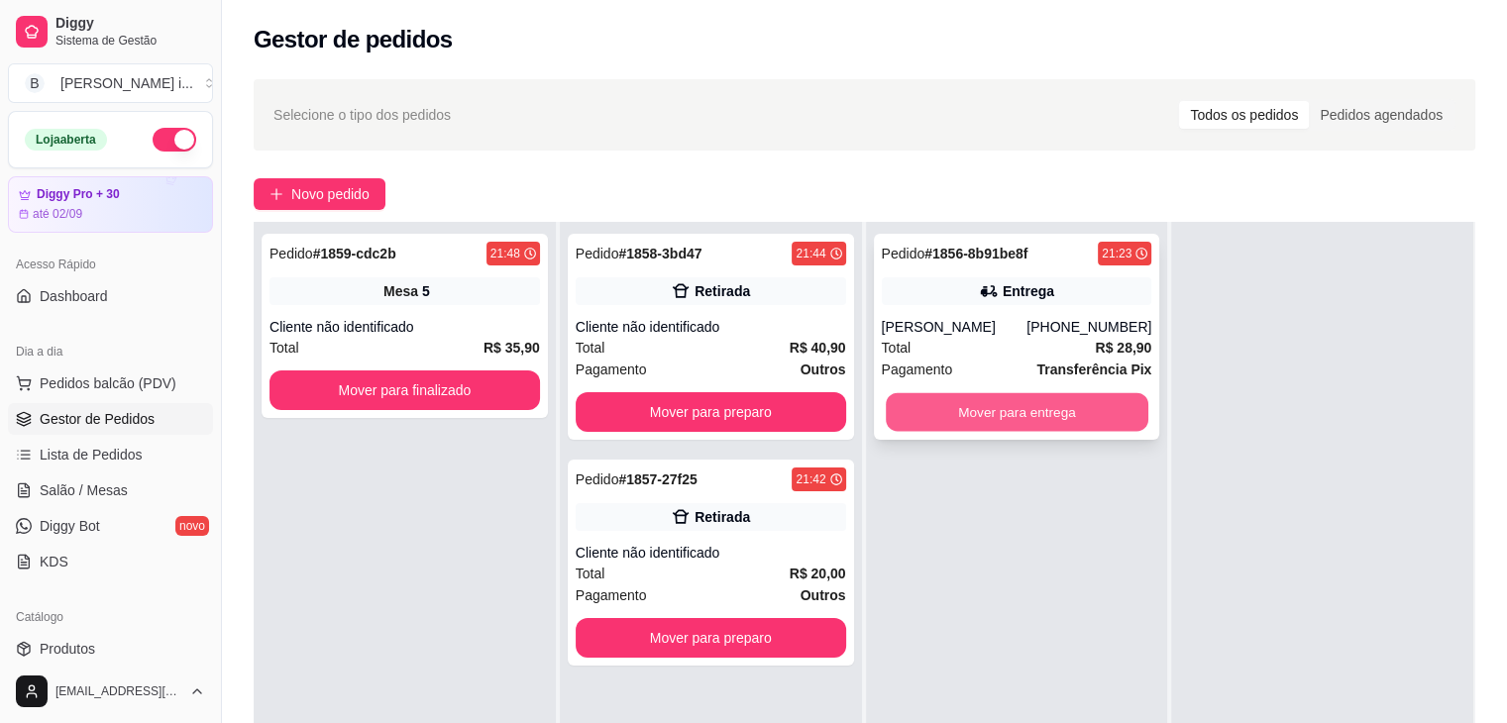
click at [1109, 416] on button "Mover para entrega" at bounding box center [1017, 412] width 263 height 39
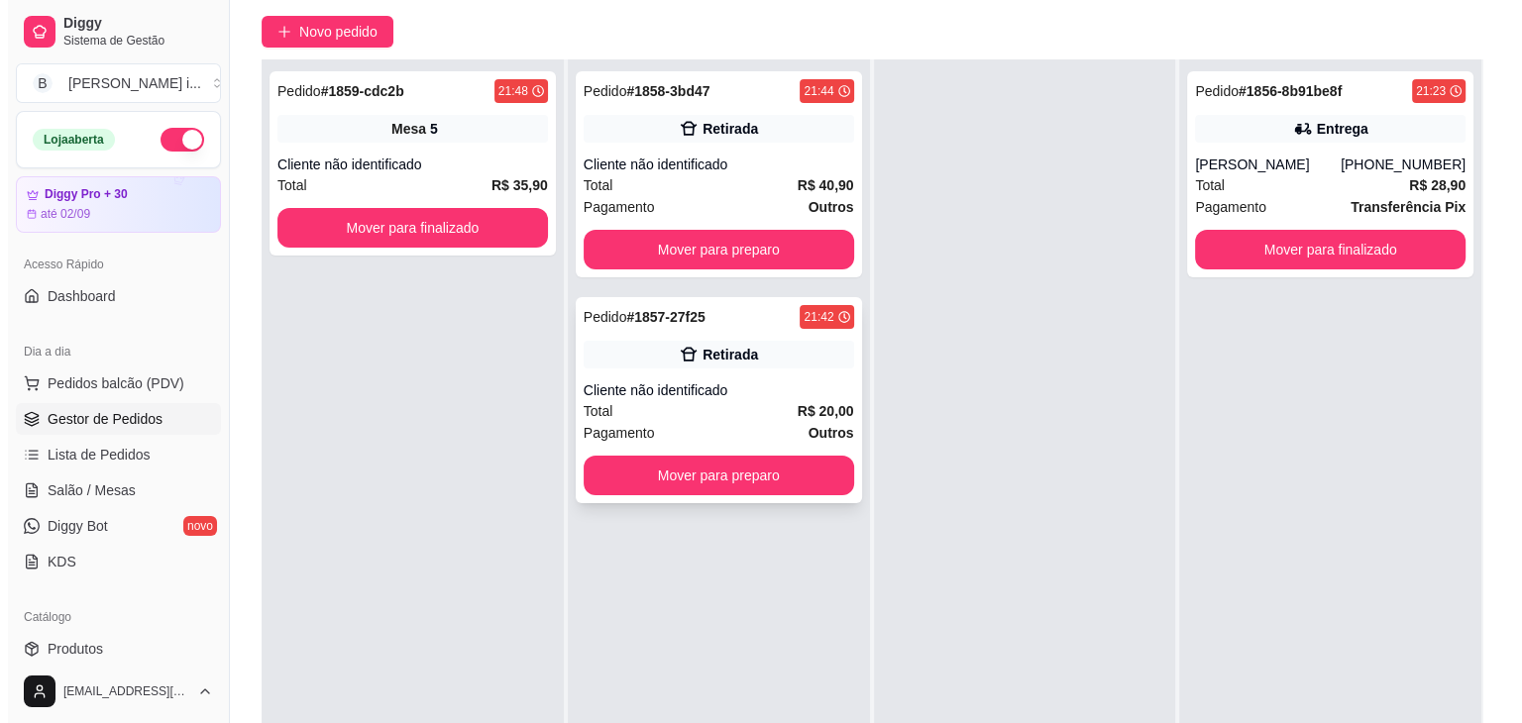
scroll to position [198, 0]
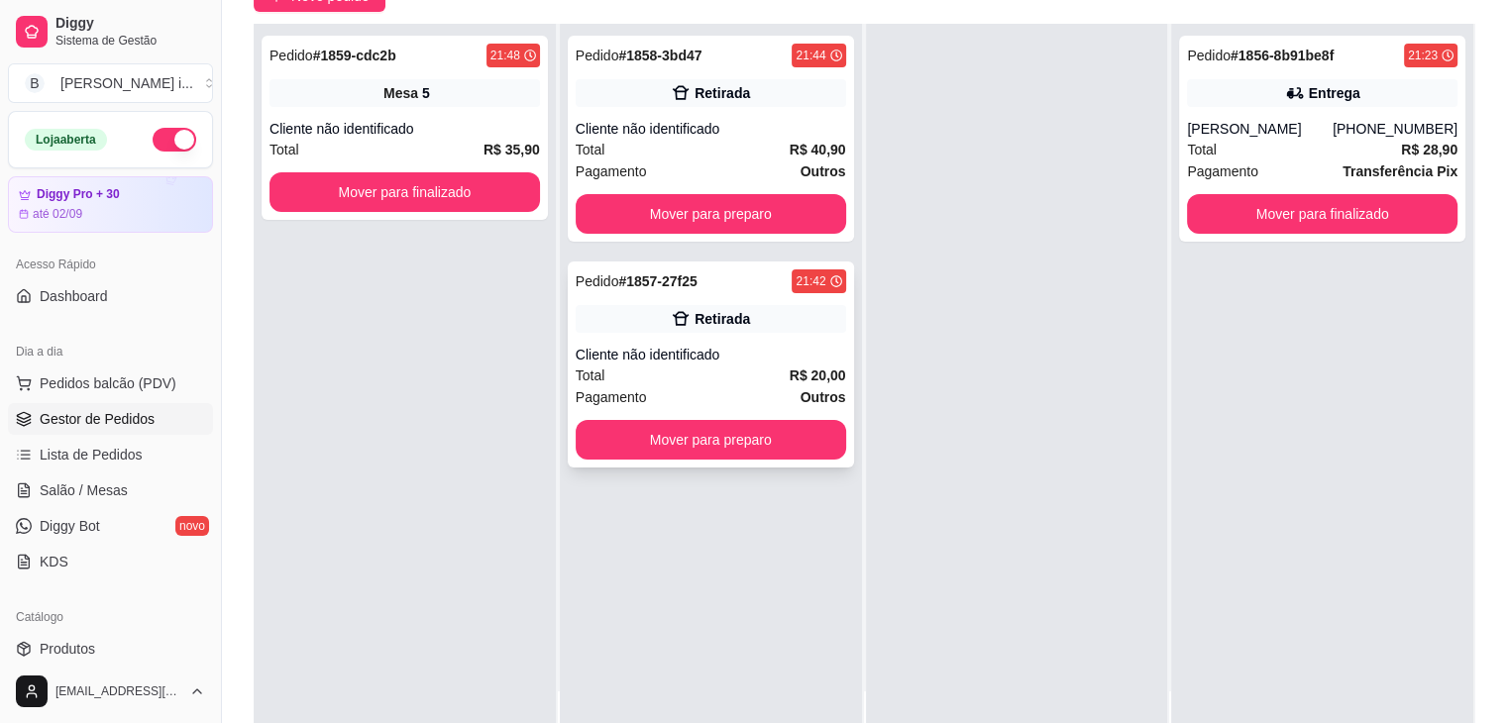
click at [741, 340] on div "Pedido # 1857-27f25 21:42 Retirada Cliente não identificado Total R$ 20,00 Paga…" at bounding box center [711, 365] width 286 height 206
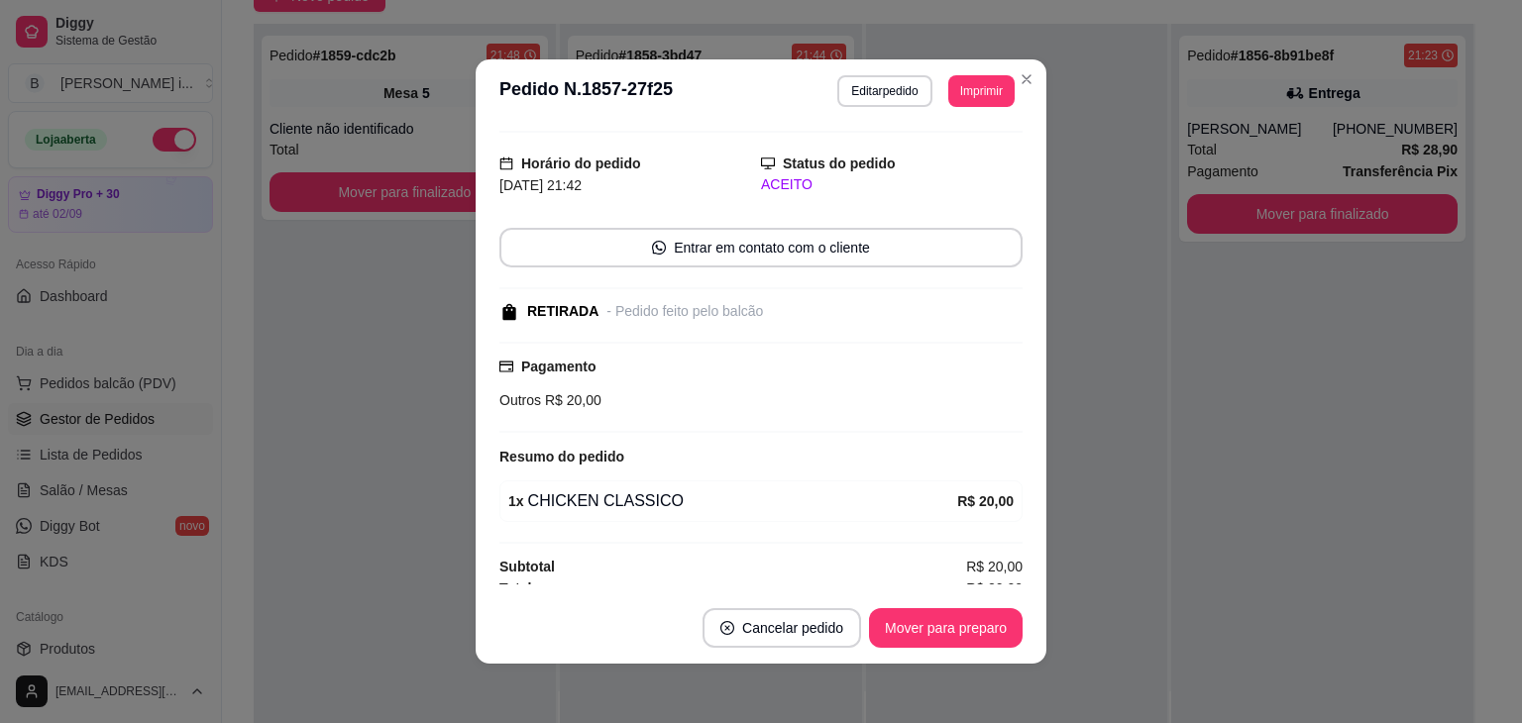
scroll to position [55, 0]
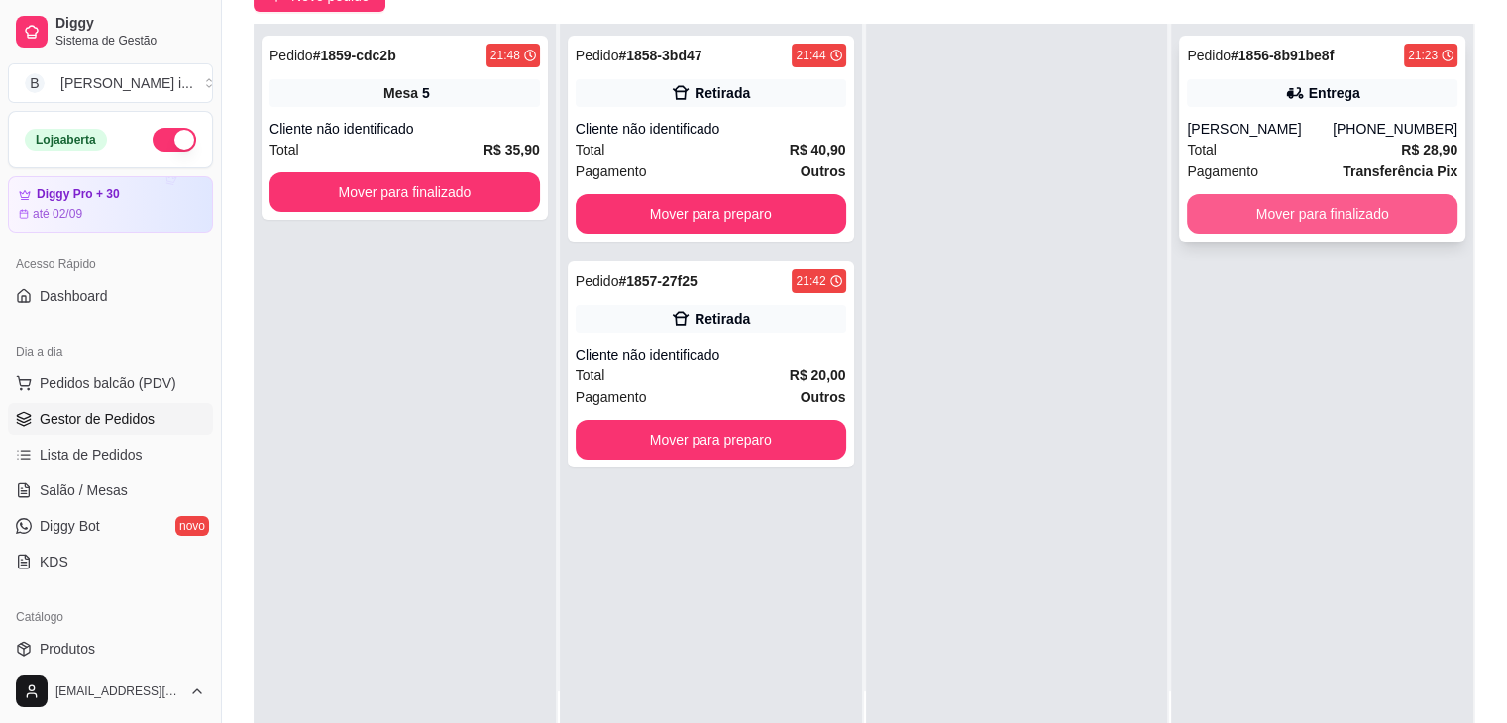
click at [1358, 223] on button "Mover para finalizado" at bounding box center [1322, 214] width 270 height 40
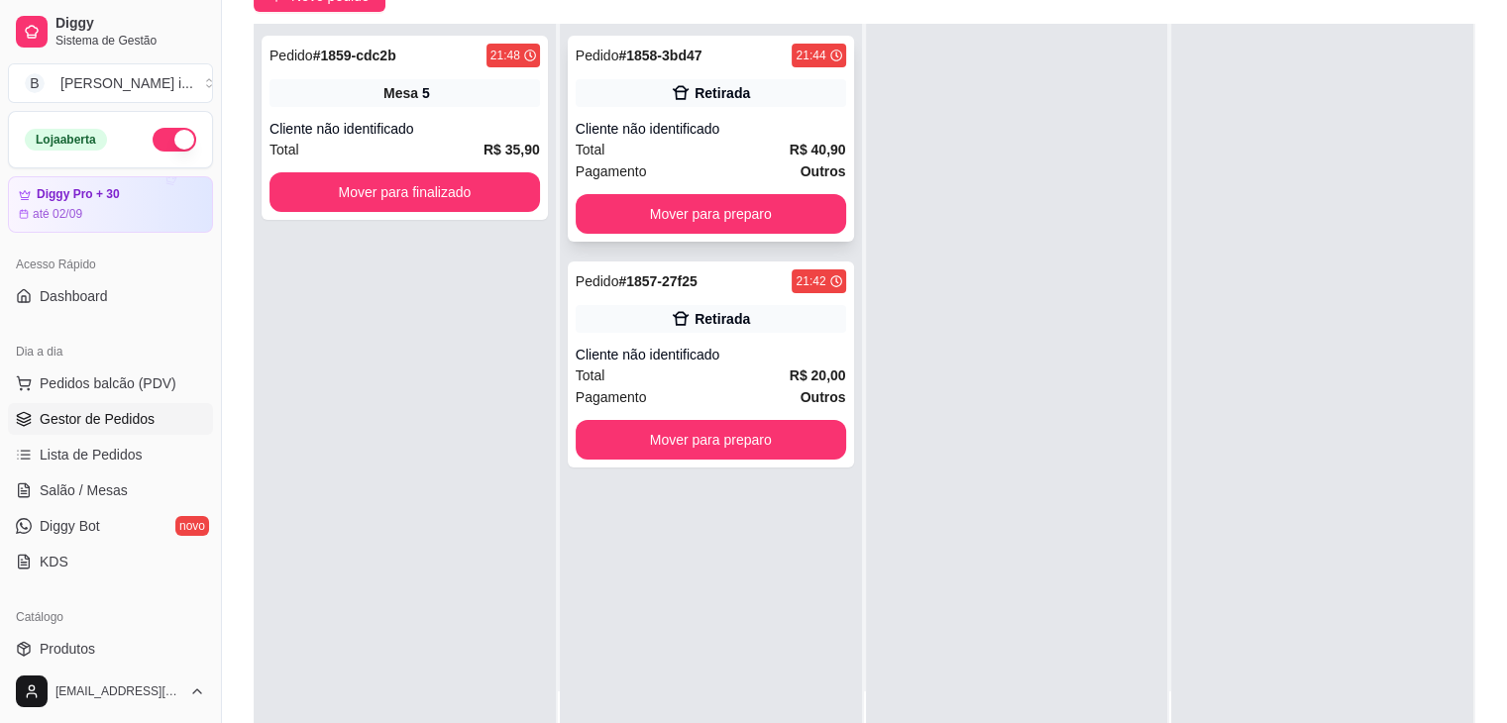
click at [599, 104] on div "Retirada" at bounding box center [711, 93] width 270 height 28
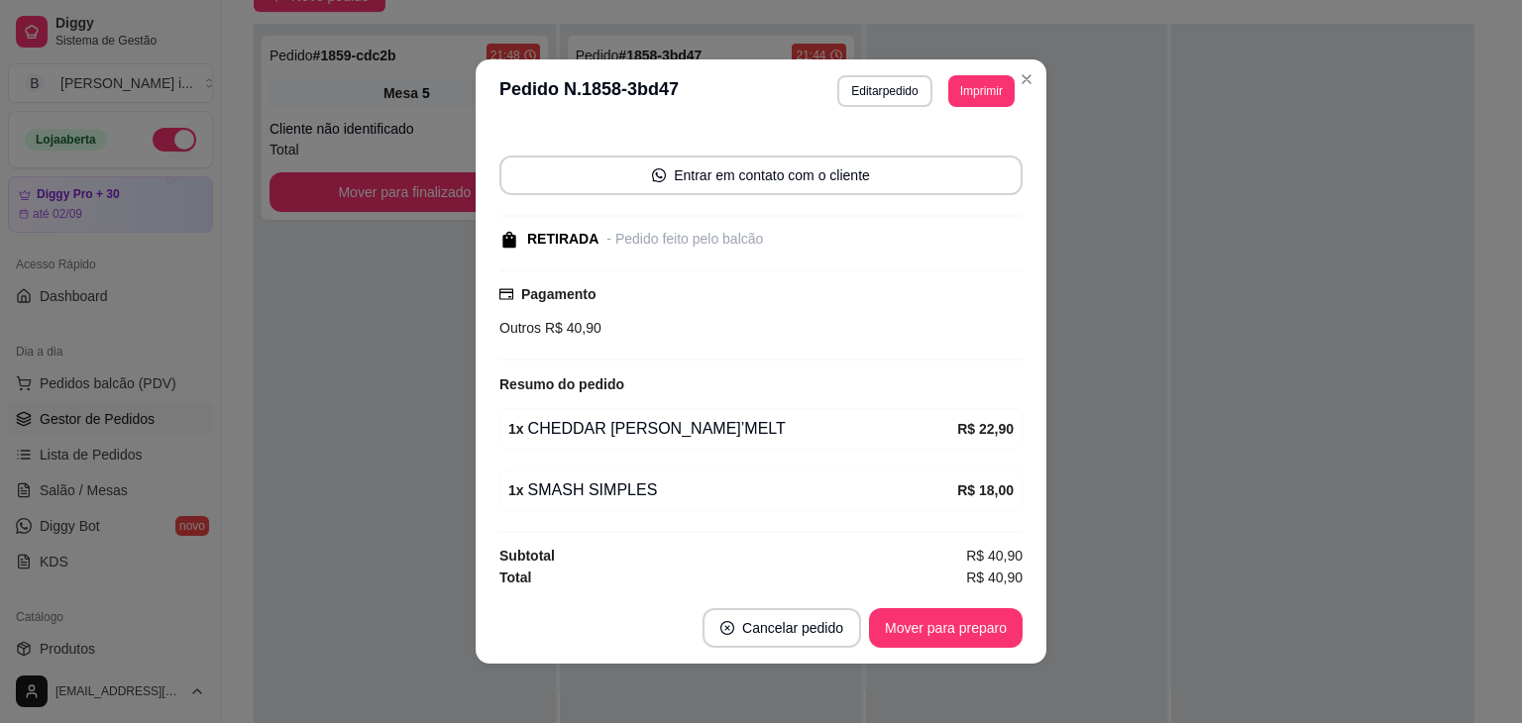
scroll to position [117, 0]
click at [958, 624] on button "Mover para preparo" at bounding box center [946, 628] width 154 height 40
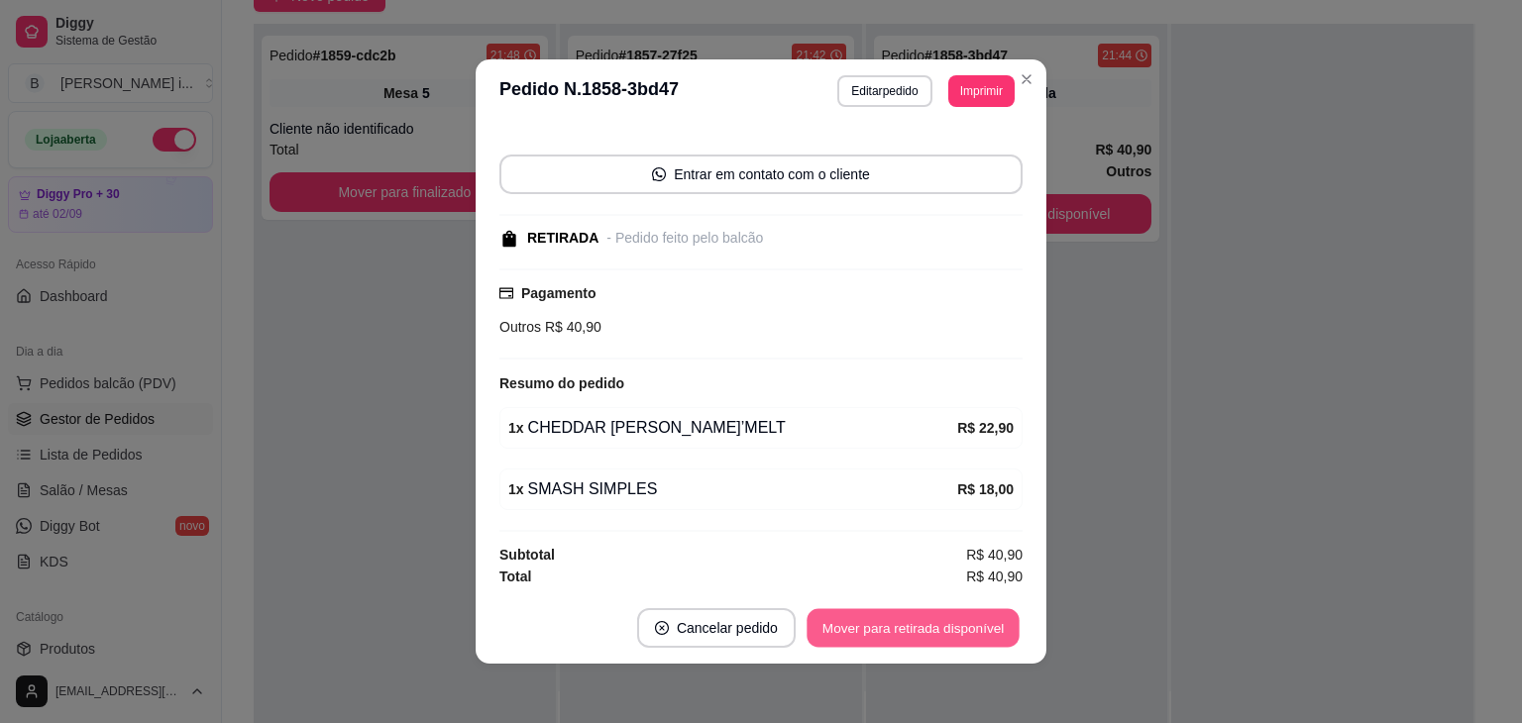
click at [959, 626] on button "Mover para retirada disponível" at bounding box center [912, 628] width 212 height 39
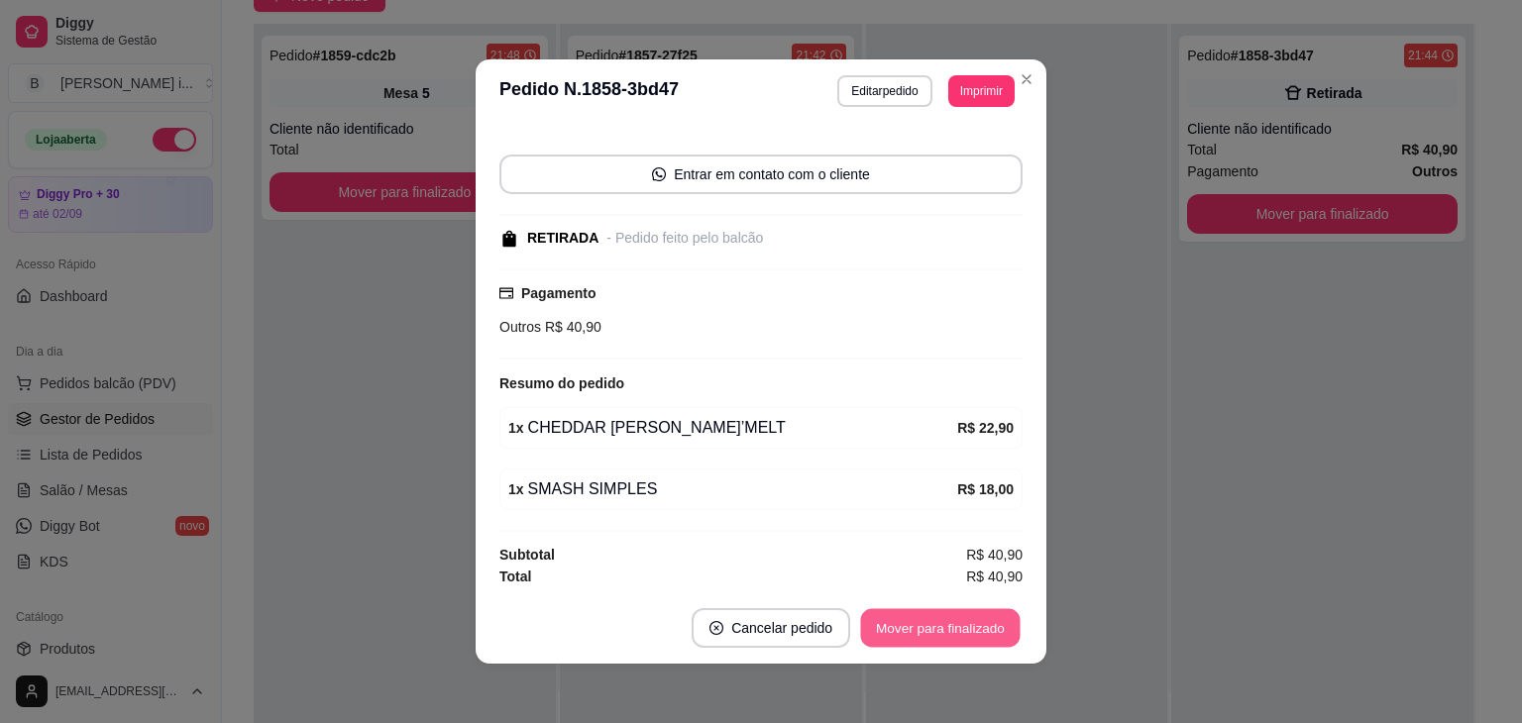
click at [971, 633] on button "Mover para finalizado" at bounding box center [941, 628] width 160 height 39
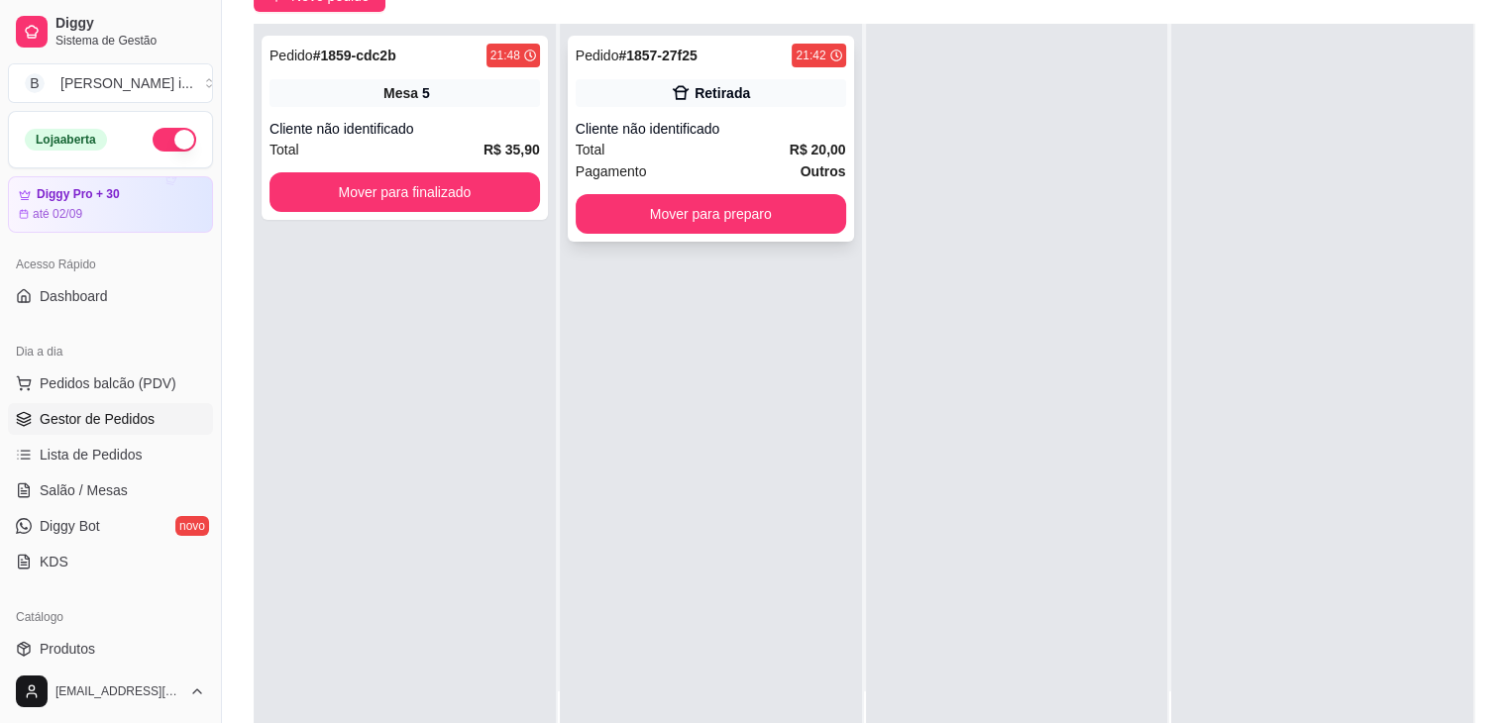
click at [764, 119] on div "Cliente não identificado" at bounding box center [711, 129] width 270 height 20
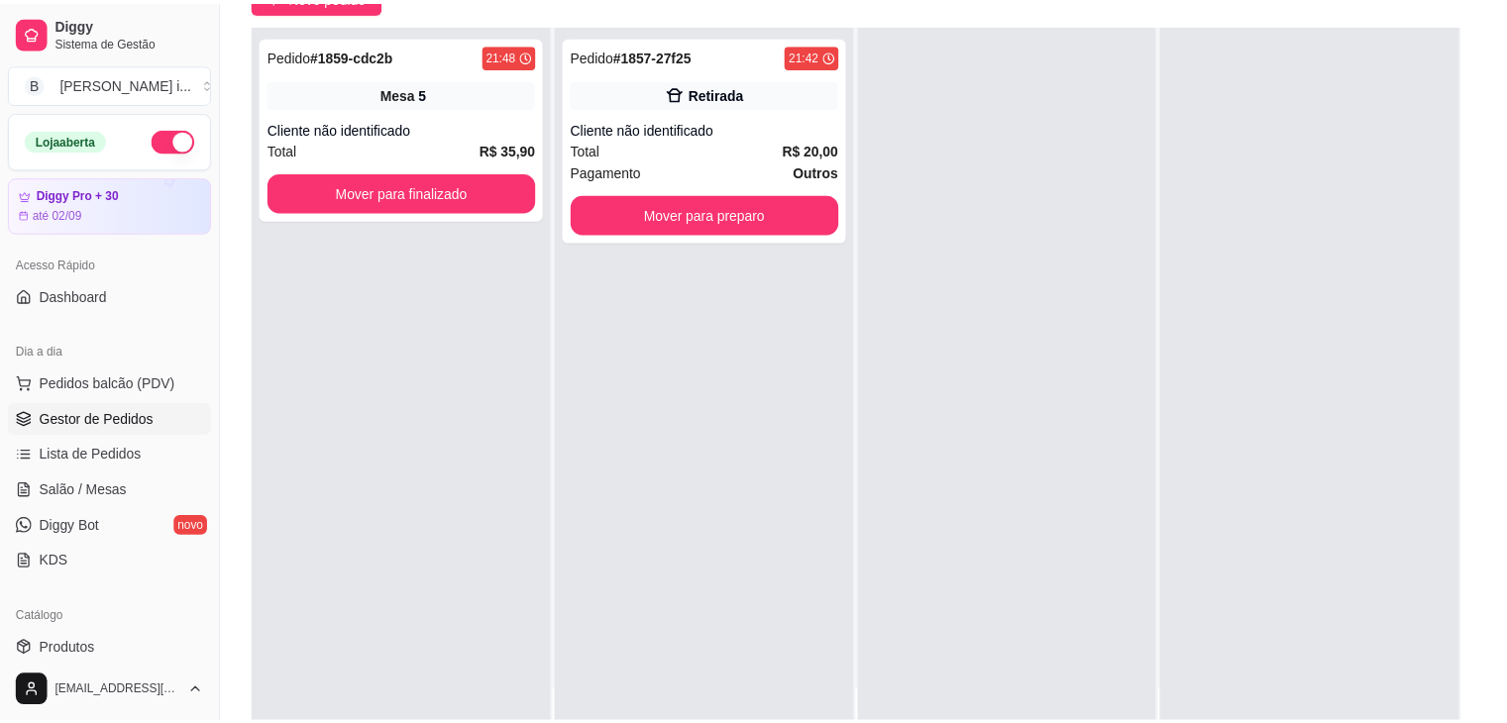
scroll to position [55, 0]
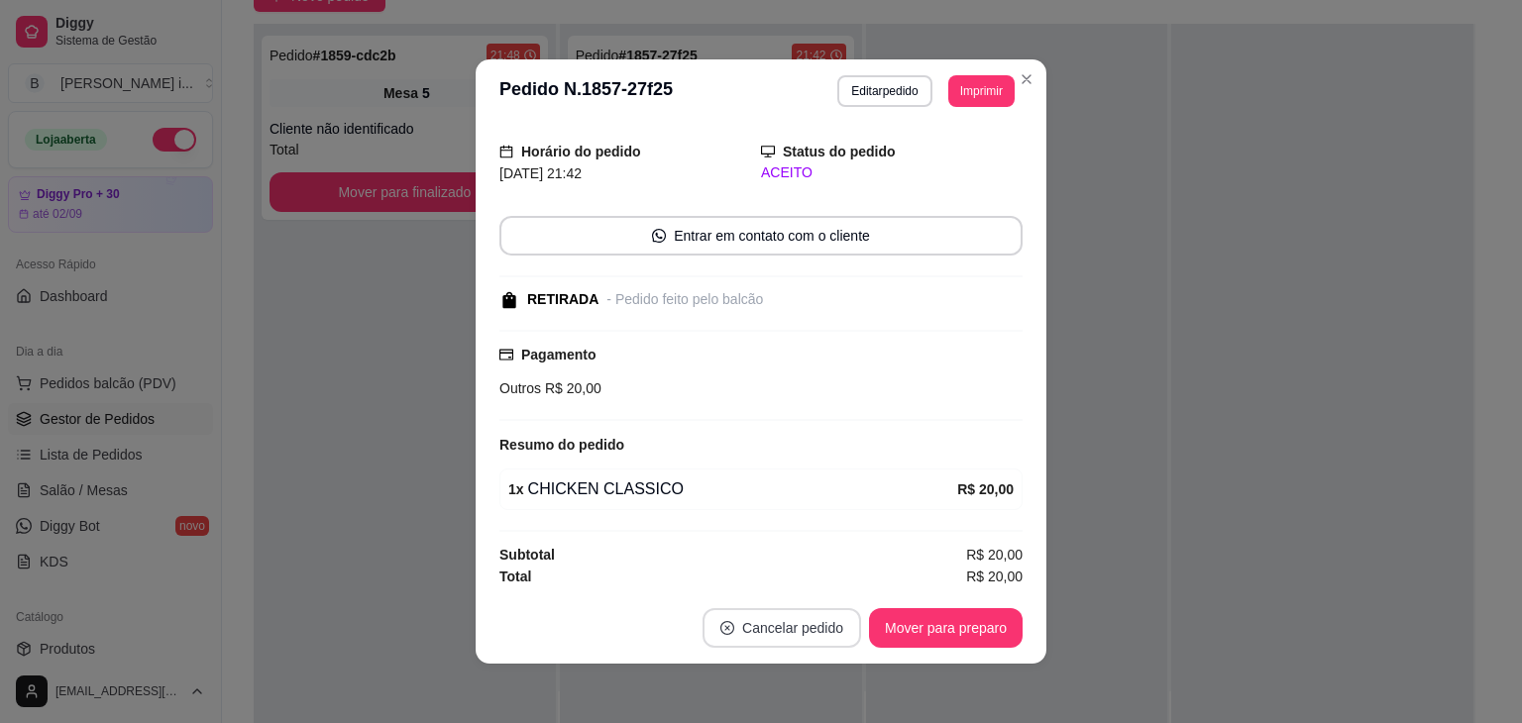
click at [805, 598] on footer "Cancelar pedido Mover para preparo" at bounding box center [761, 627] width 571 height 71
click at [801, 622] on button "Cancelar pedido" at bounding box center [781, 628] width 159 height 40
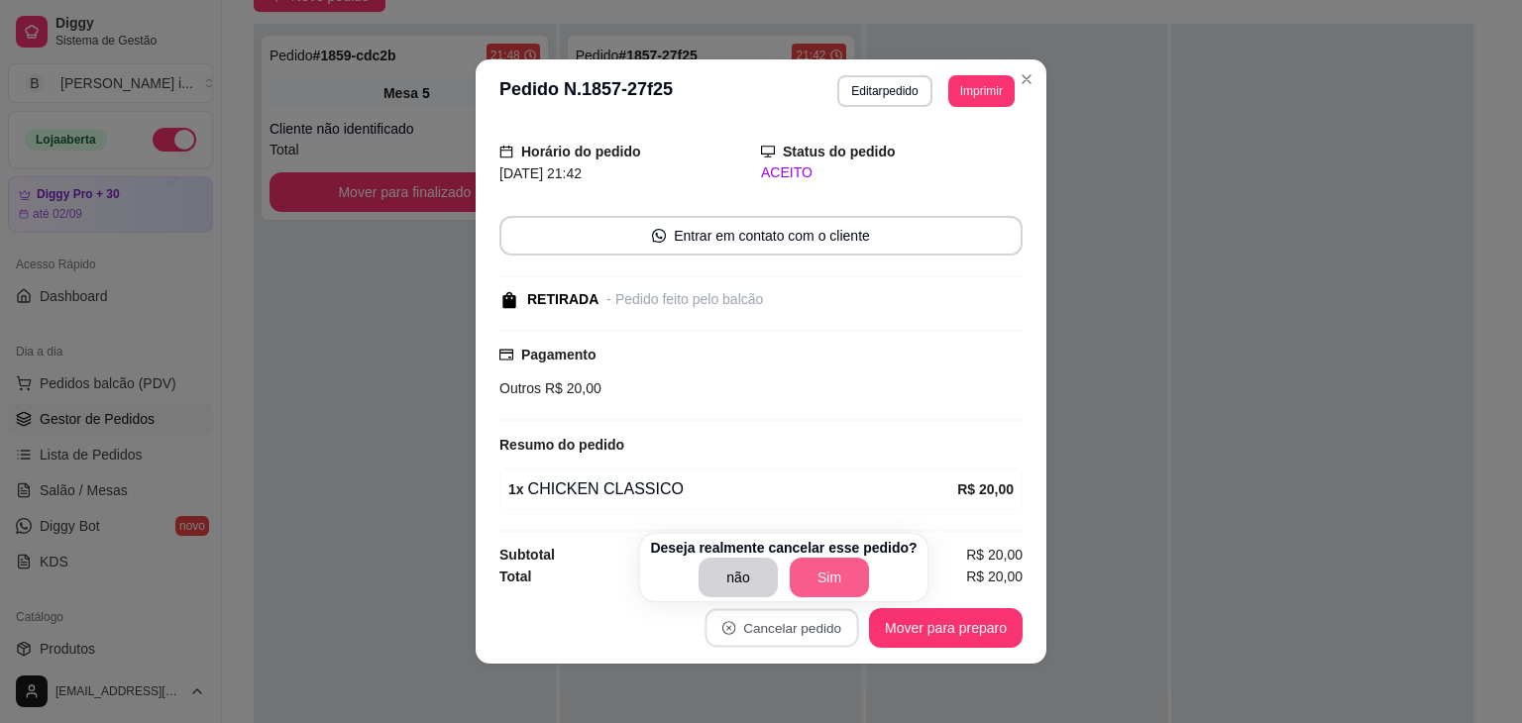
click at [816, 584] on button "Sim" at bounding box center [829, 578] width 79 height 40
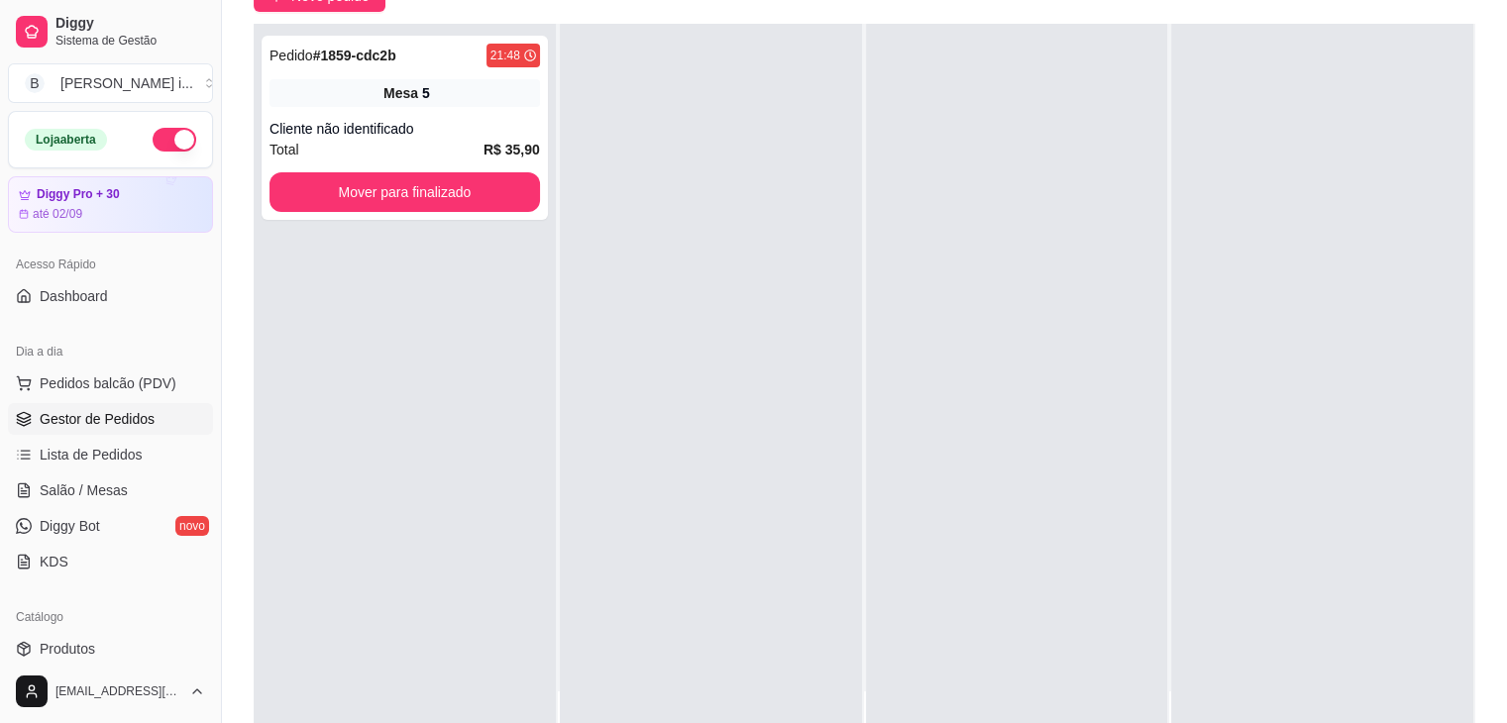
scroll to position [0, 0]
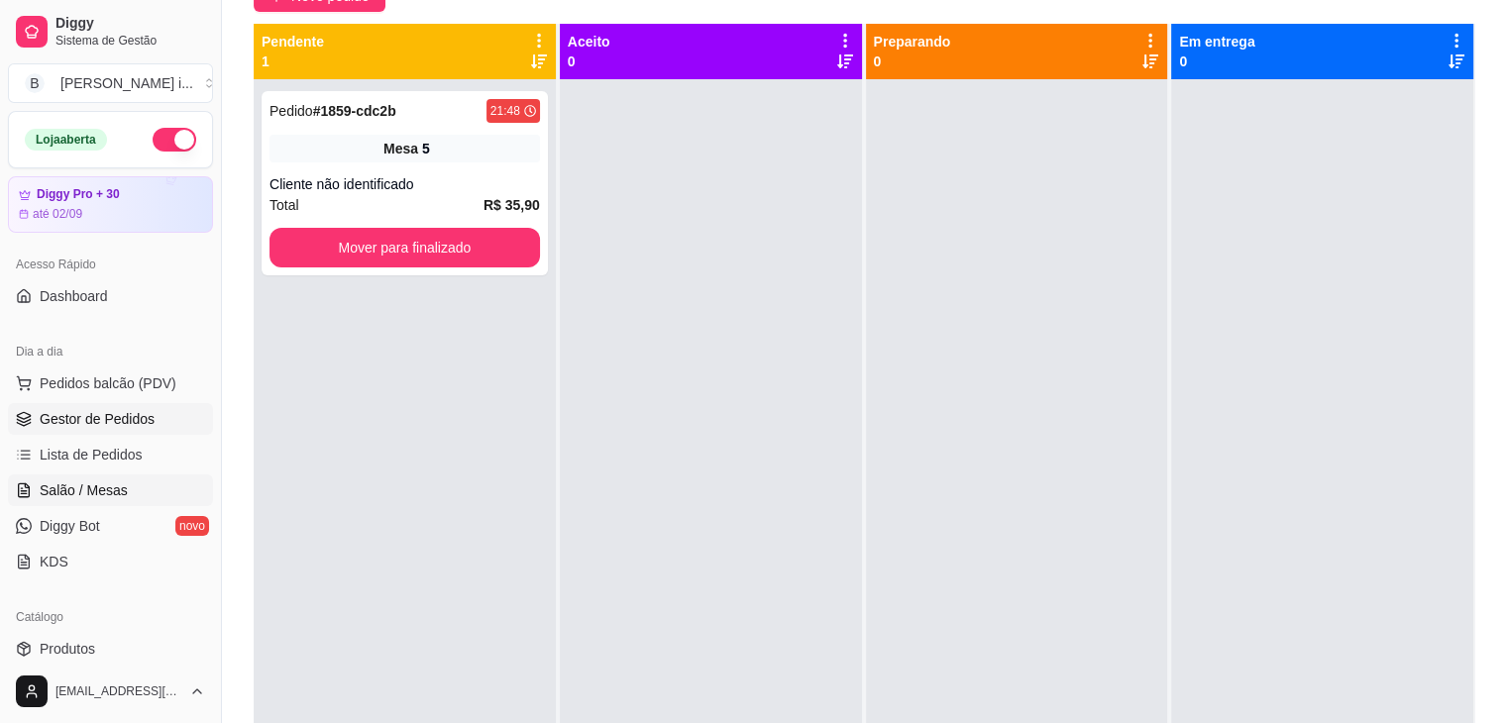
click at [121, 501] on link "Salão / Mesas" at bounding box center [110, 491] width 205 height 32
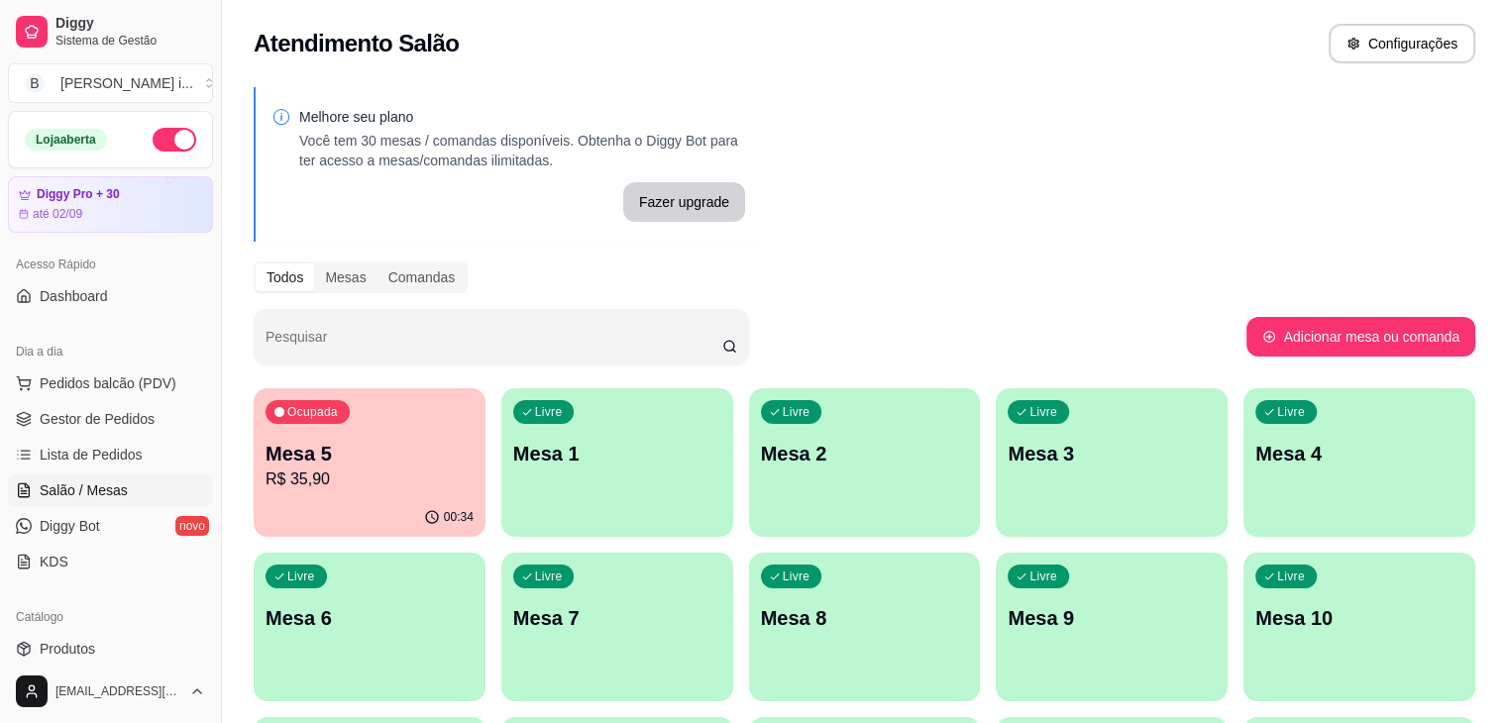
click at [429, 477] on p "R$ 35,90" at bounding box center [370, 480] width 208 height 24
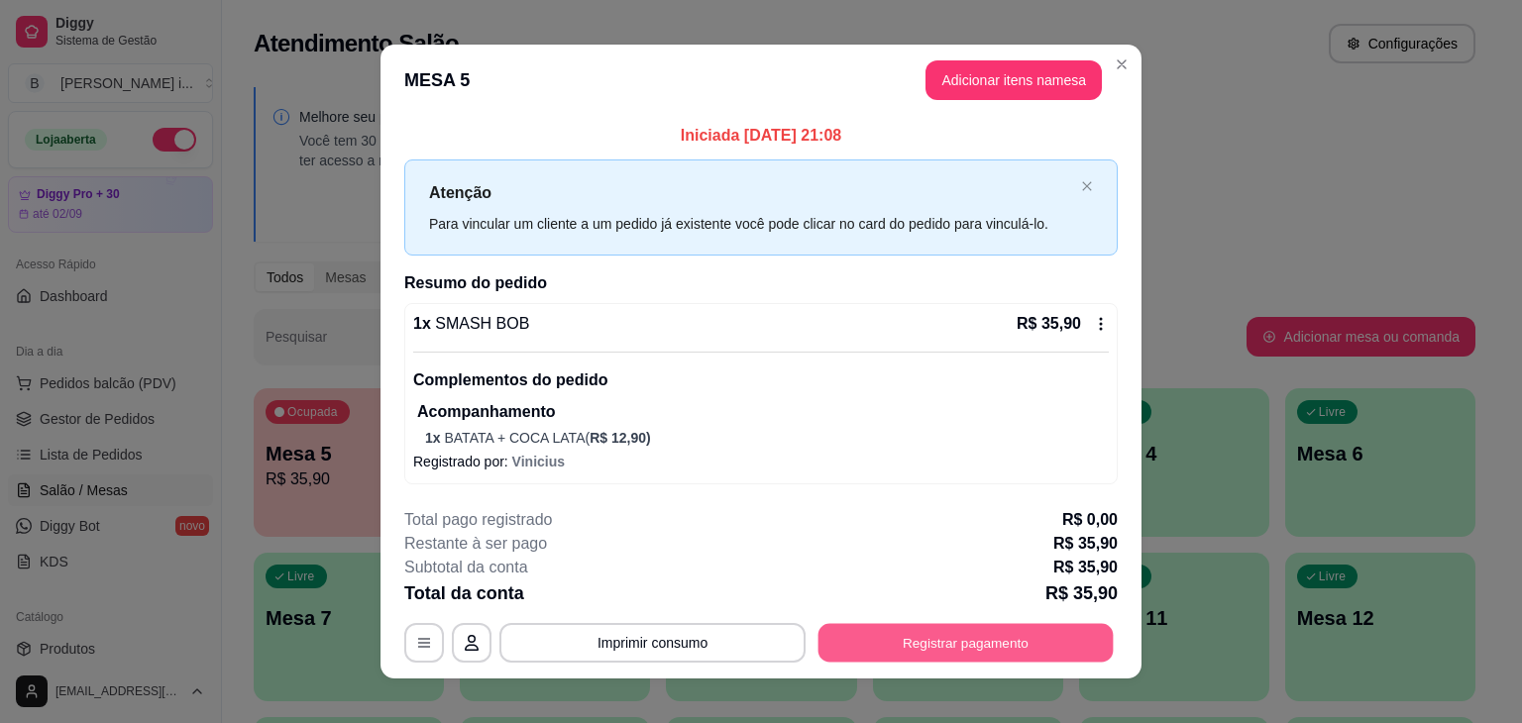
click at [891, 643] on button "Registrar pagamento" at bounding box center [965, 643] width 295 height 39
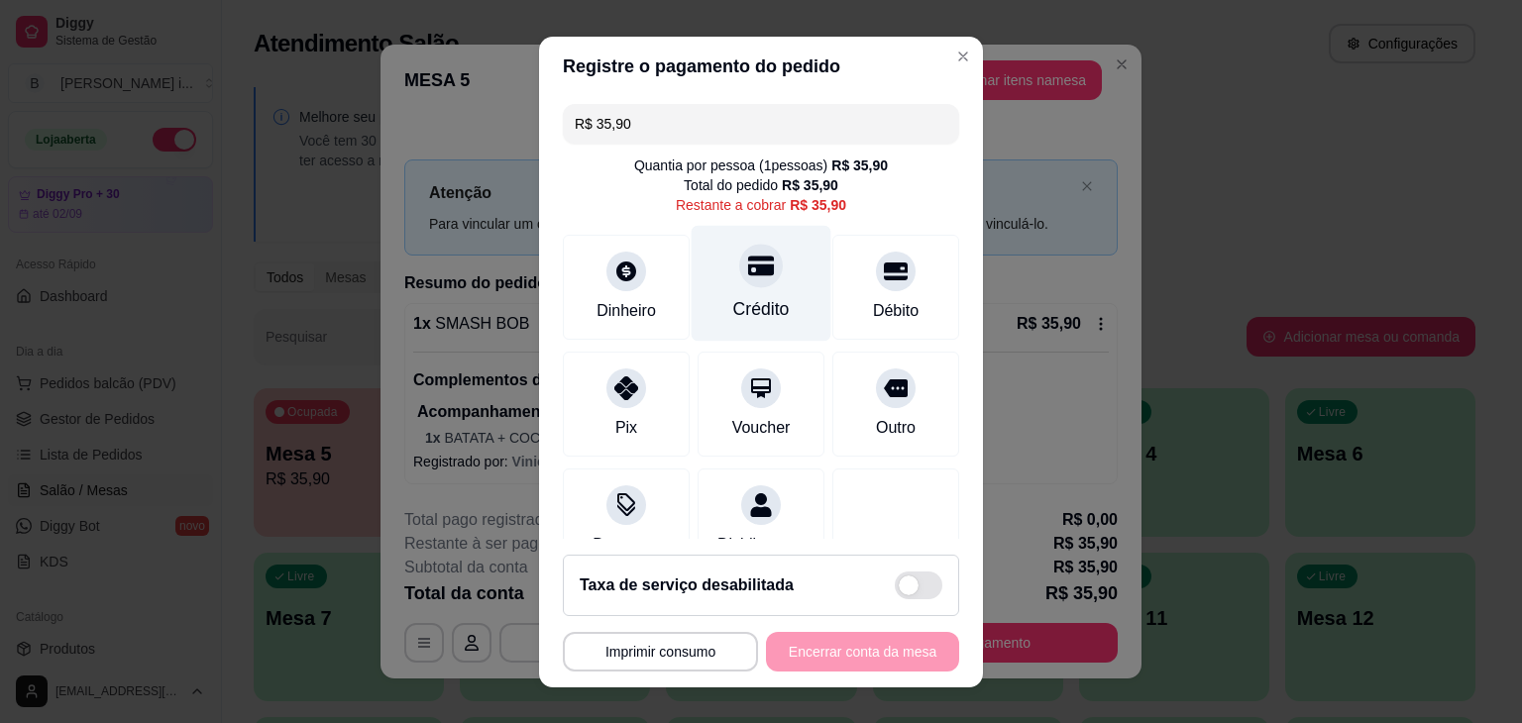
click at [758, 306] on div "Crédito" at bounding box center [761, 309] width 56 height 26
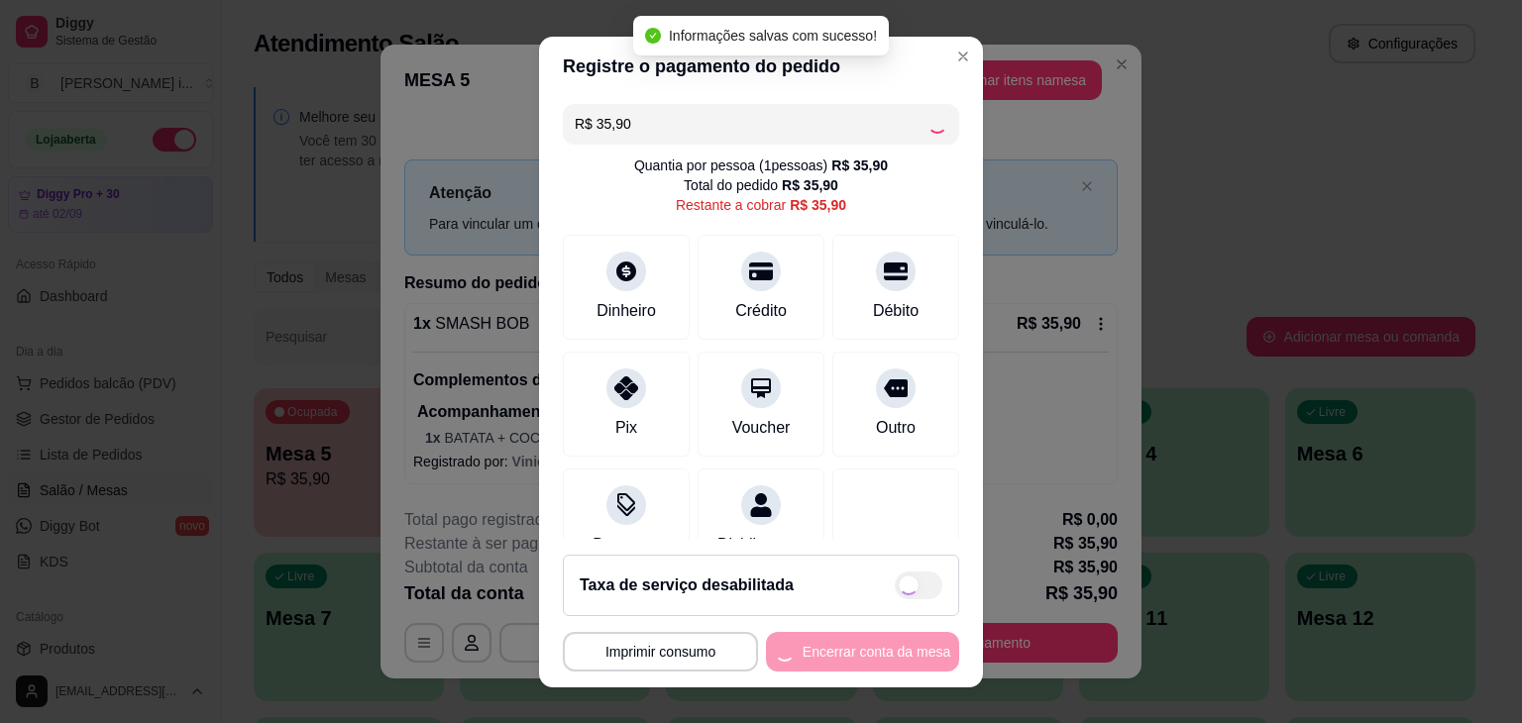
type input "R$ 0,00"
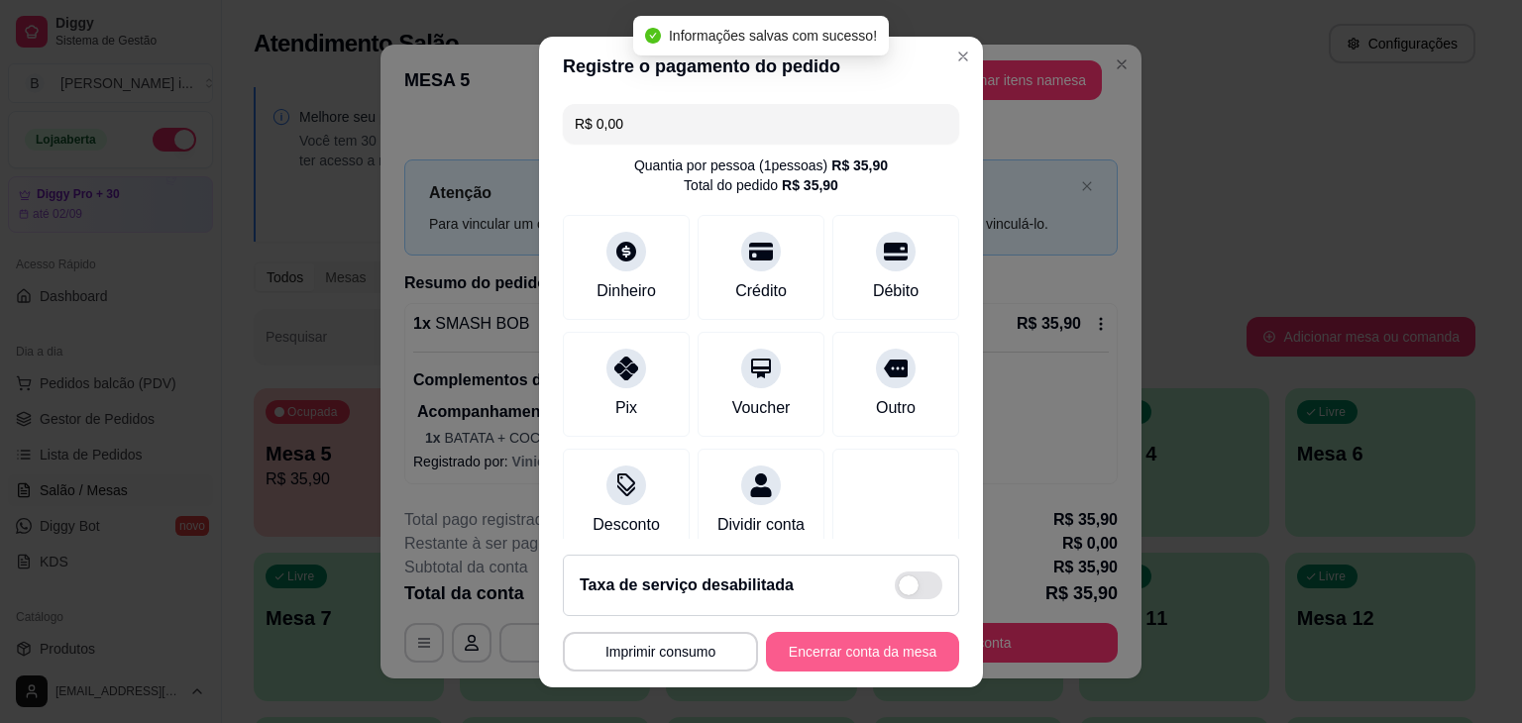
click at [908, 647] on button "Encerrar conta da mesa" at bounding box center [862, 652] width 193 height 40
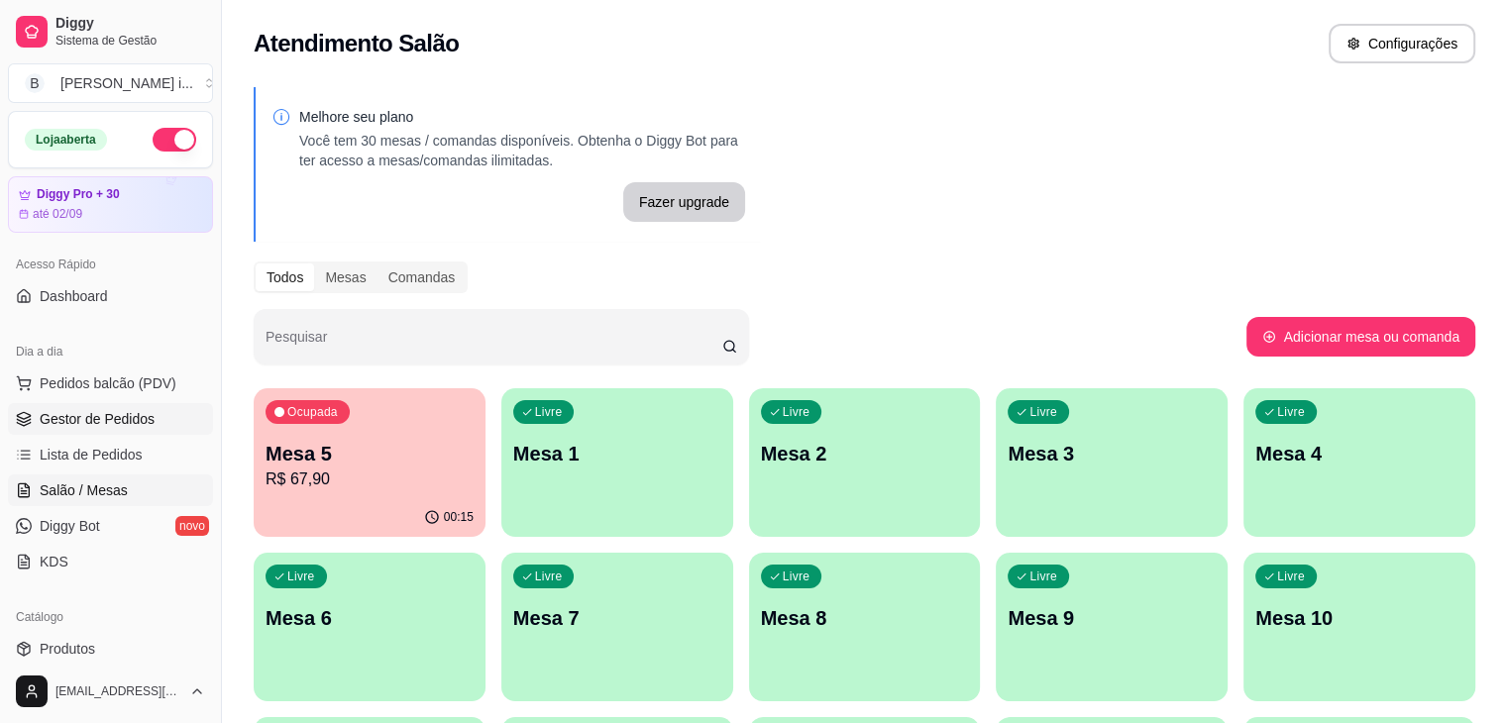
click at [75, 422] on span "Gestor de Pedidos" at bounding box center [97, 419] width 115 height 20
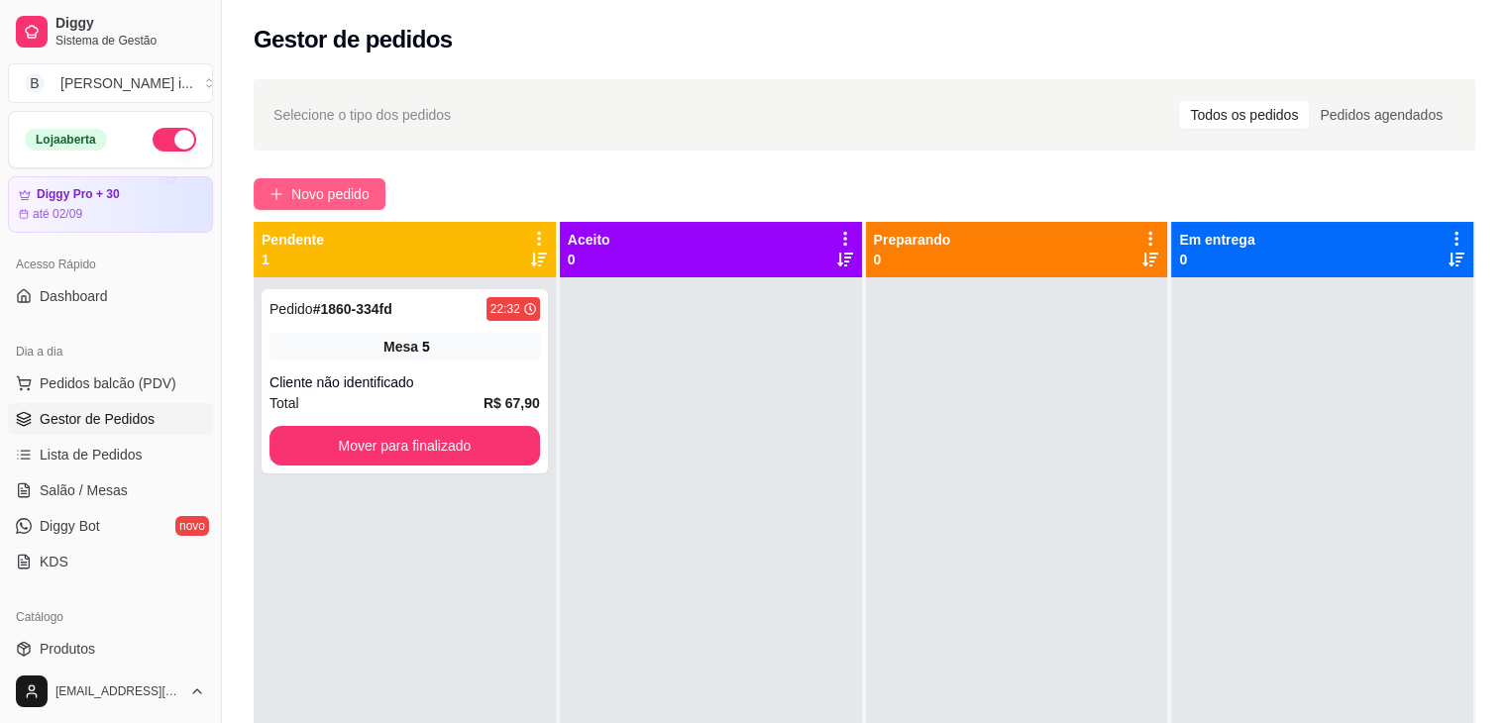
click at [346, 205] on button "Novo pedido" at bounding box center [320, 194] width 132 height 32
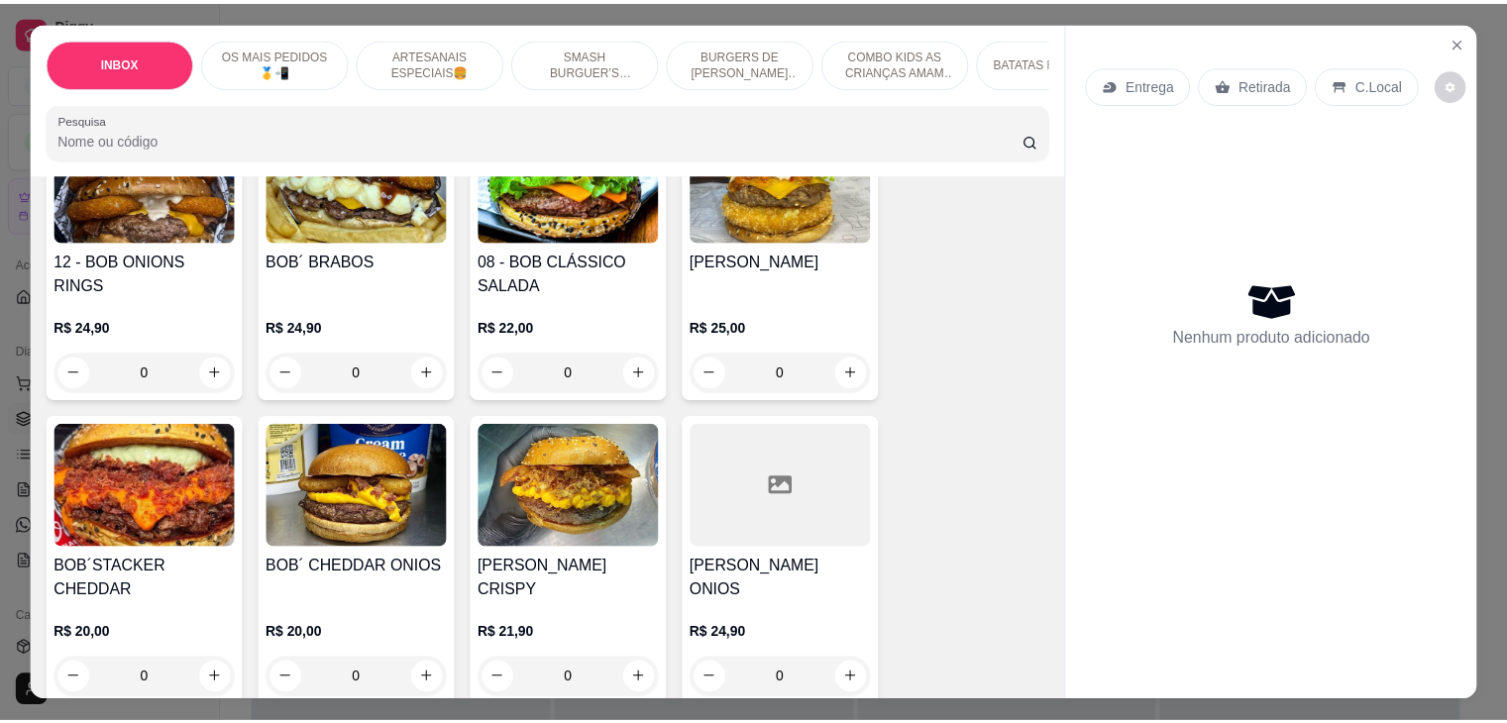
scroll to position [1684, 0]
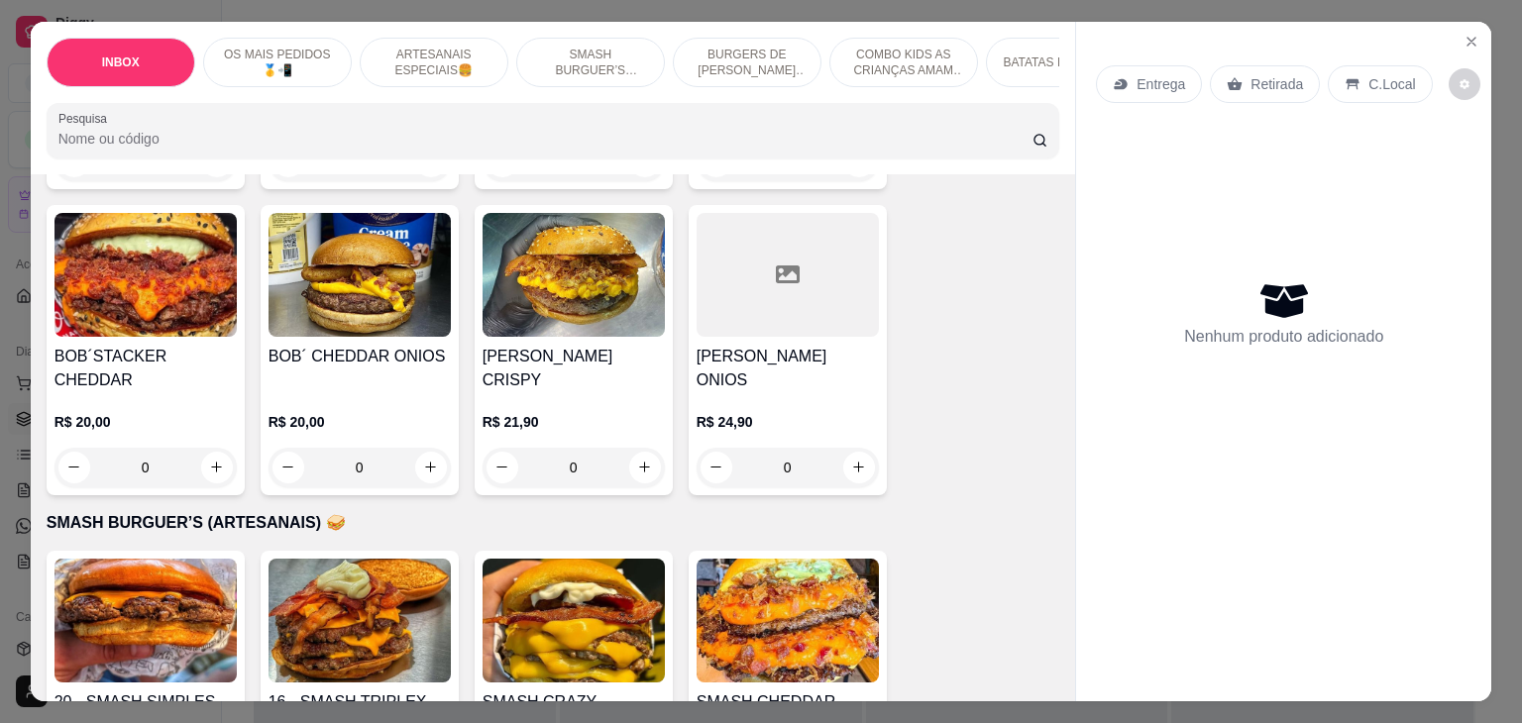
click at [371, 569] on img at bounding box center [359, 621] width 182 height 124
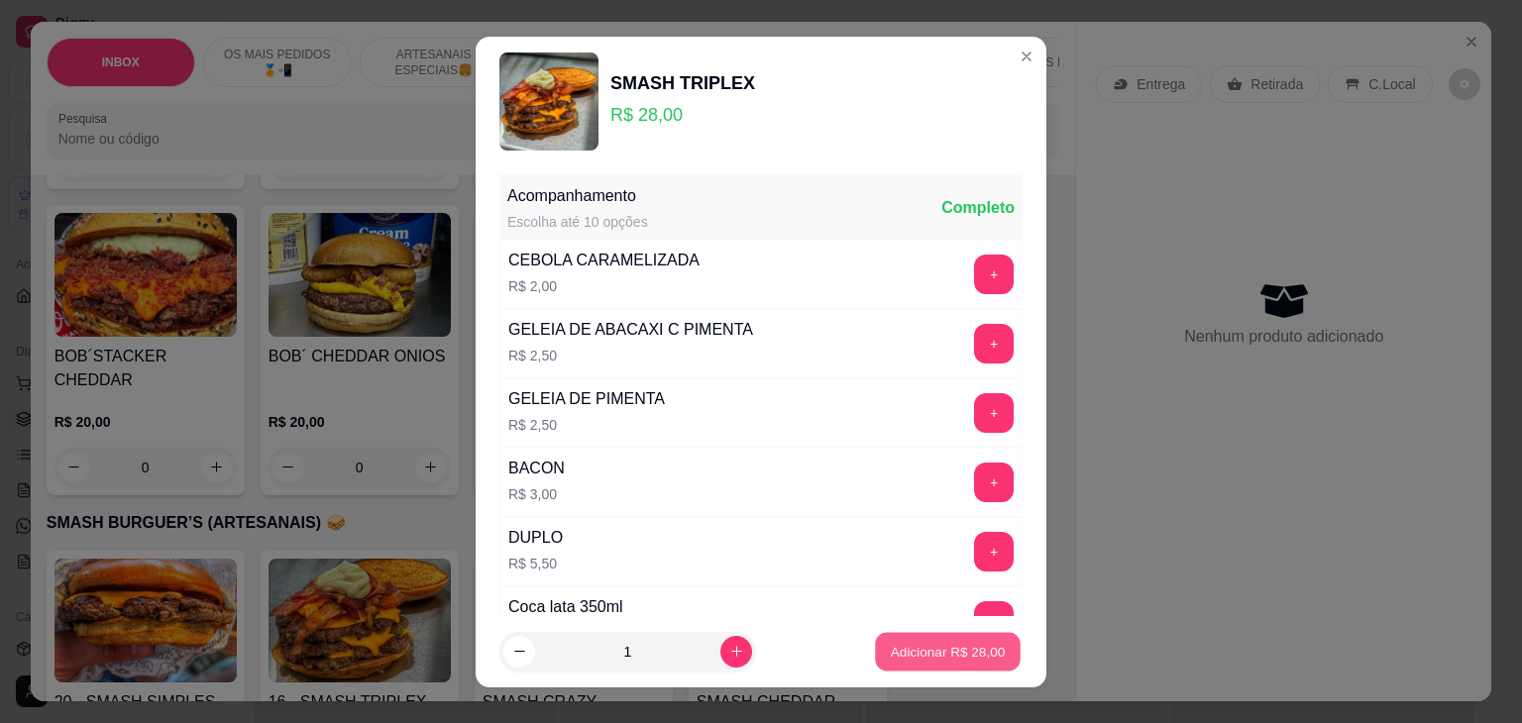
click at [983, 644] on button "Adicionar R$ 28,00" at bounding box center [948, 651] width 146 height 39
type input "1"
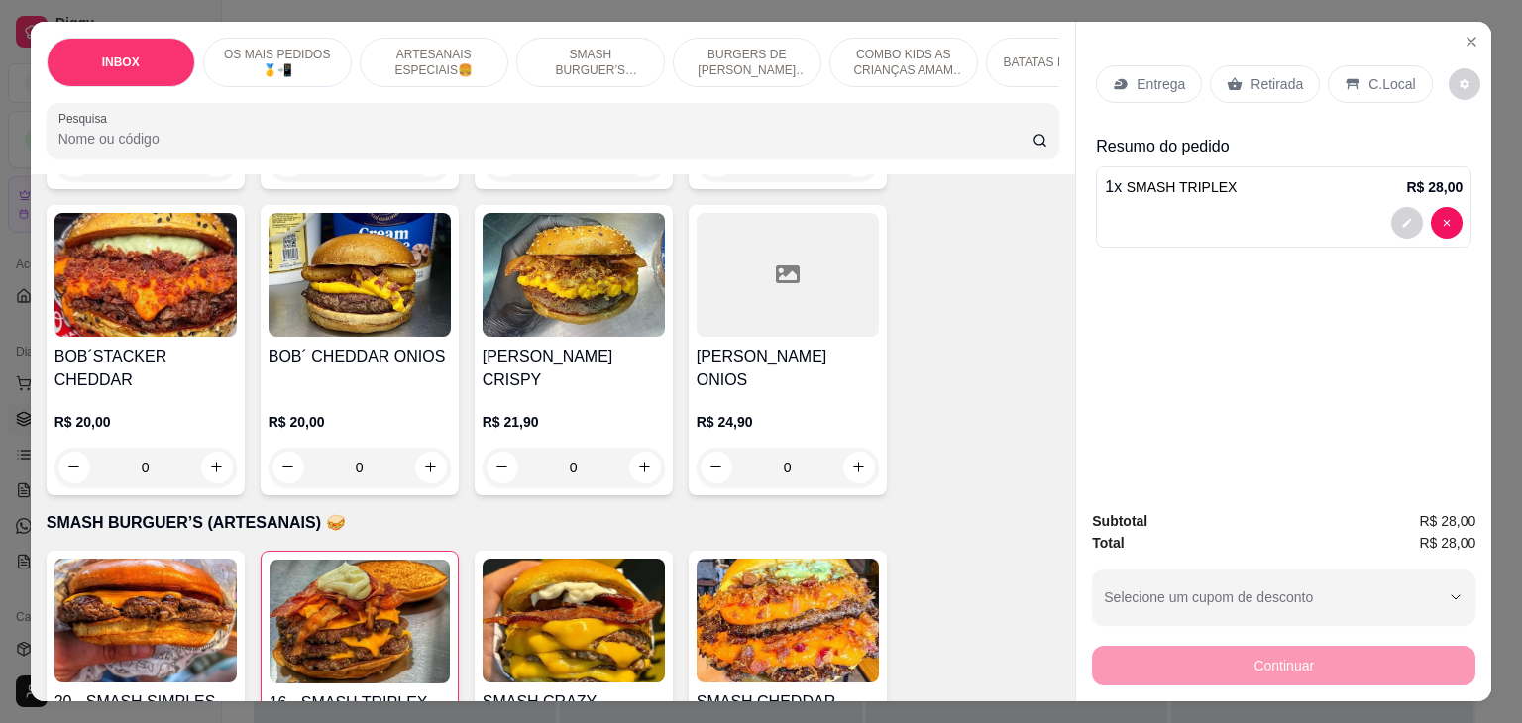
click at [1250, 82] on p "Retirada" at bounding box center [1276, 84] width 53 height 20
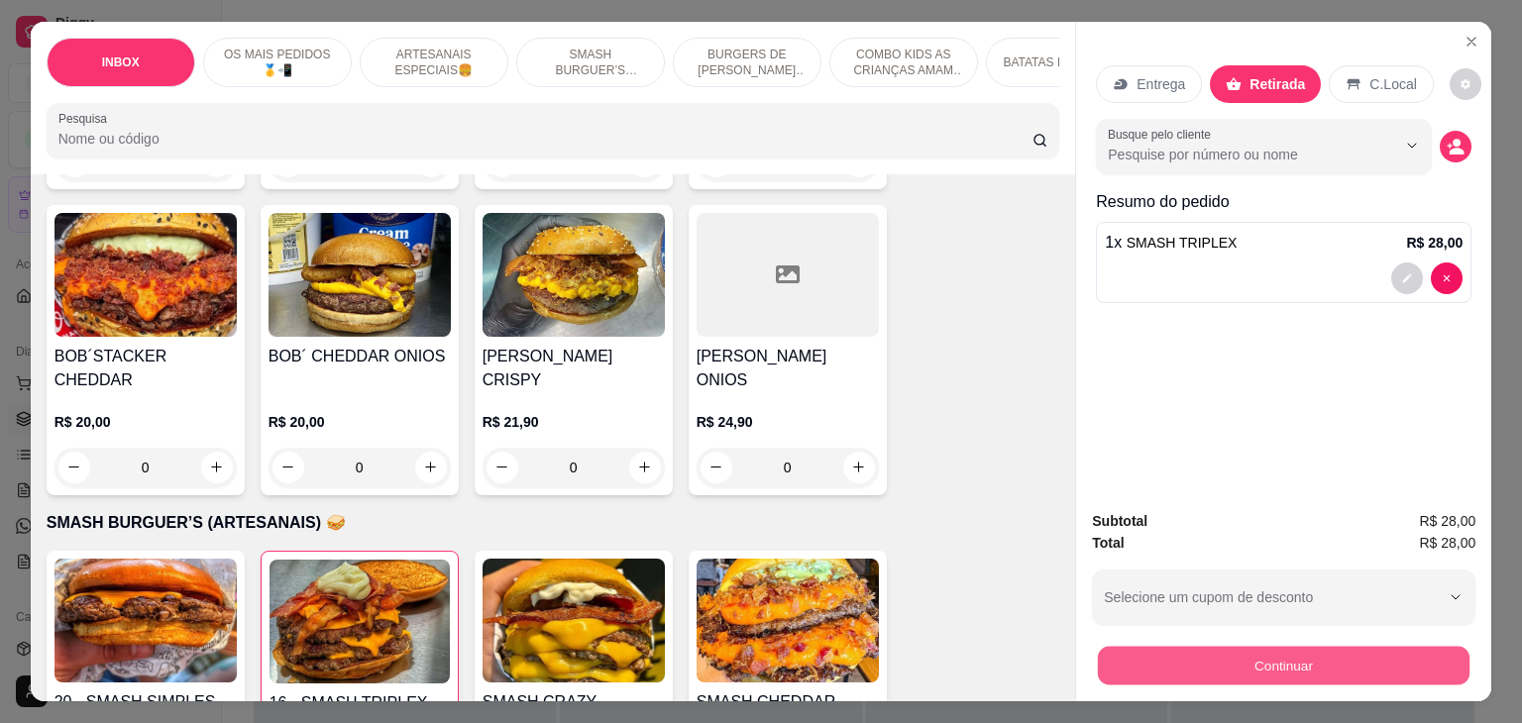
click at [1314, 656] on button "Continuar" at bounding box center [1284, 666] width 372 height 39
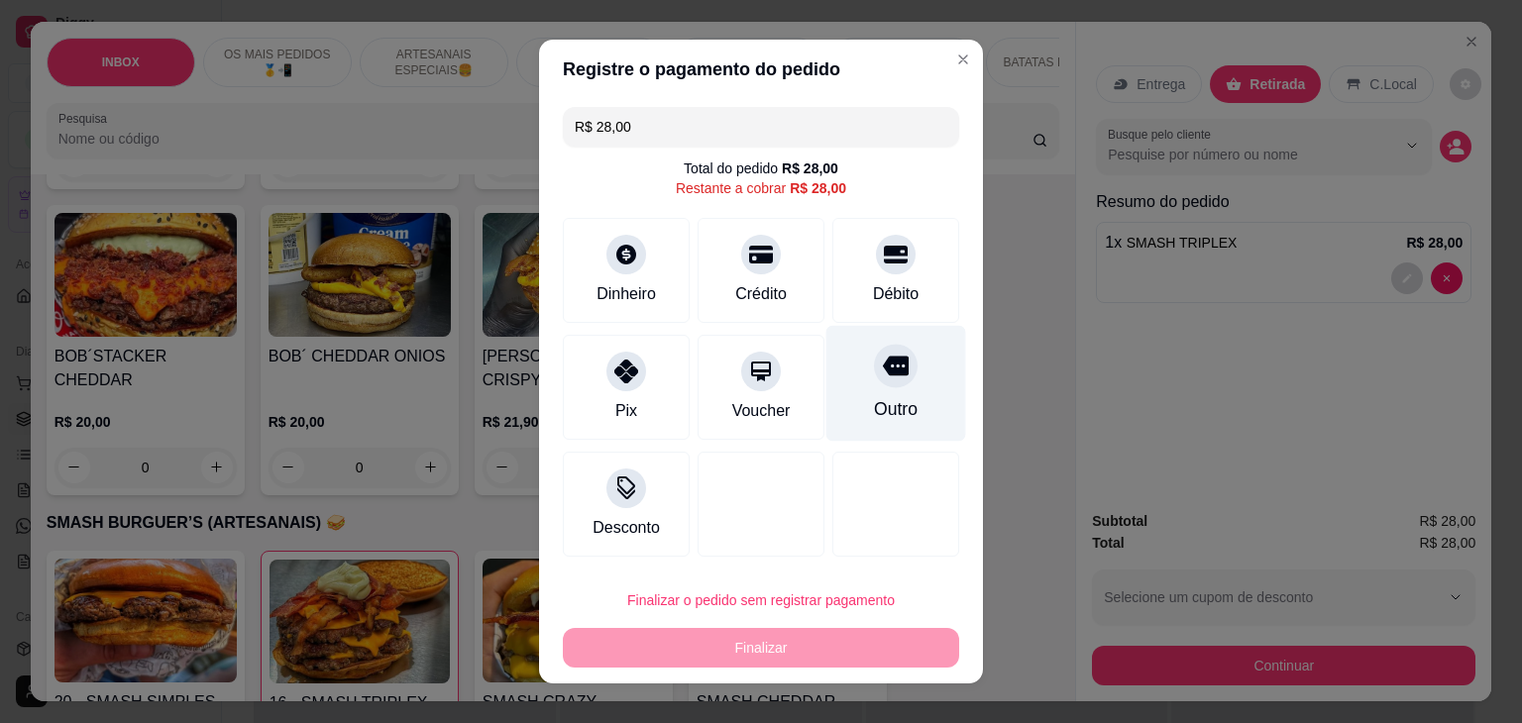
click at [896, 421] on div "Outro" at bounding box center [896, 409] width 44 height 26
type input "R$ 0,00"
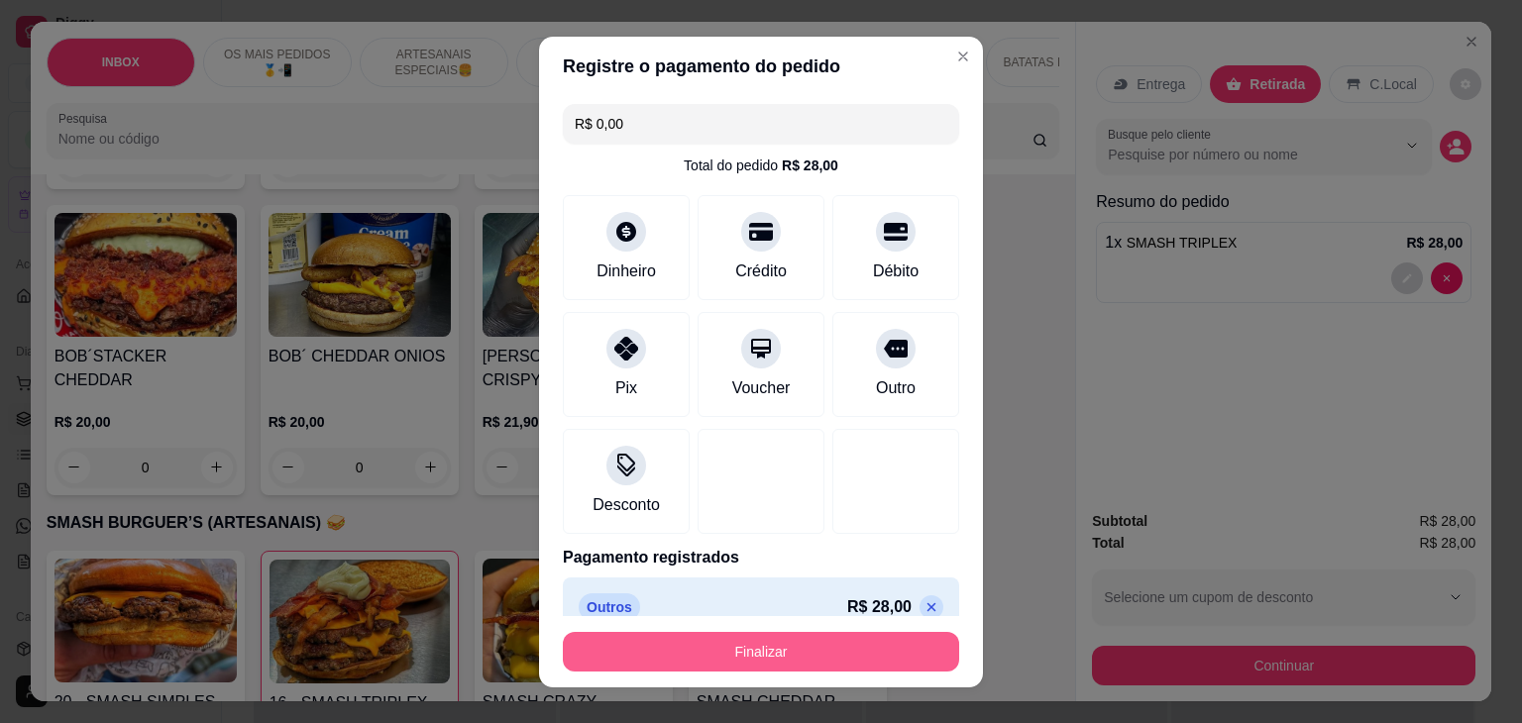
click at [783, 662] on button "Finalizar" at bounding box center [761, 652] width 396 height 40
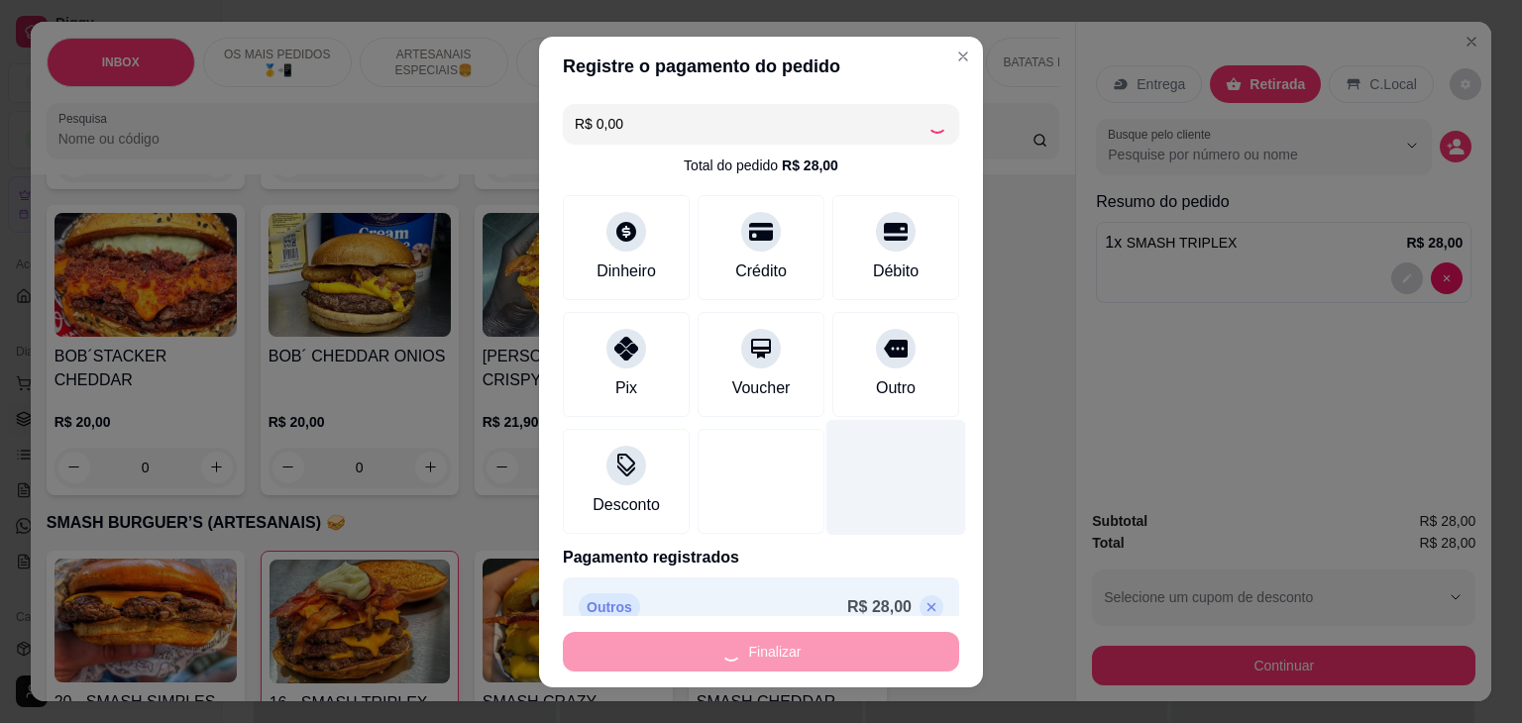
type input "0"
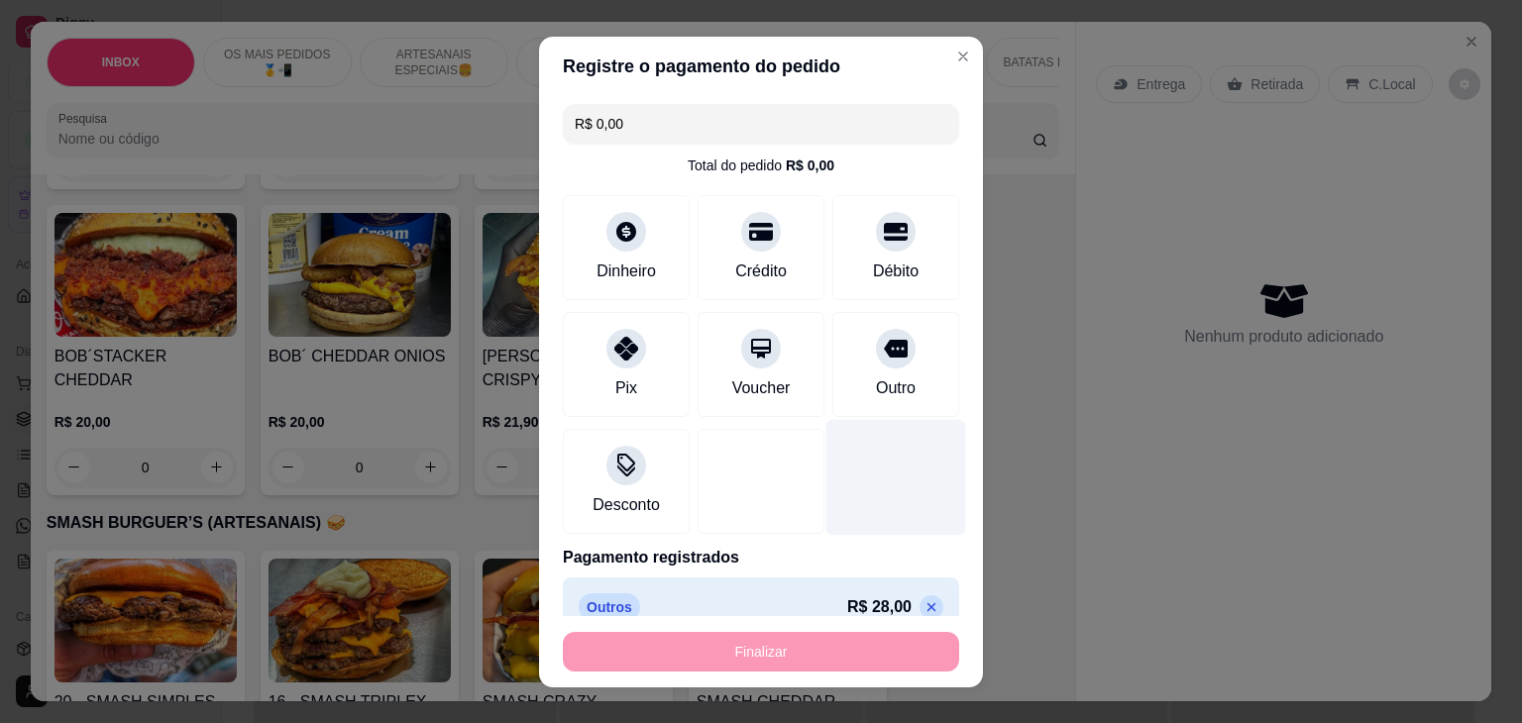
type input "-R$ 28,00"
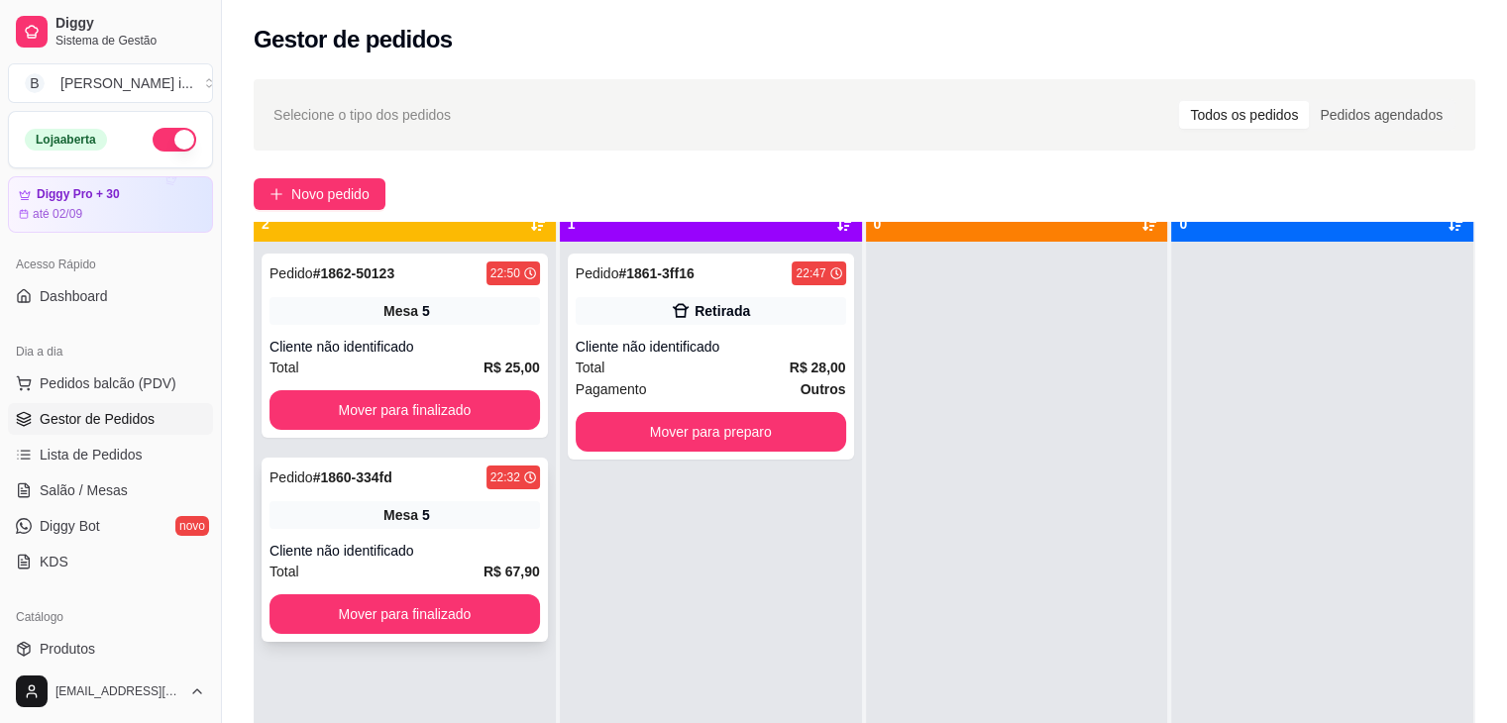
scroll to position [55, 0]
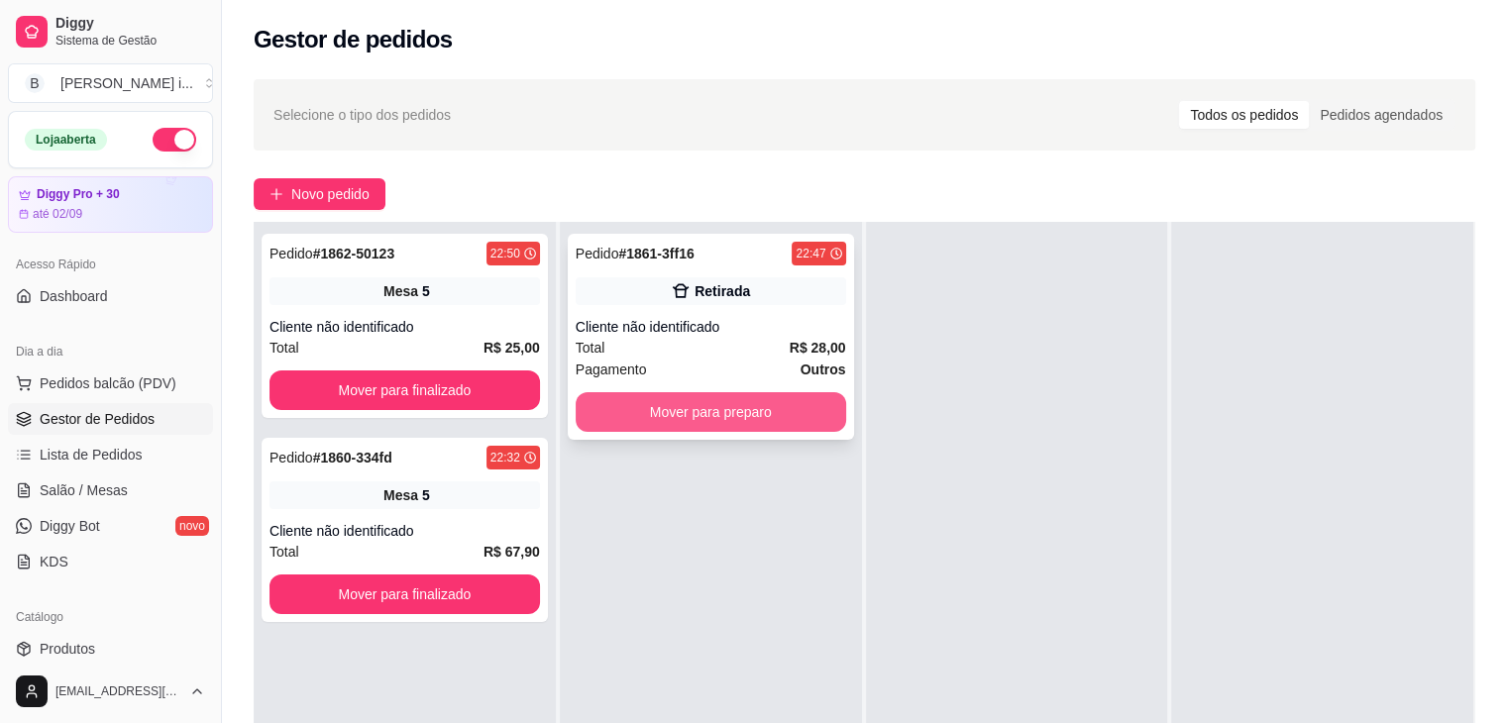
click at [765, 424] on button "Mover para preparo" at bounding box center [711, 412] width 270 height 40
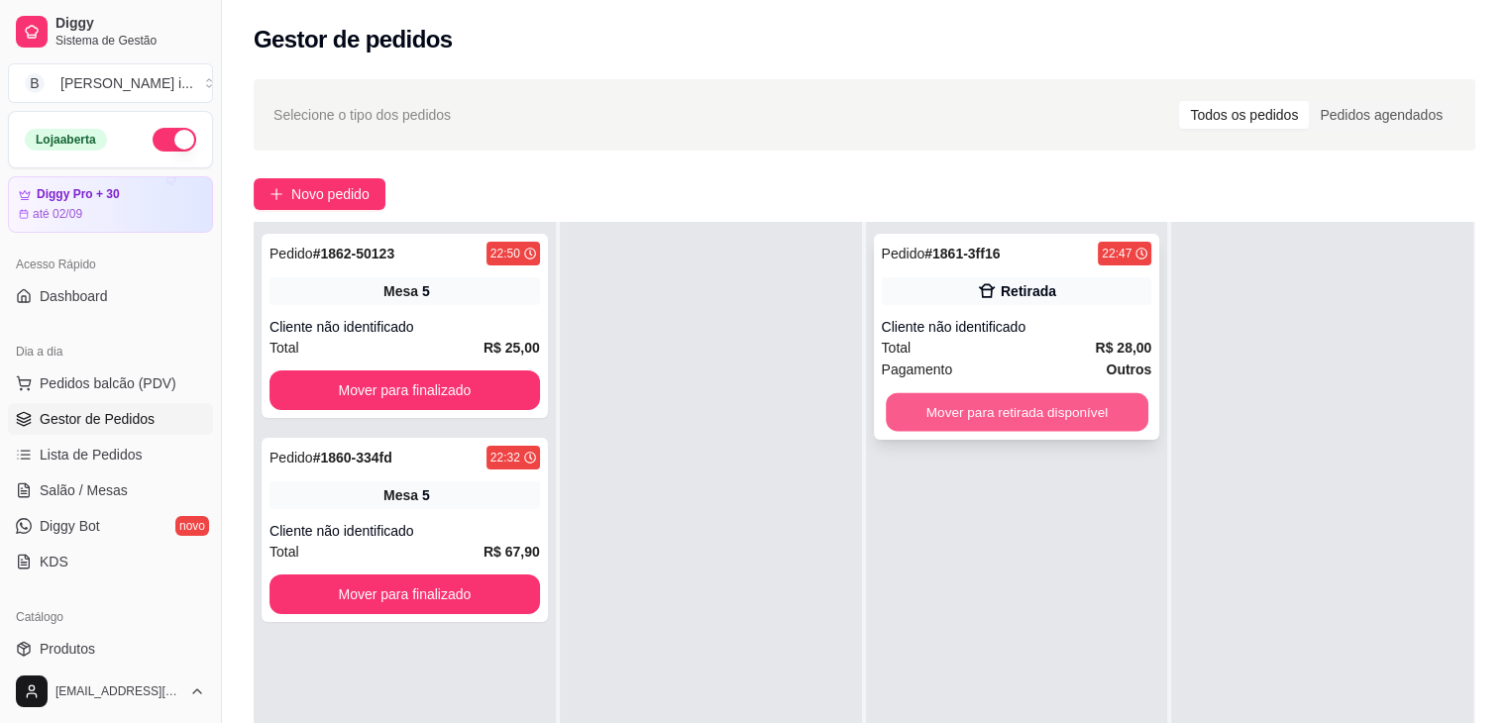
click at [990, 403] on button "Mover para retirada disponível" at bounding box center [1017, 412] width 263 height 39
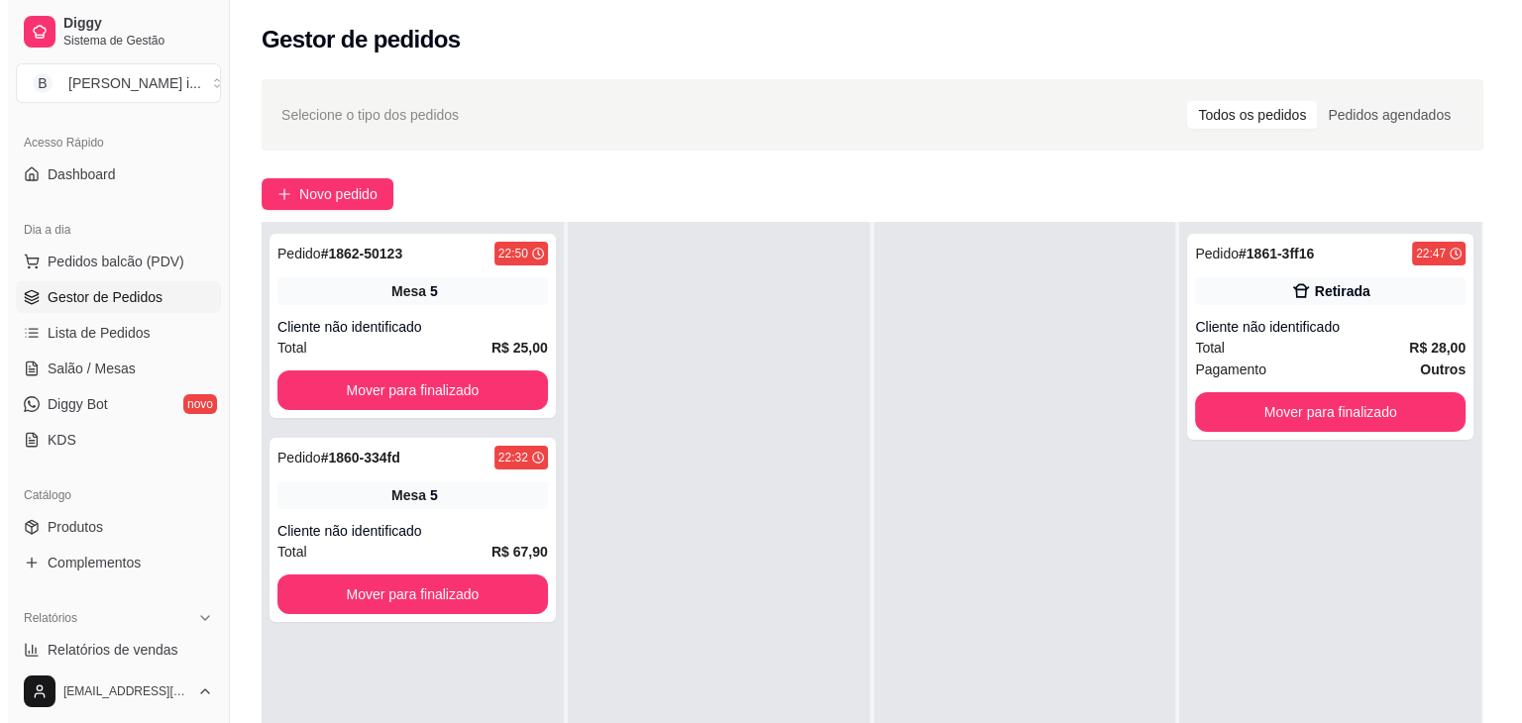
scroll to position [297, 0]
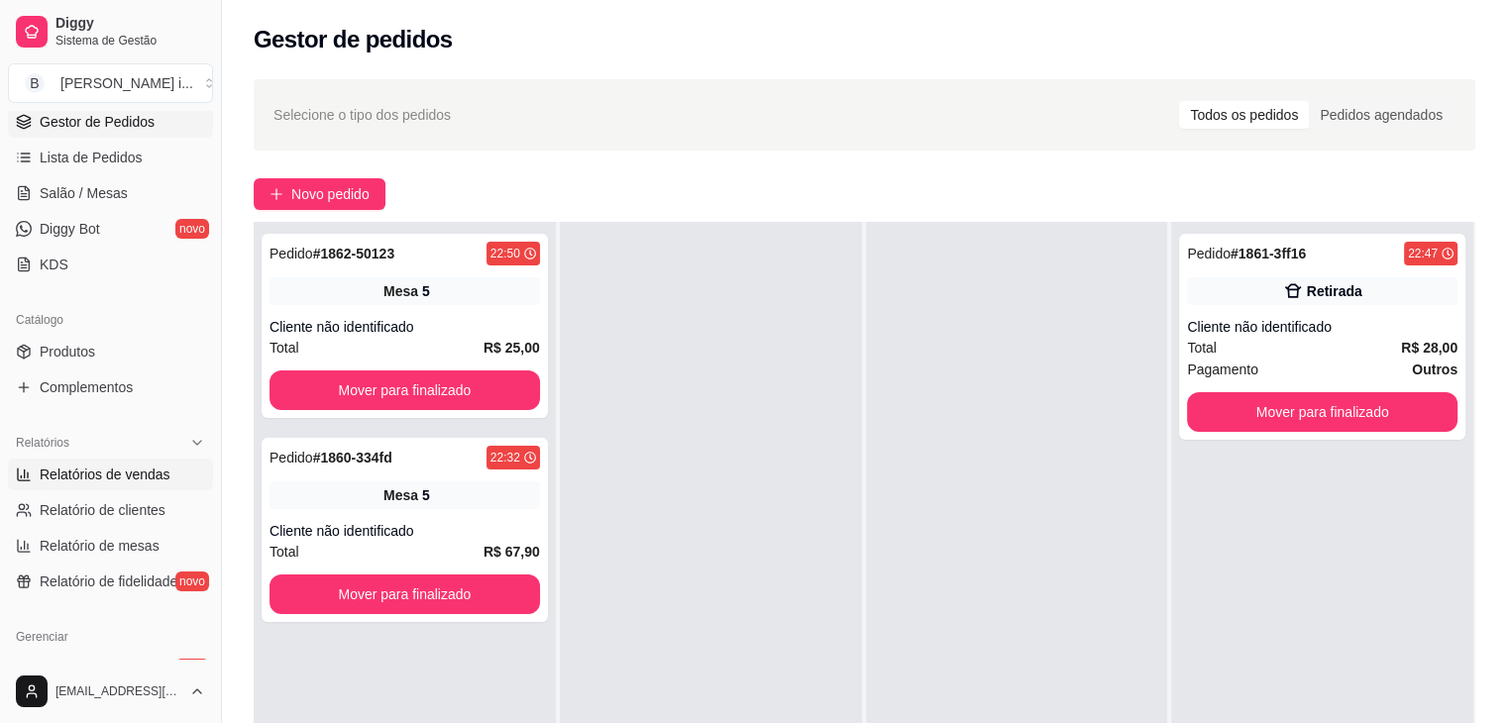
click at [131, 478] on span "Relatórios de vendas" at bounding box center [105, 475] width 131 height 20
select select "ALL"
select select "0"
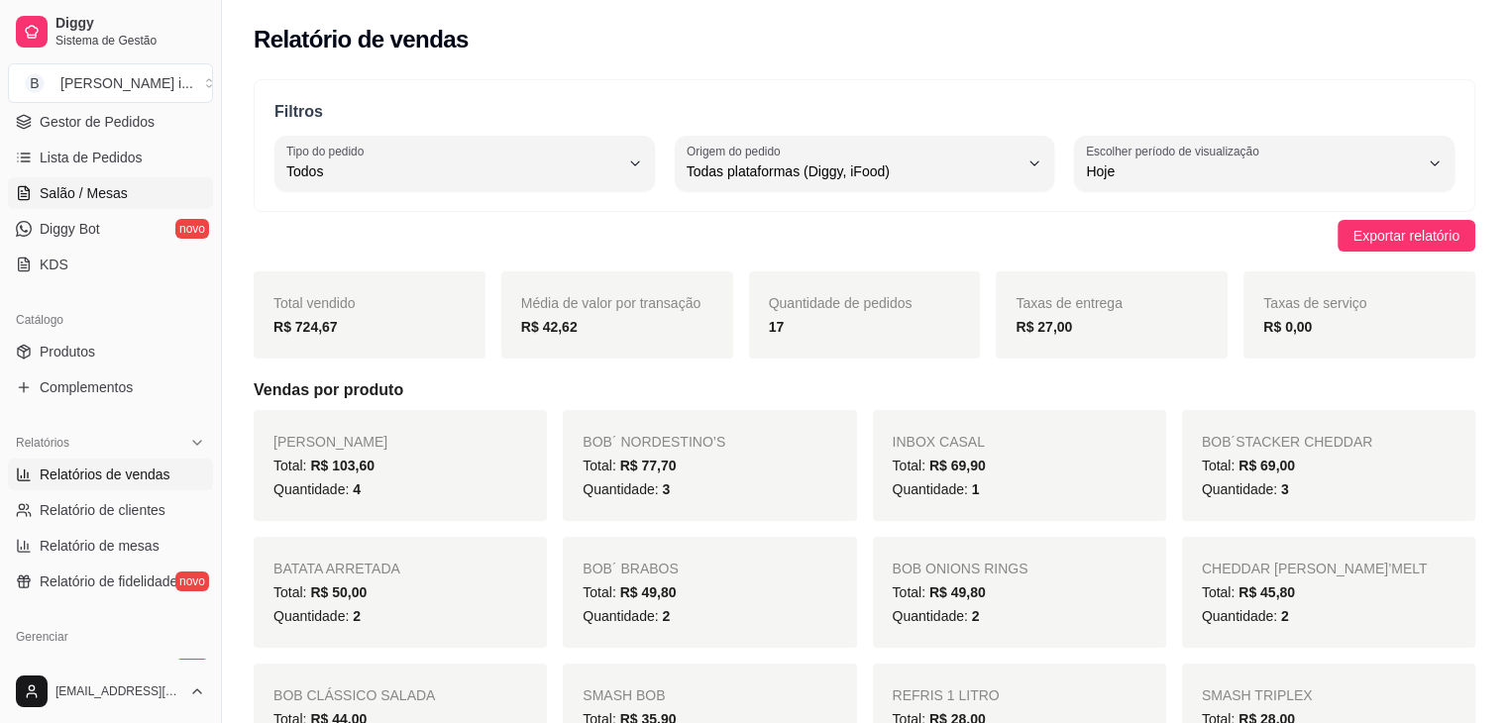
click at [51, 187] on span "Salão / Mesas" at bounding box center [84, 193] width 88 height 20
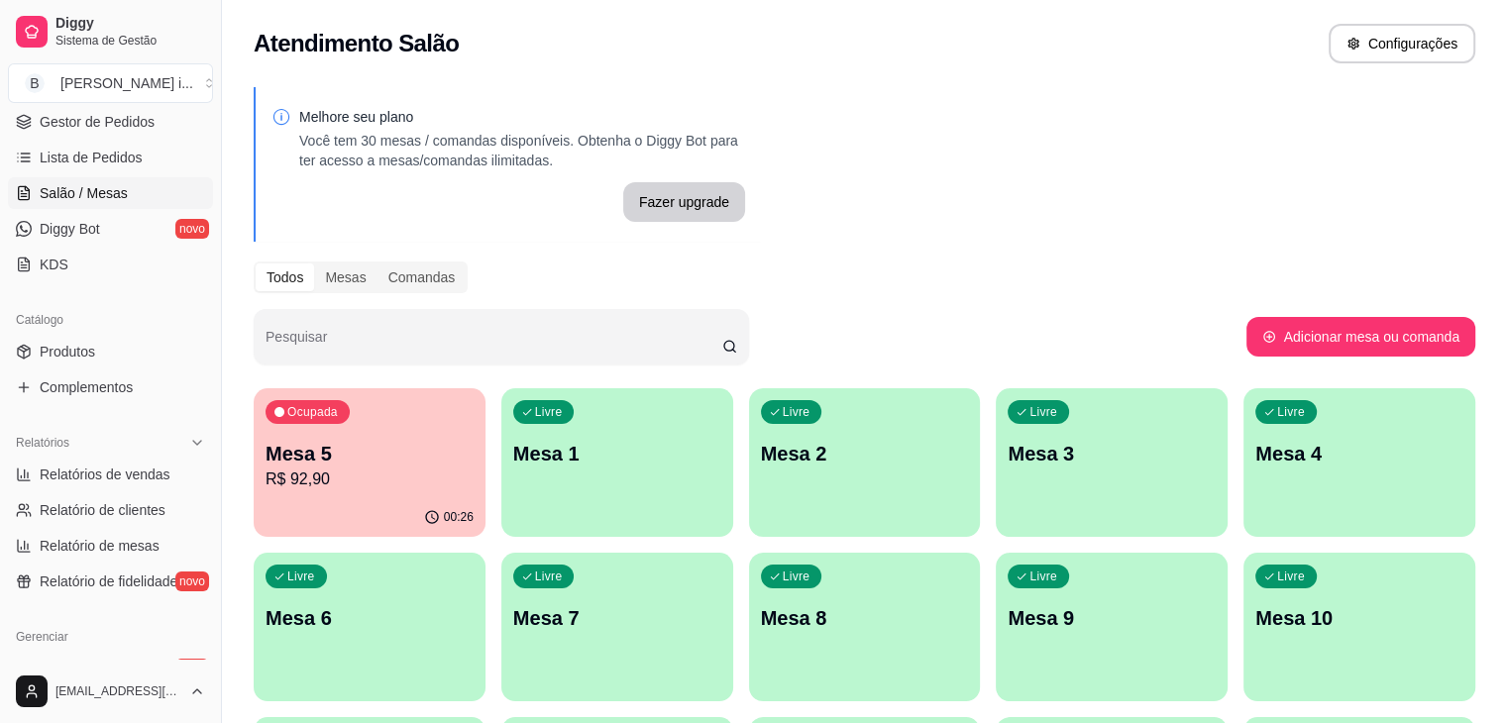
click at [343, 478] on p "R$ 92,90" at bounding box center [370, 480] width 208 height 24
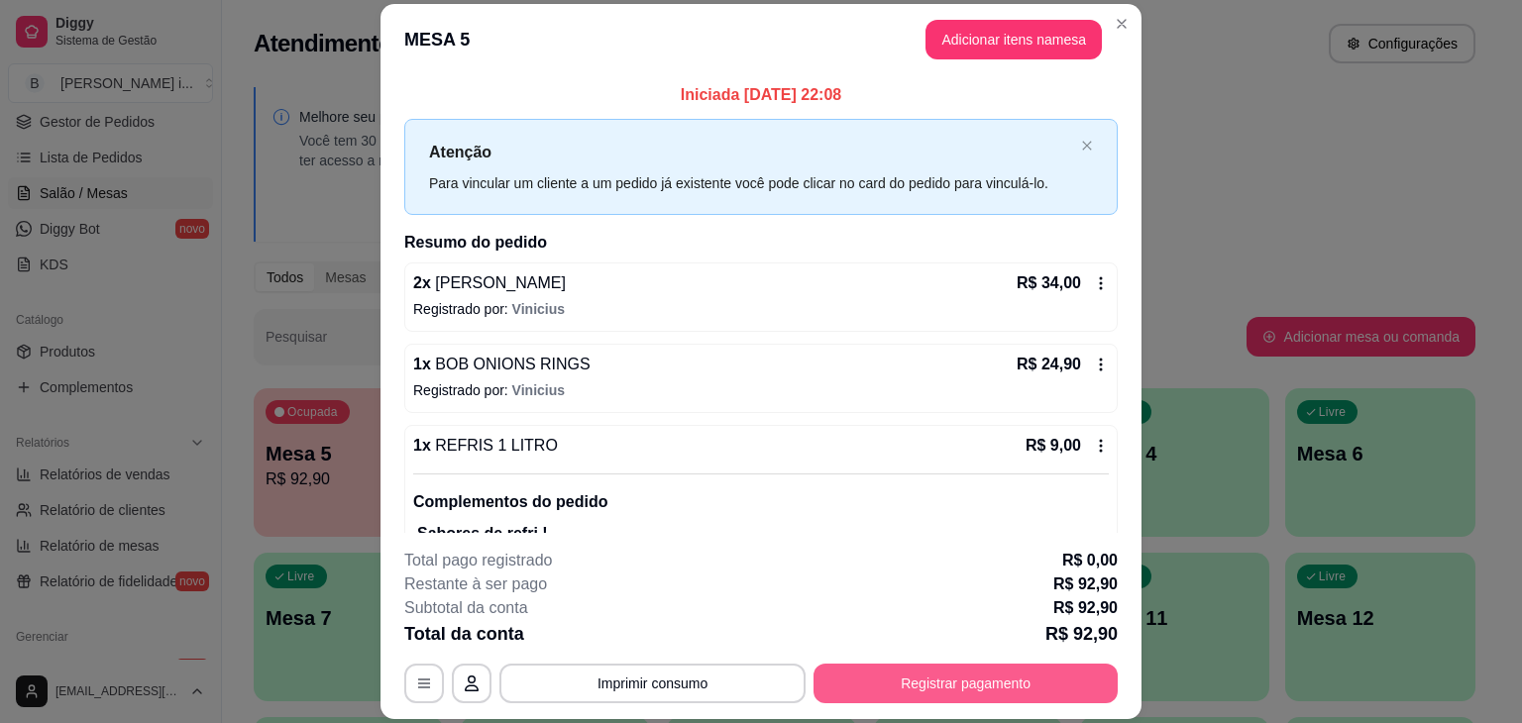
click at [881, 679] on button "Registrar pagamento" at bounding box center [965, 684] width 304 height 40
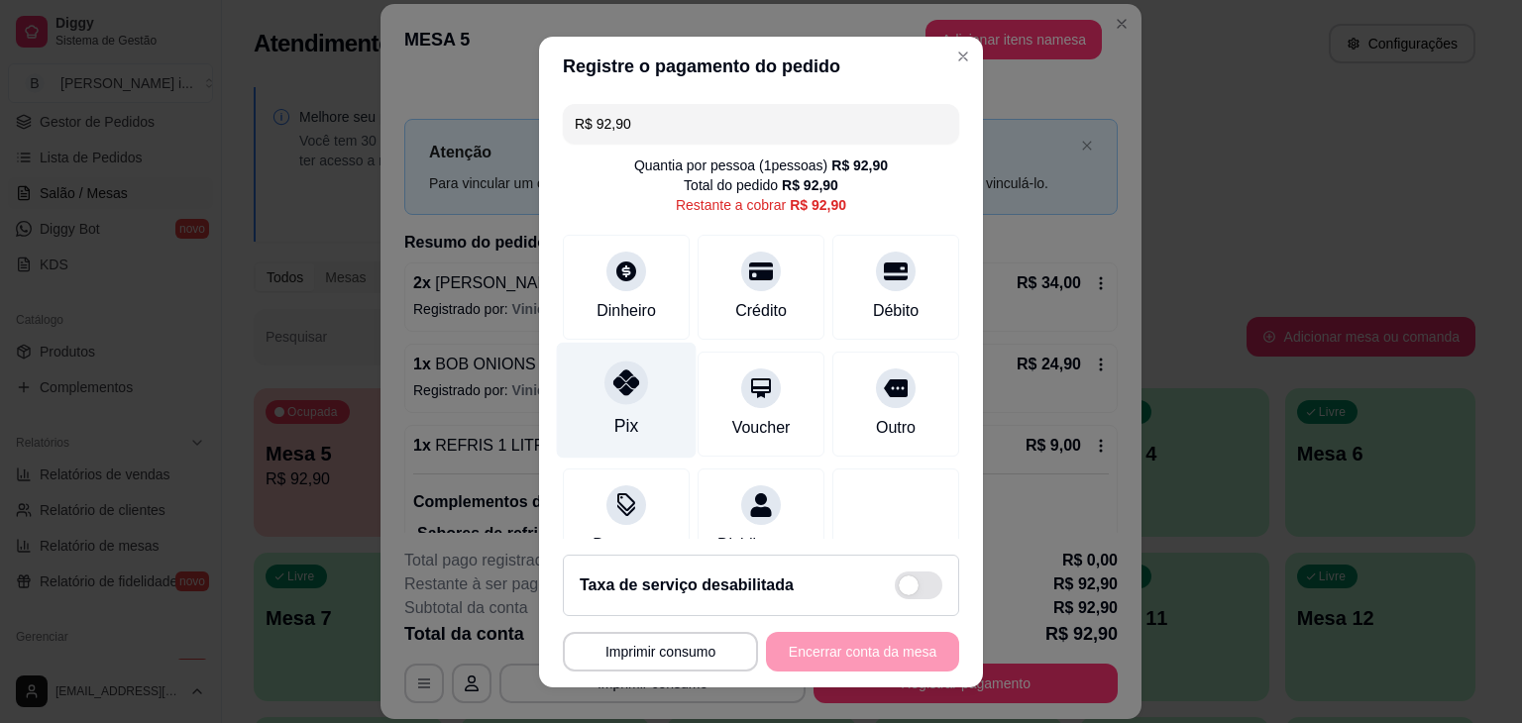
click at [643, 401] on div "Pix" at bounding box center [627, 400] width 140 height 116
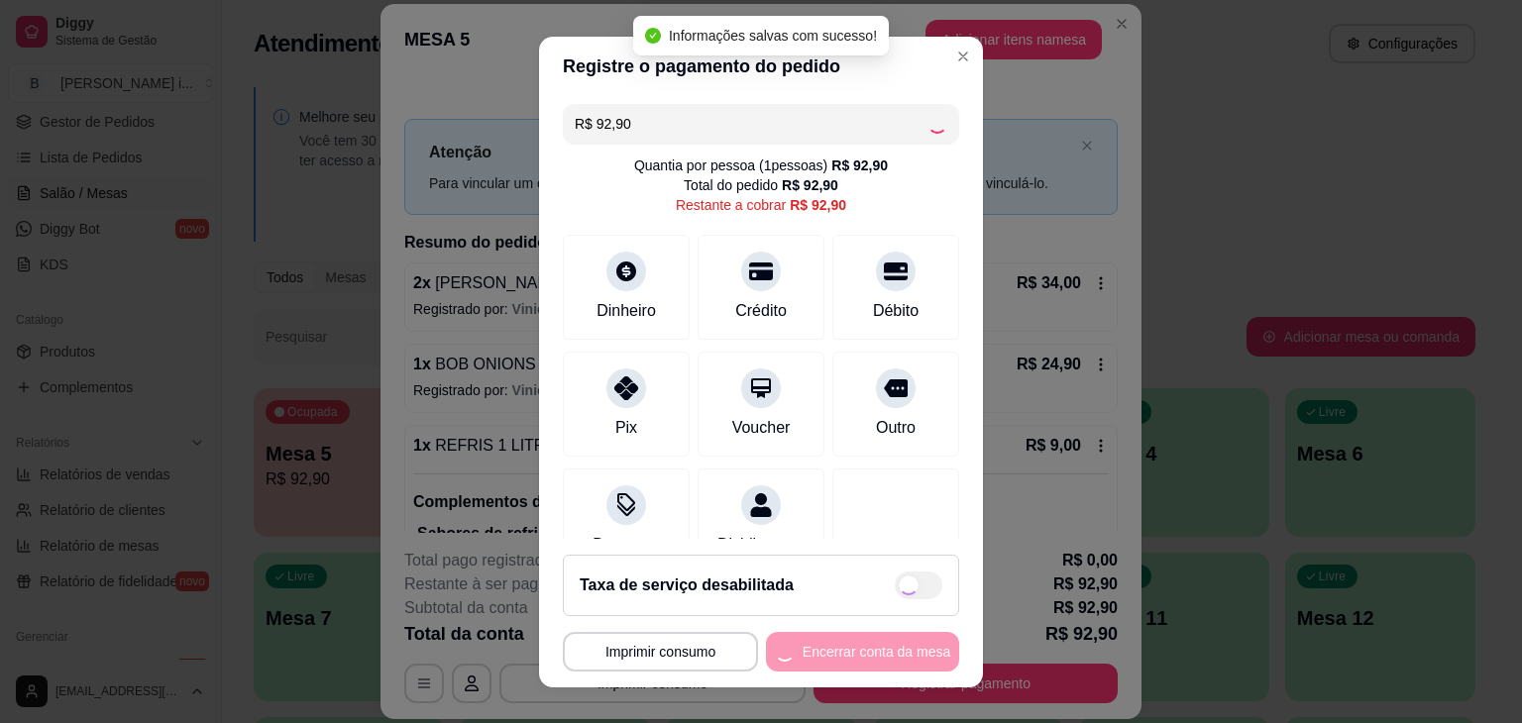
type input "R$ 0,00"
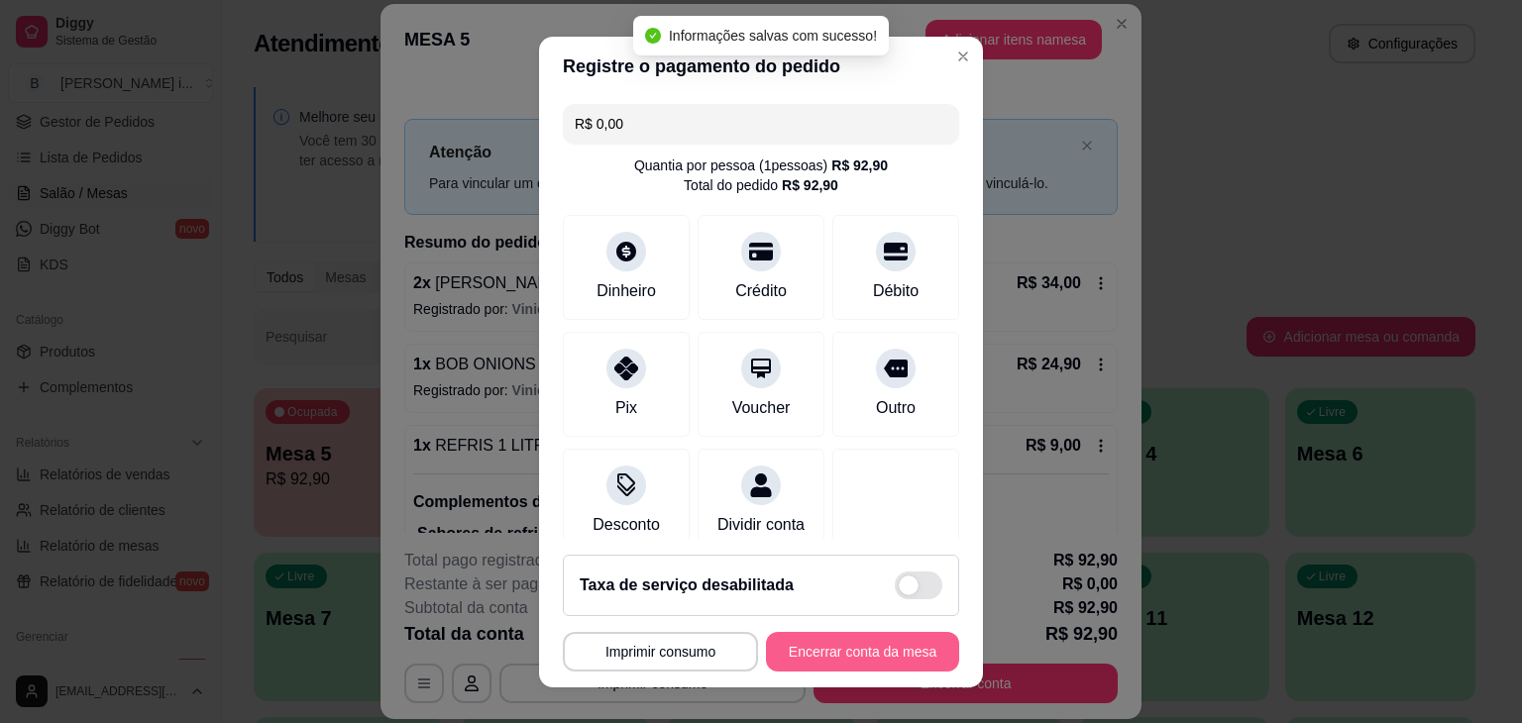
click at [877, 638] on button "Encerrar conta da mesa" at bounding box center [862, 652] width 193 height 40
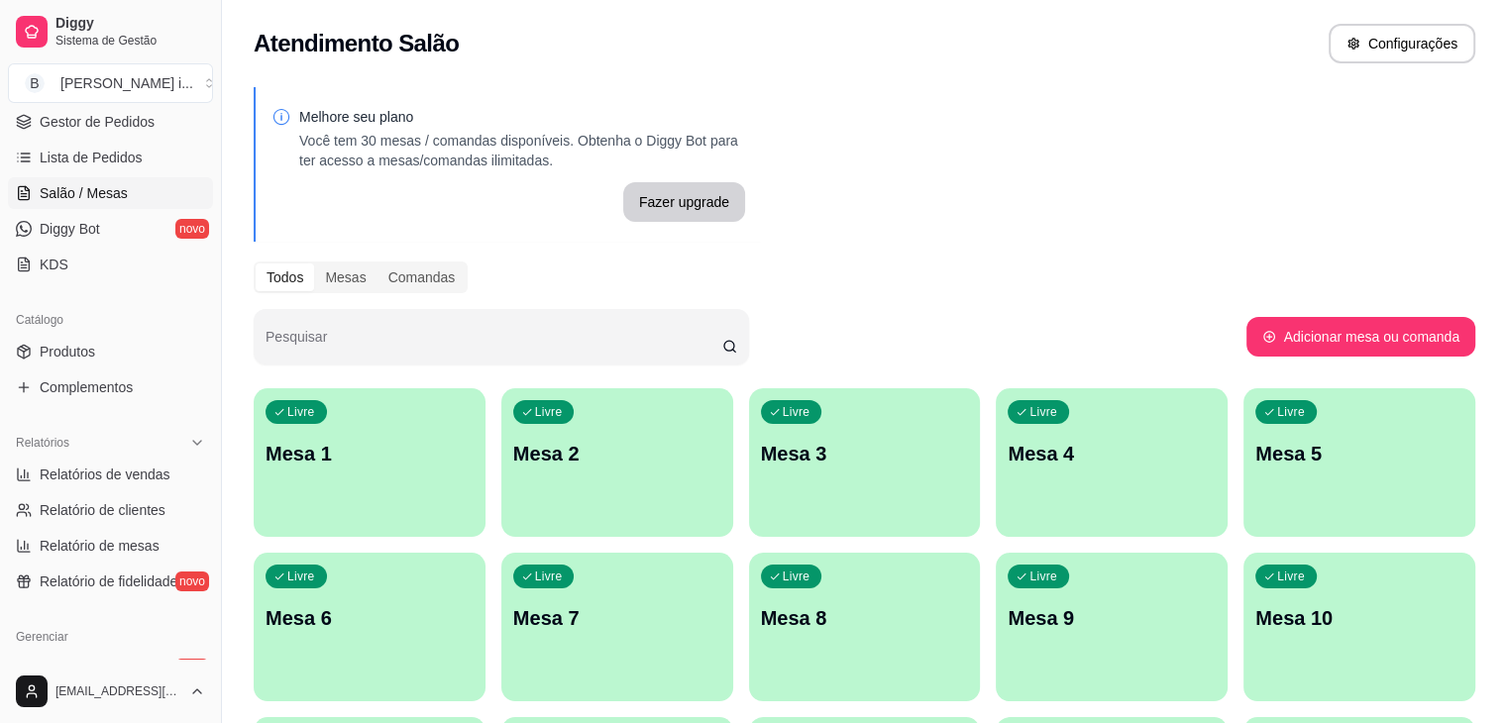
click at [501, 390] on div "Livre Mesa 2" at bounding box center [617, 450] width 232 height 125
